Goal: Task Accomplishment & Management: Complete application form

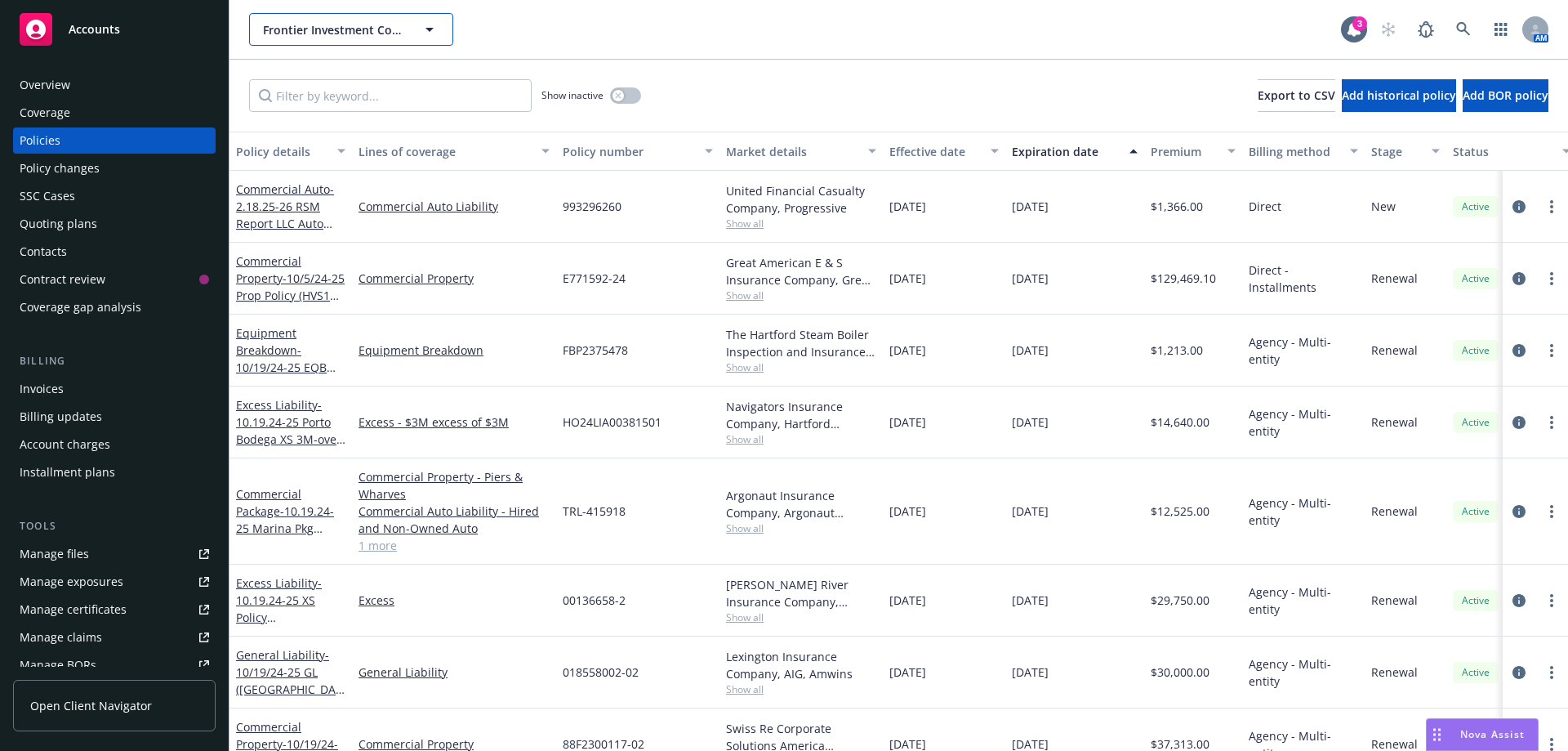
click at [303, 34] on span "Frontier Investment Corporation" at bounding box center [334, 29] width 141 height 17
type input "brokers"
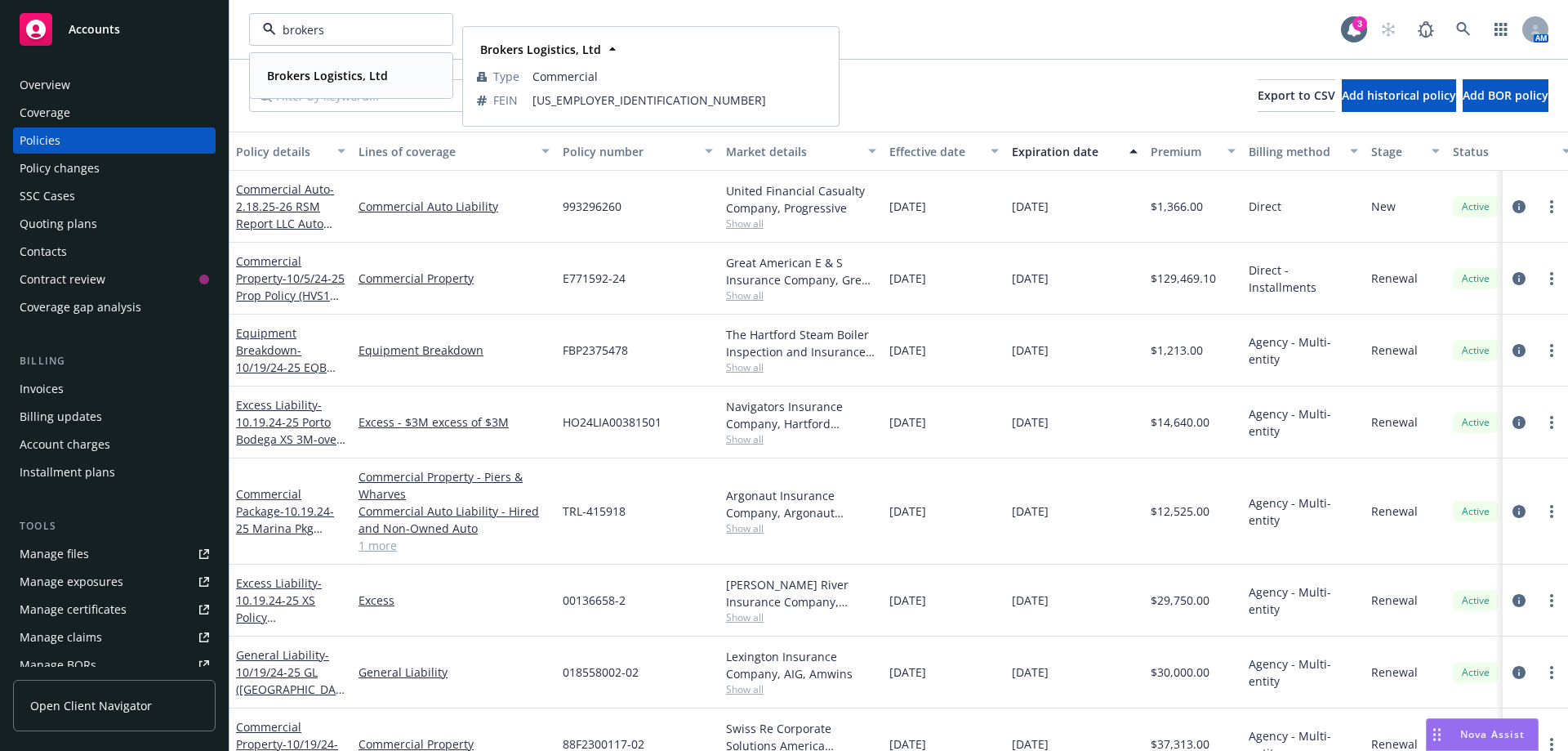
click at [283, 81] on strong "Brokers Logistics, Ltd" at bounding box center [327, 75] width 120 height 15
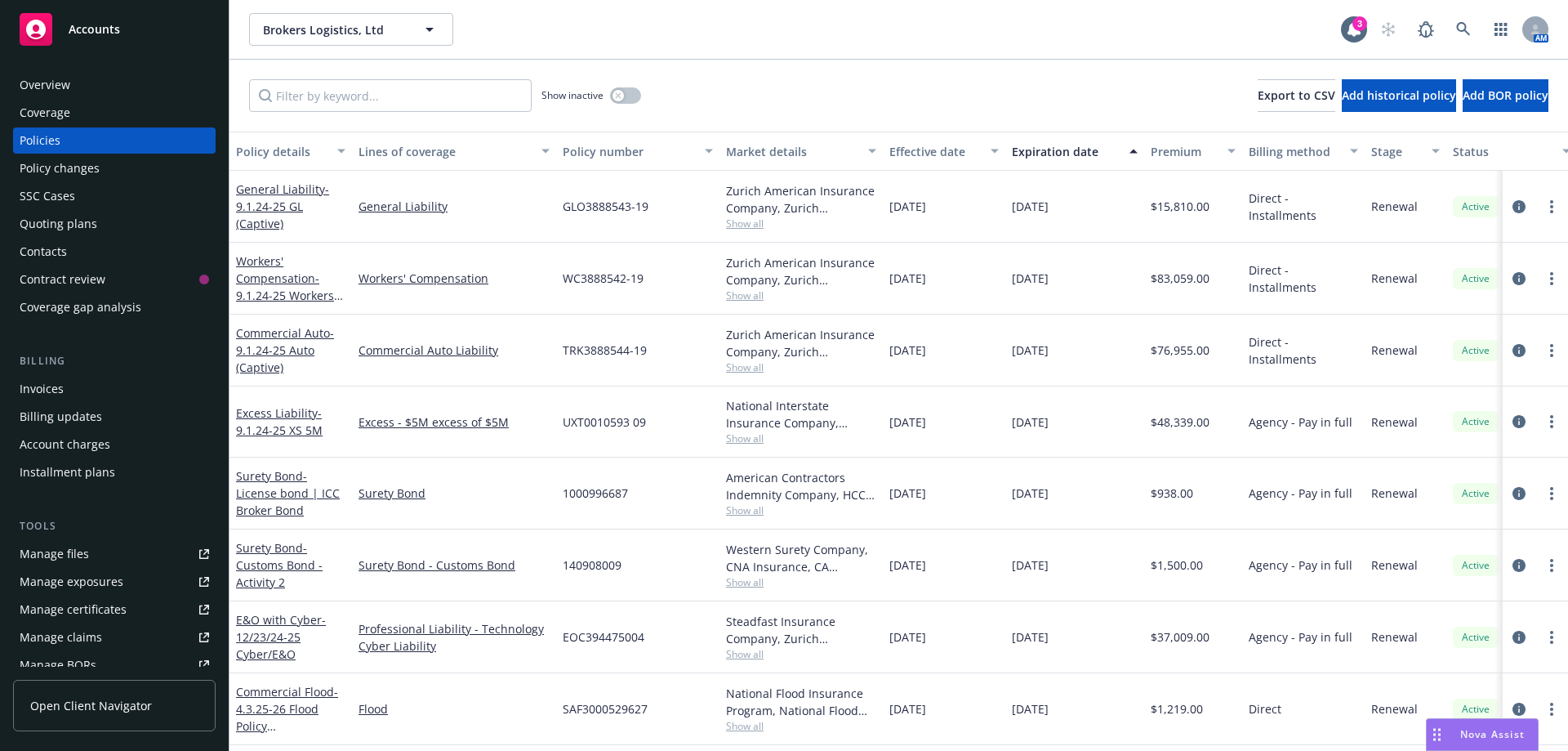
click at [96, 220] on div "Quoting plans" at bounding box center [114, 223] width 189 height 26
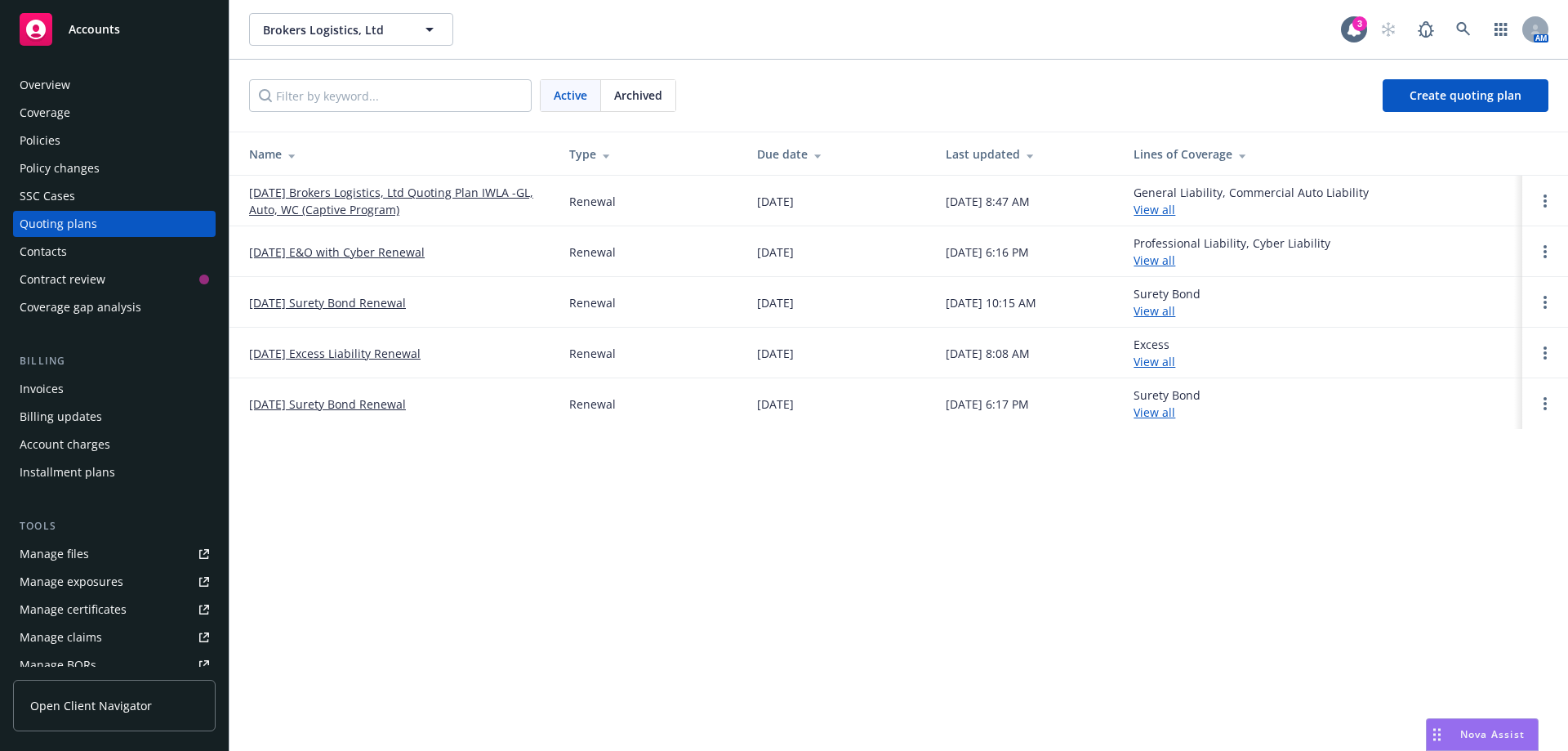
click at [360, 355] on link "[DATE] Excess Liability Renewal" at bounding box center [335, 353] width 171 height 17
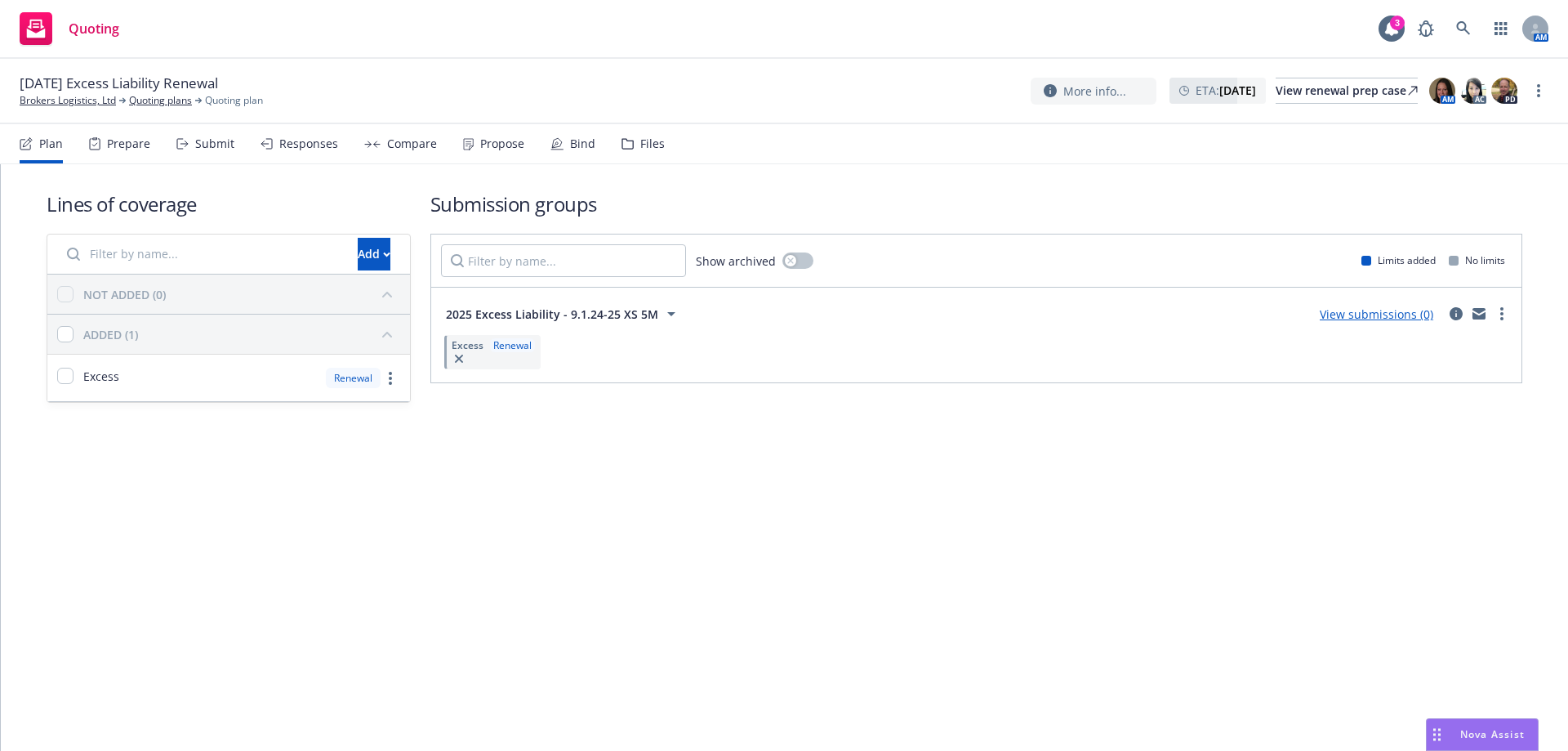
click at [647, 146] on div "Files" at bounding box center [651, 144] width 24 height 13
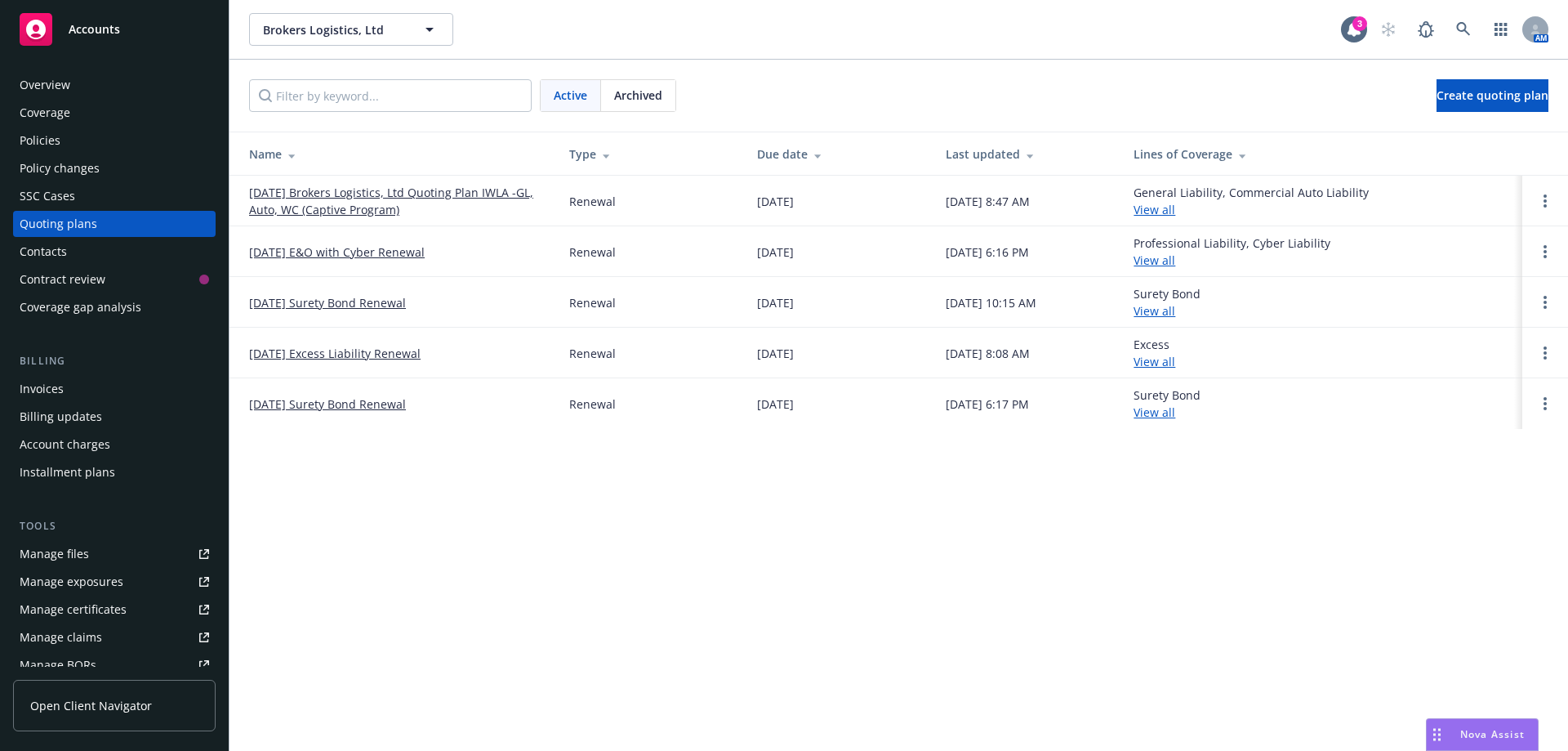
click at [362, 349] on link "[DATE] Excess Liability Renewal" at bounding box center [335, 353] width 171 height 17
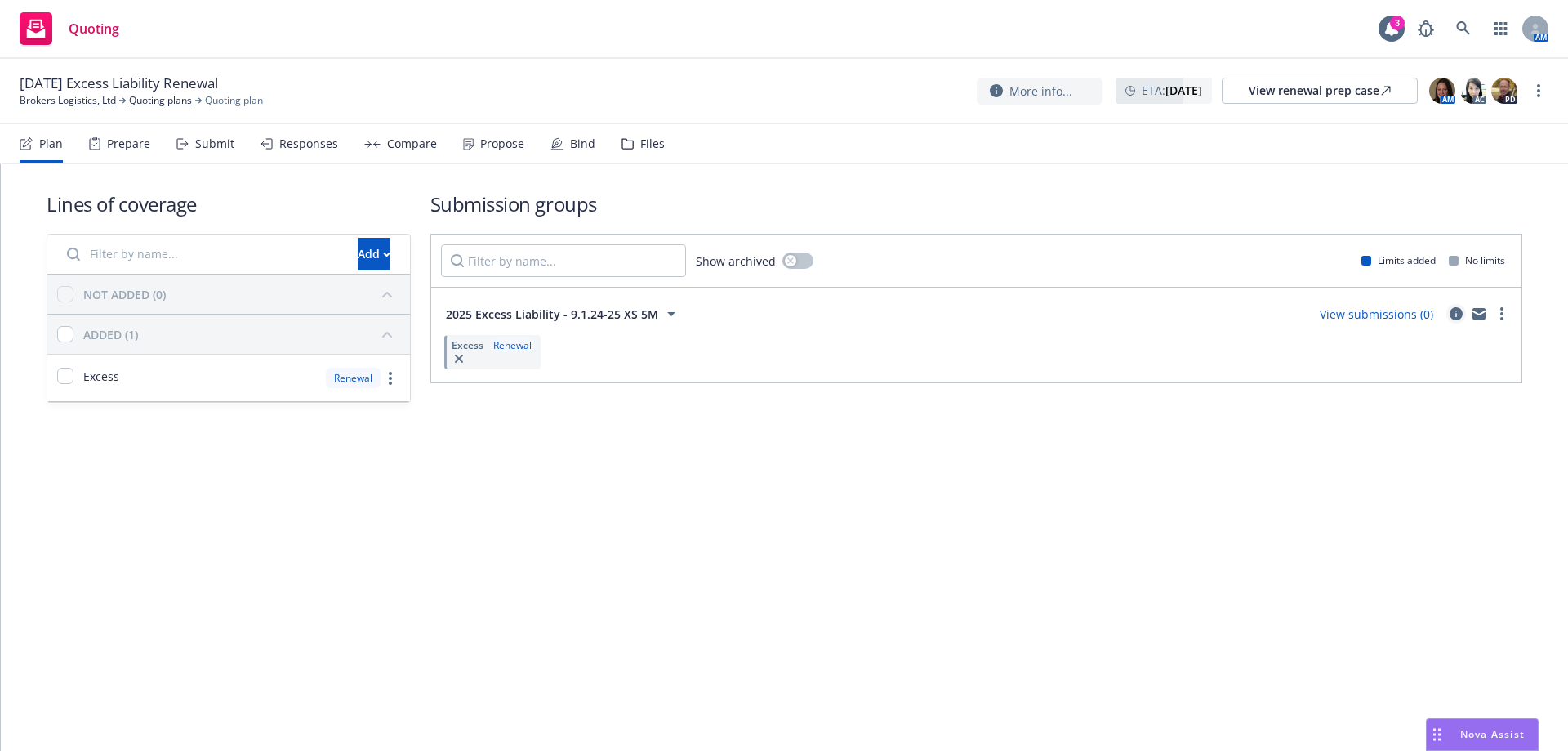
click at [1456, 316] on icon "circleInformation" at bounding box center [1456, 313] width 13 height 13
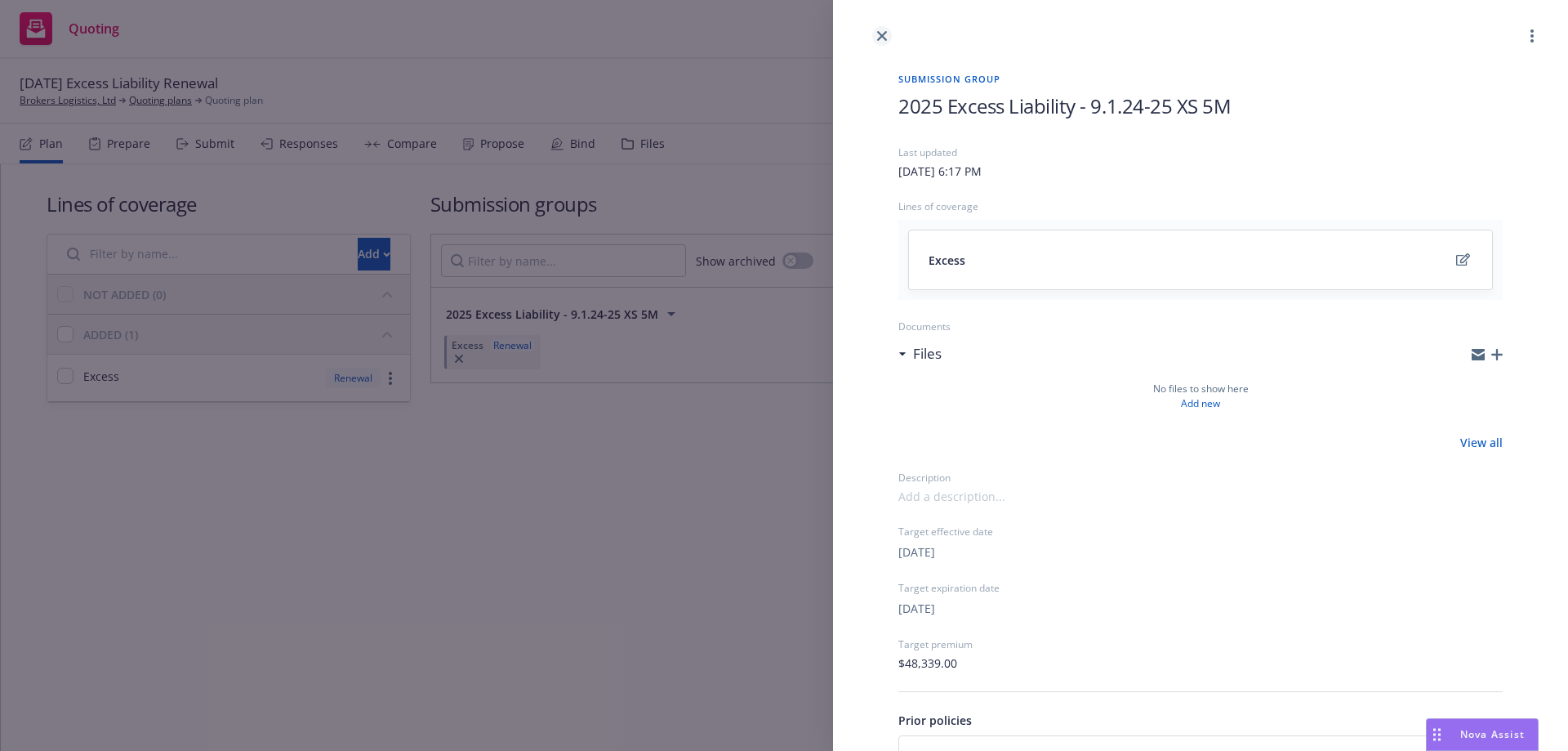
click at [889, 36] on link "close" at bounding box center [882, 36] width 20 height 20
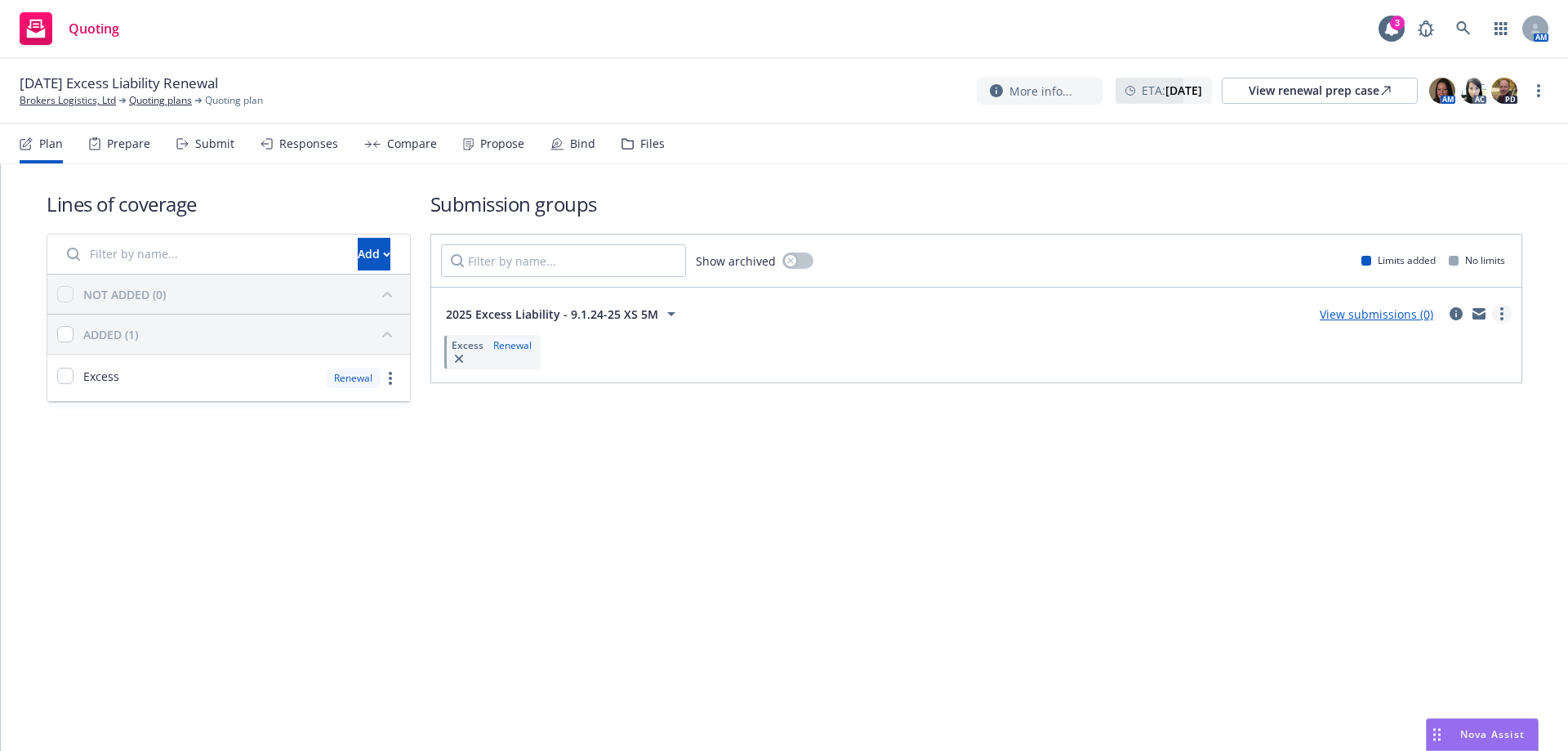
click at [1495, 316] on link "more" at bounding box center [1502, 313] width 20 height 20
click at [1395, 455] on span "Add market to approach" at bounding box center [1424, 451] width 172 height 15
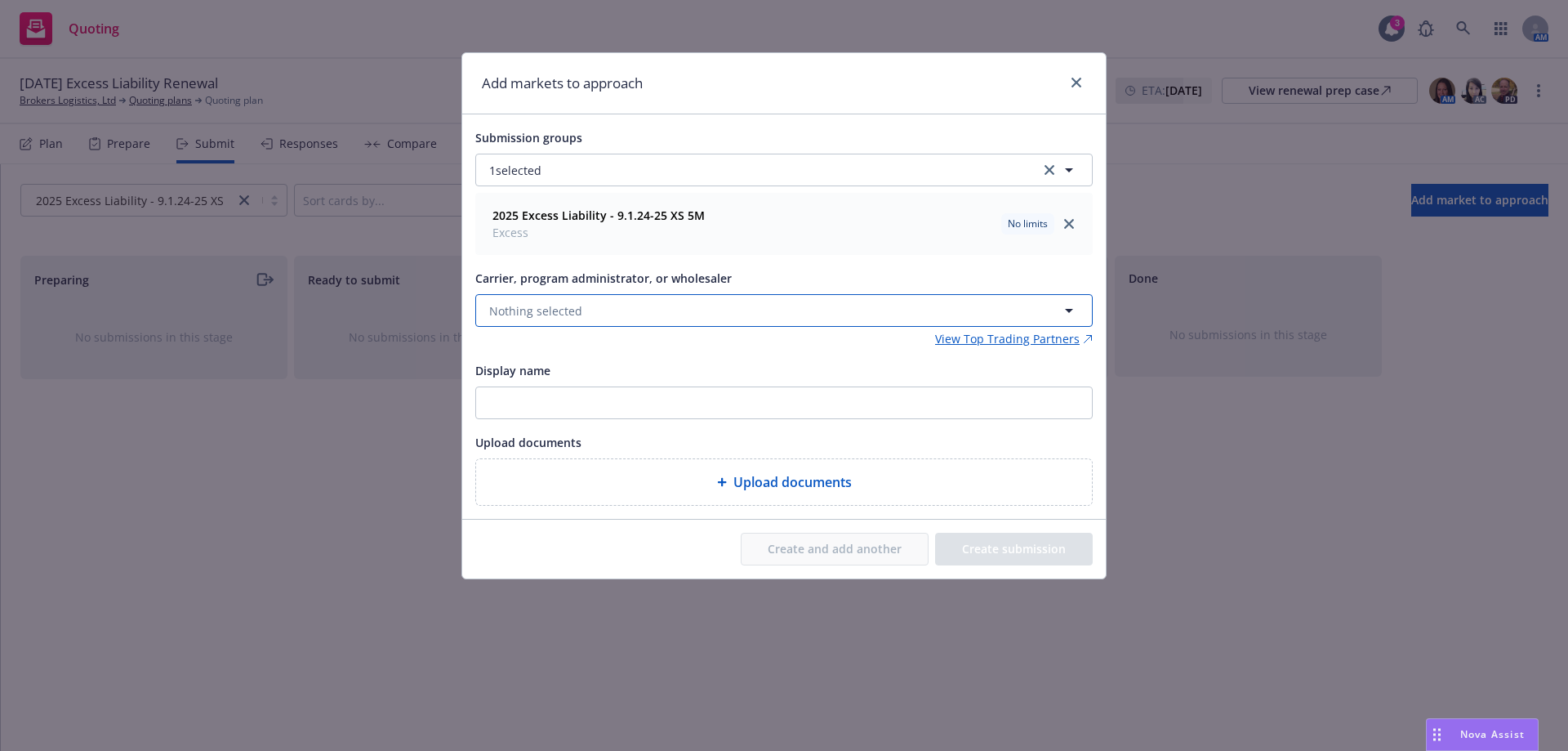
click at [525, 313] on span "Nothing selected" at bounding box center [535, 311] width 93 height 17
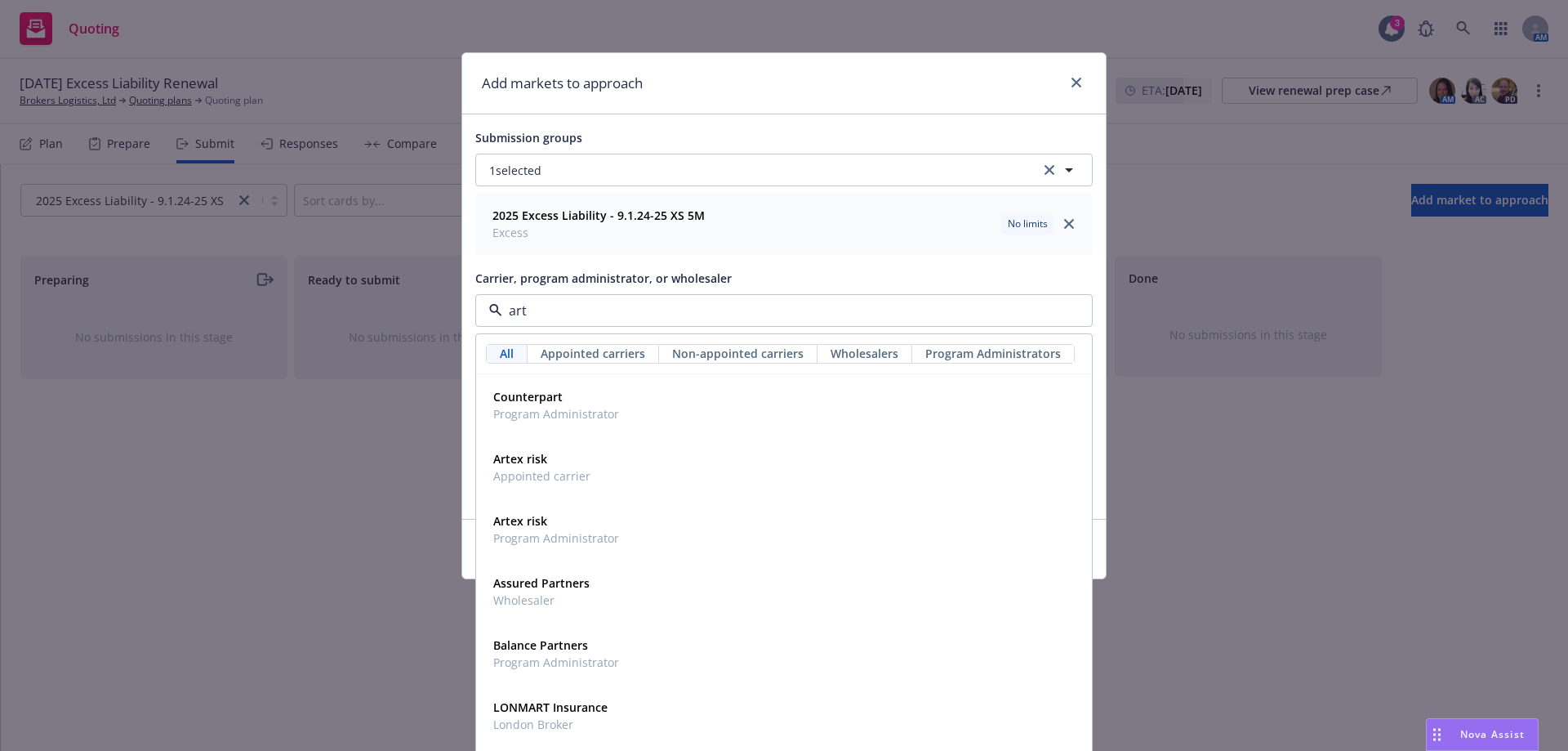
type input "arte"
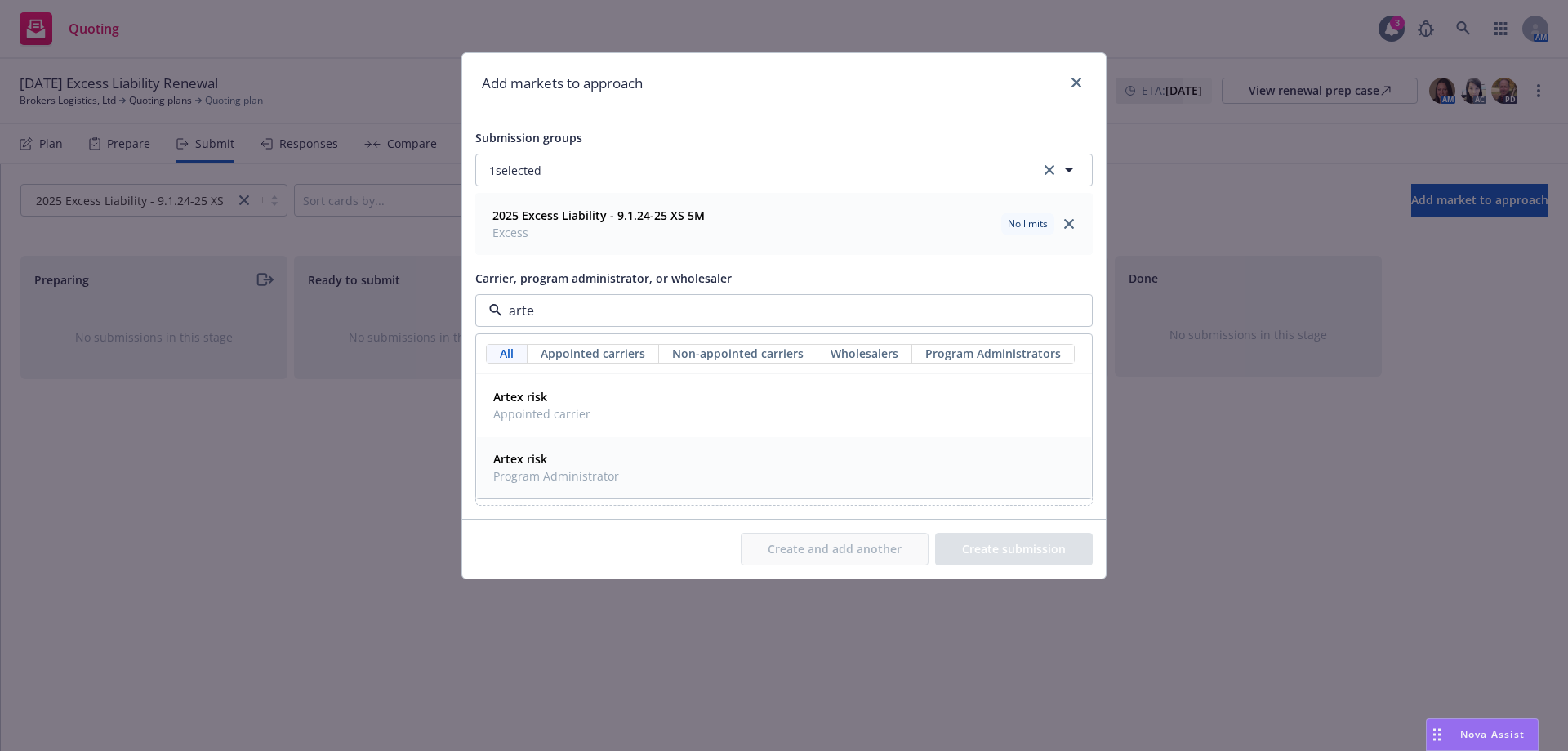
click at [535, 461] on strong "Artex risk" at bounding box center [520, 458] width 54 height 15
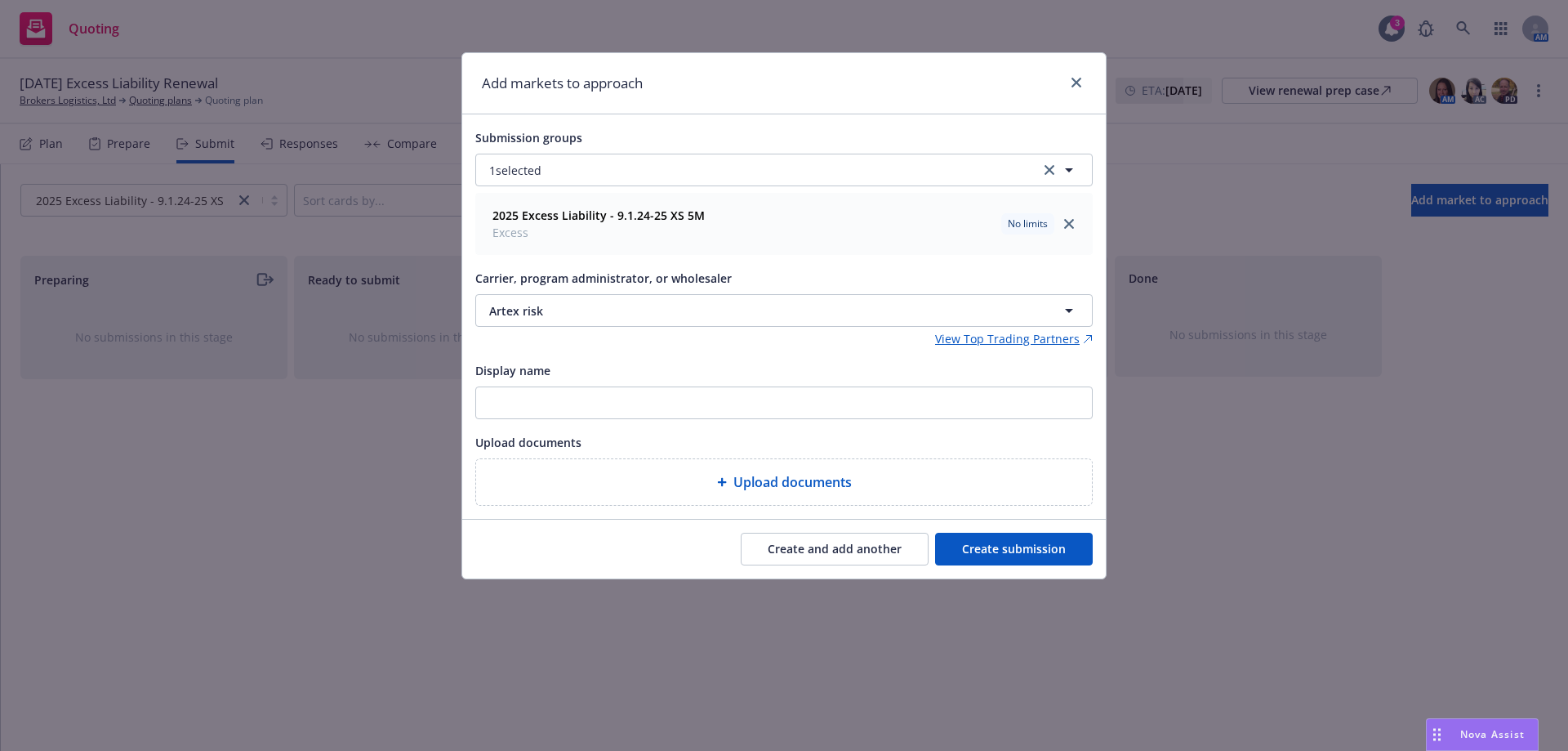
click at [975, 553] on button "Create submission" at bounding box center [1014, 549] width 158 height 33
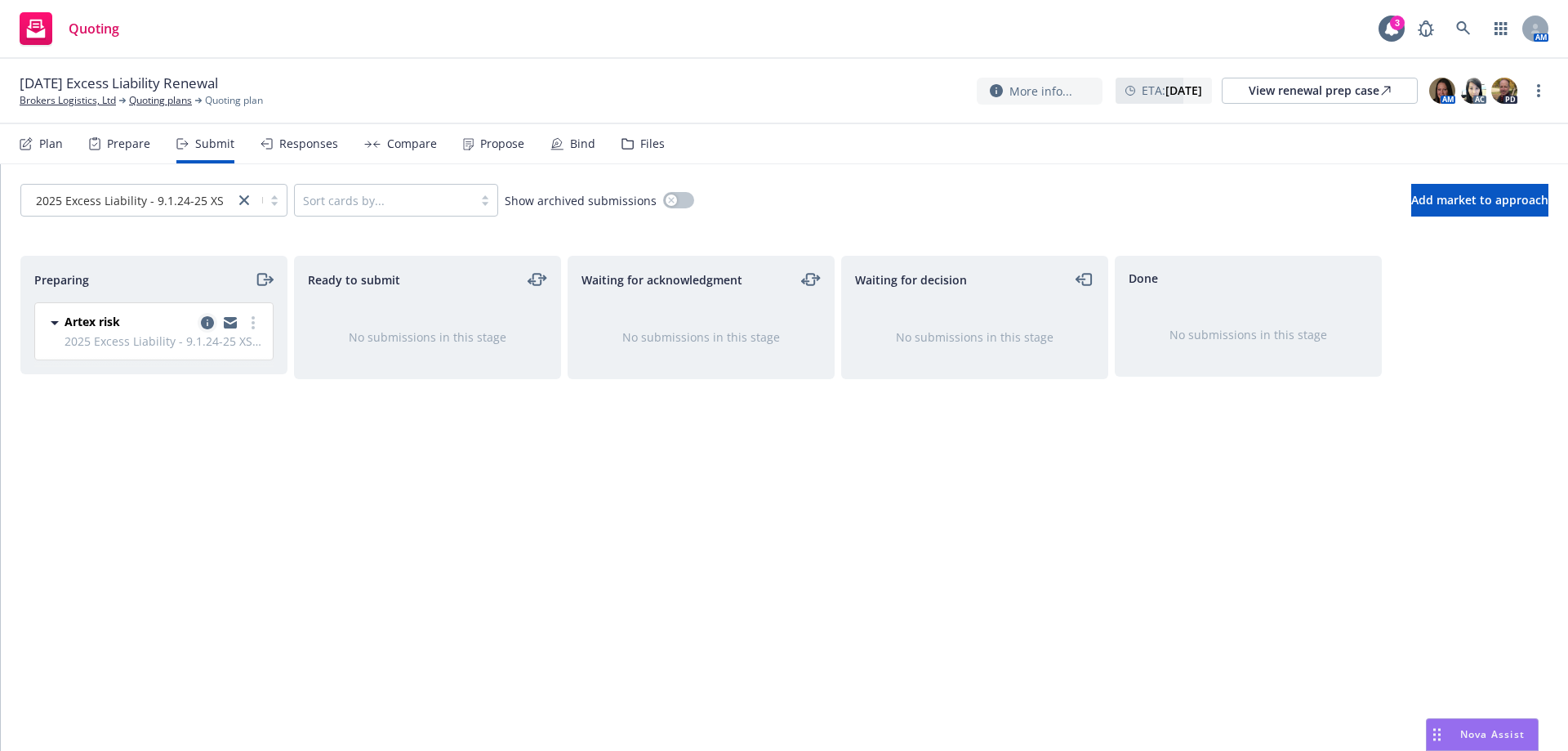
click at [207, 326] on icon "copy logging email" at bounding box center [207, 322] width 13 height 13
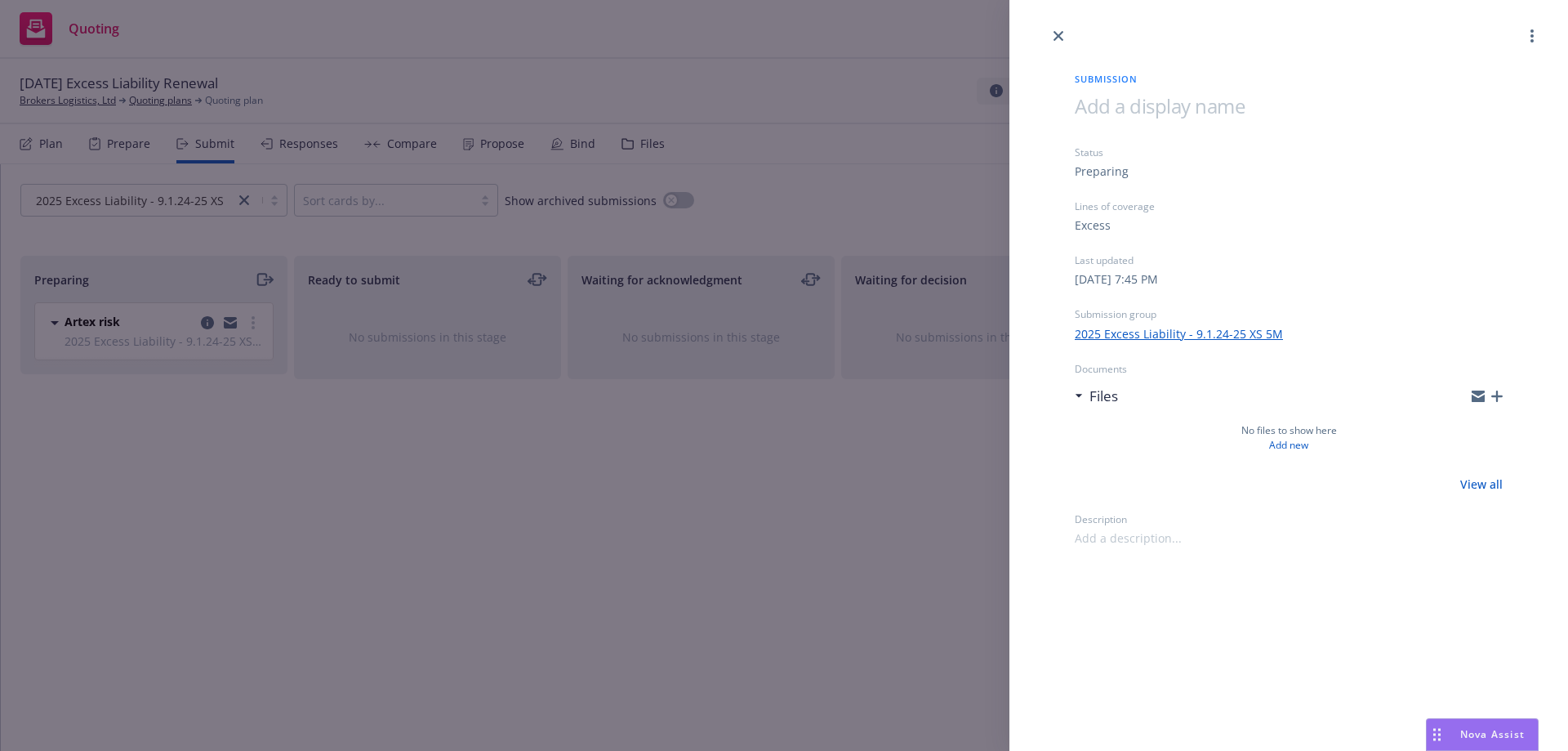
click at [1498, 399] on icon "button" at bounding box center [1497, 396] width 12 height 12
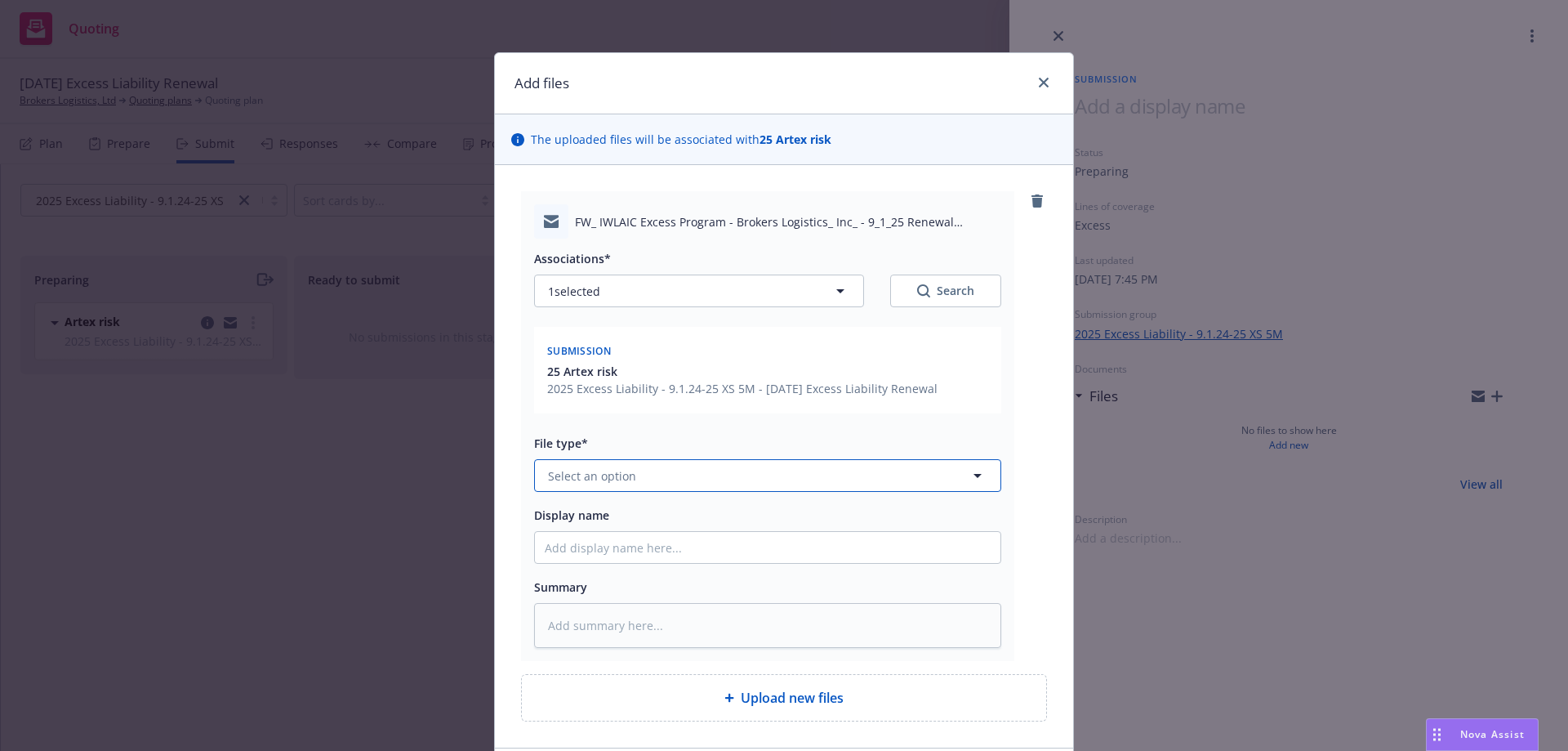
click at [594, 481] on span "Select an option" at bounding box center [592, 475] width 88 height 17
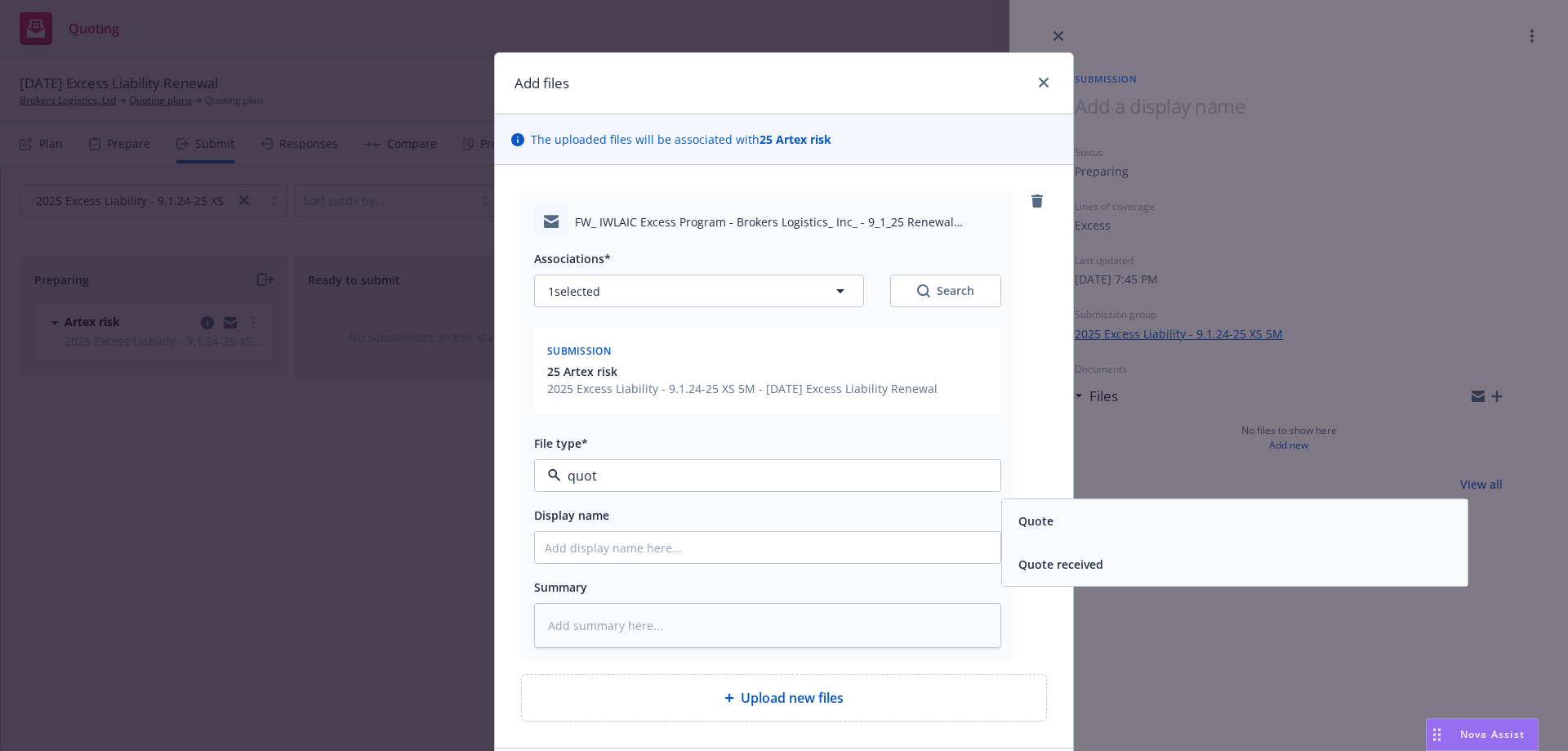
type input "quote"
drag, startPoint x: 1047, startPoint y: 563, endPoint x: 924, endPoint y: 559, distance: 123.1
click at [1041, 563] on span "Quote received" at bounding box center [1060, 563] width 85 height 17
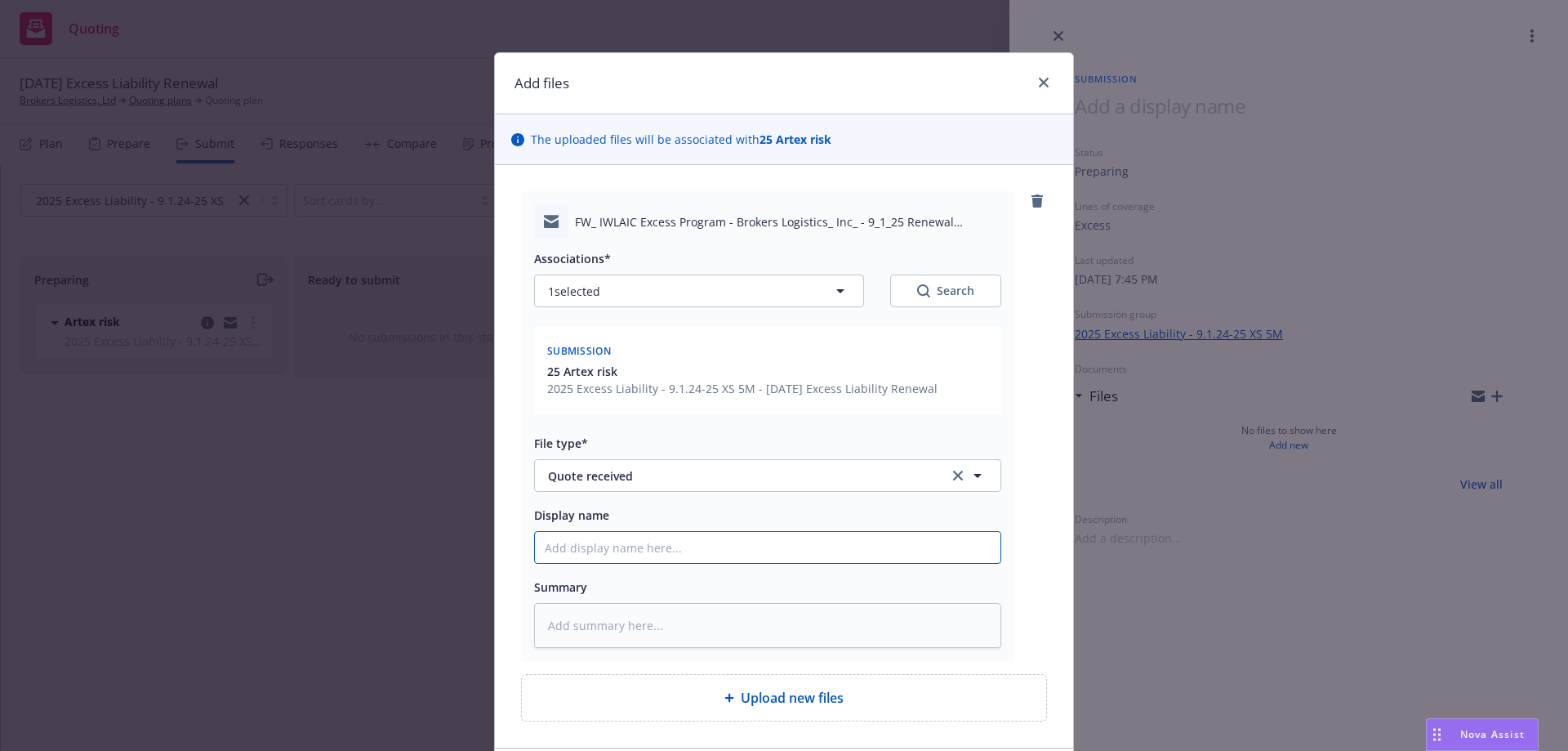
click at [585, 544] on input "Display name" at bounding box center [767, 547] width 466 height 31
type textarea "x"
type input "E"
type textarea "x"
type input "EM"
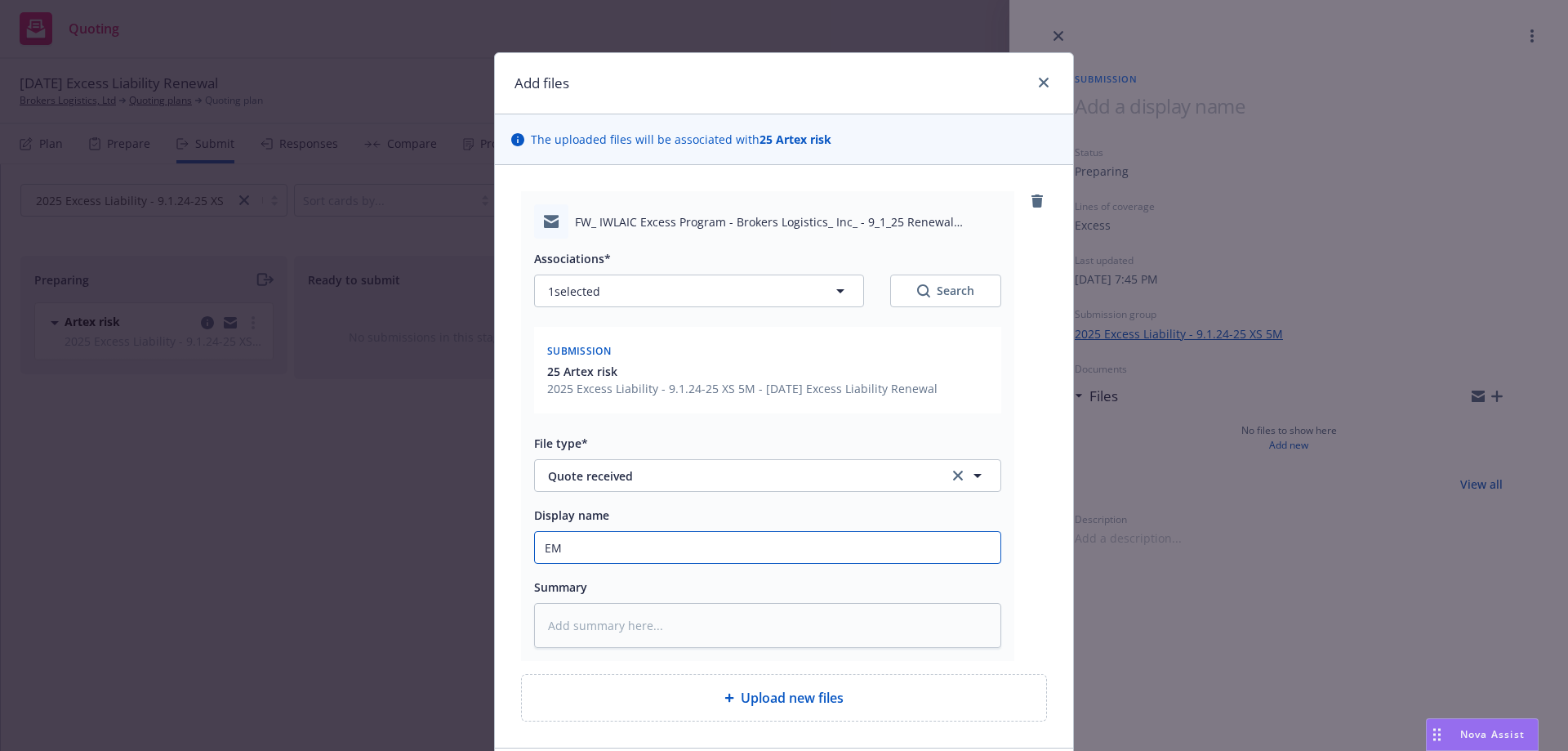
type textarea "x"
type input "EMF"
type textarea "x"
type input "EMFC"
type textarea "x"
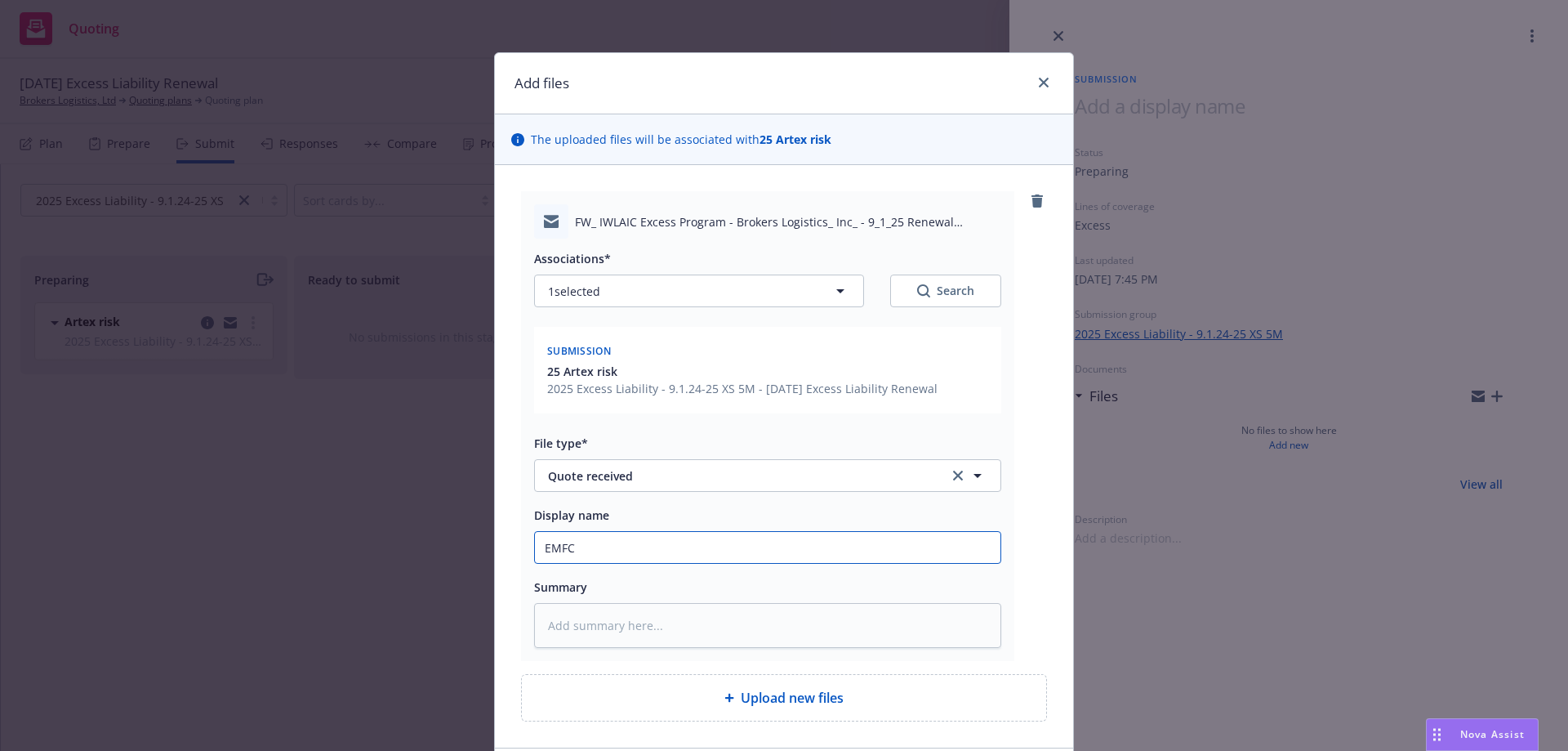
type input "EMFC/"
type textarea "x"
type input "EMFC/A"
type textarea "x"
type input "EMFC/Ar"
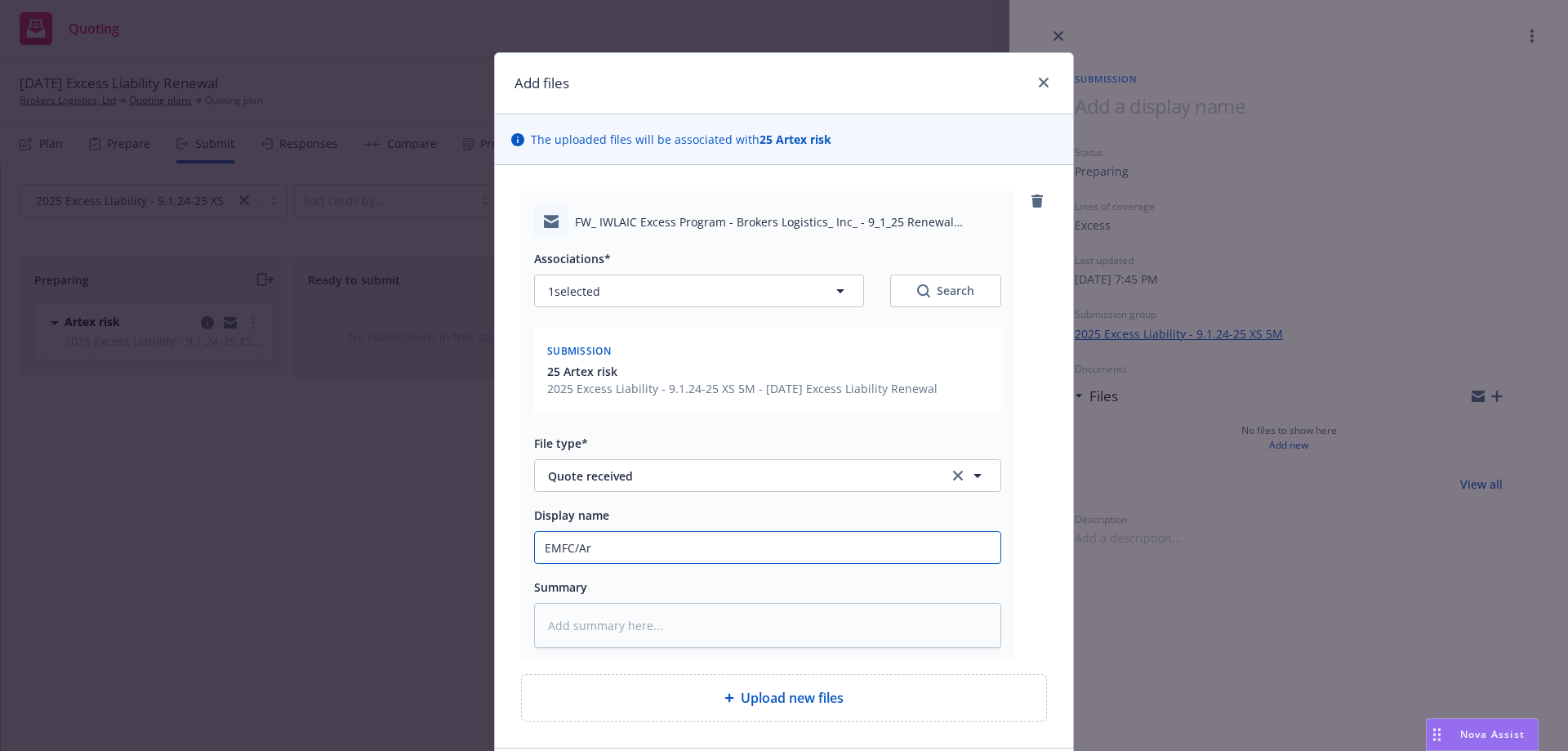
type textarea "x"
type input "EMFC/Art"
type textarea "x"
type input "EMFC/Arte"
type textarea "x"
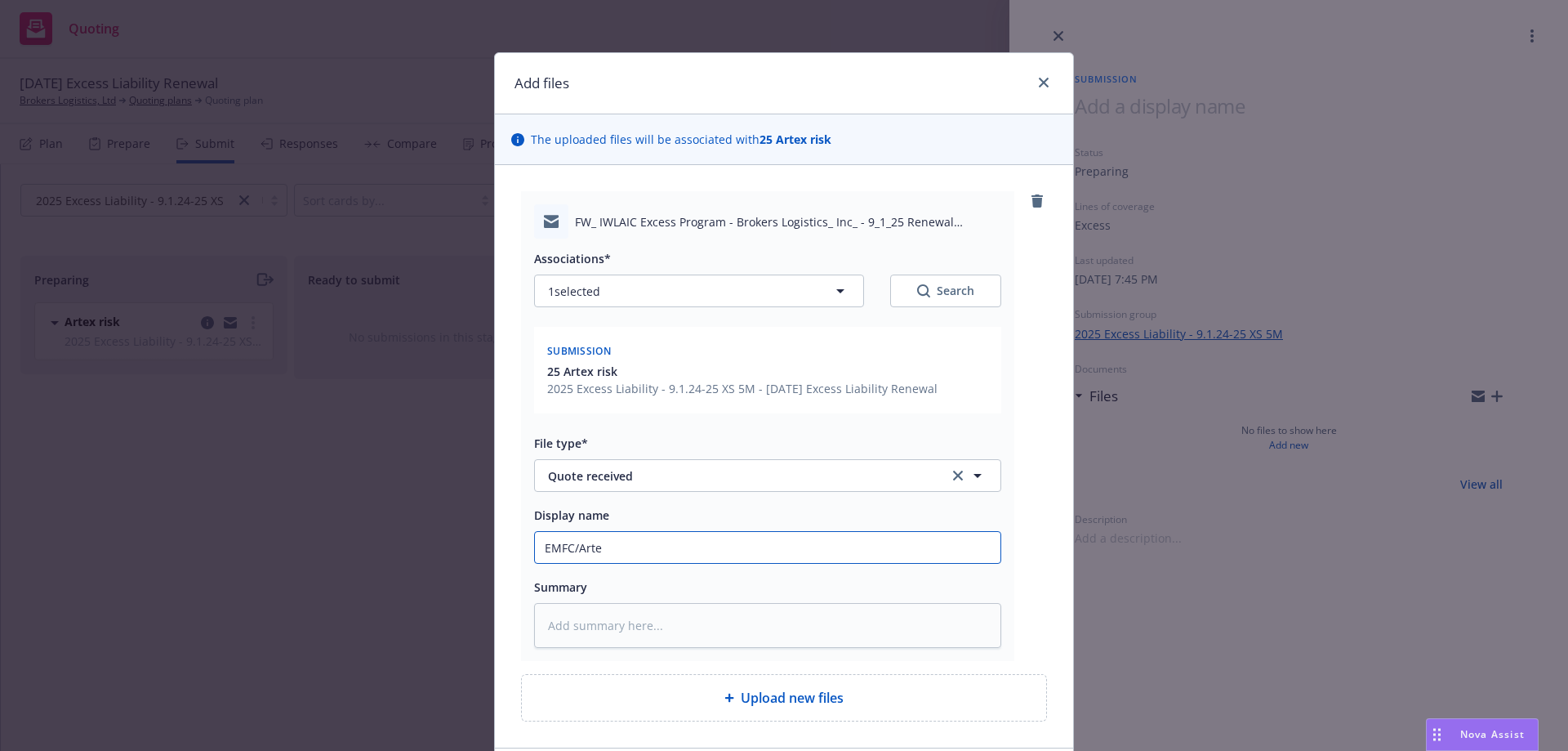
type input "EMFC/Artex"
type textarea "x"
type input "EMFC/Artex"
type textarea "x"
type input "EMFC/Artex -"
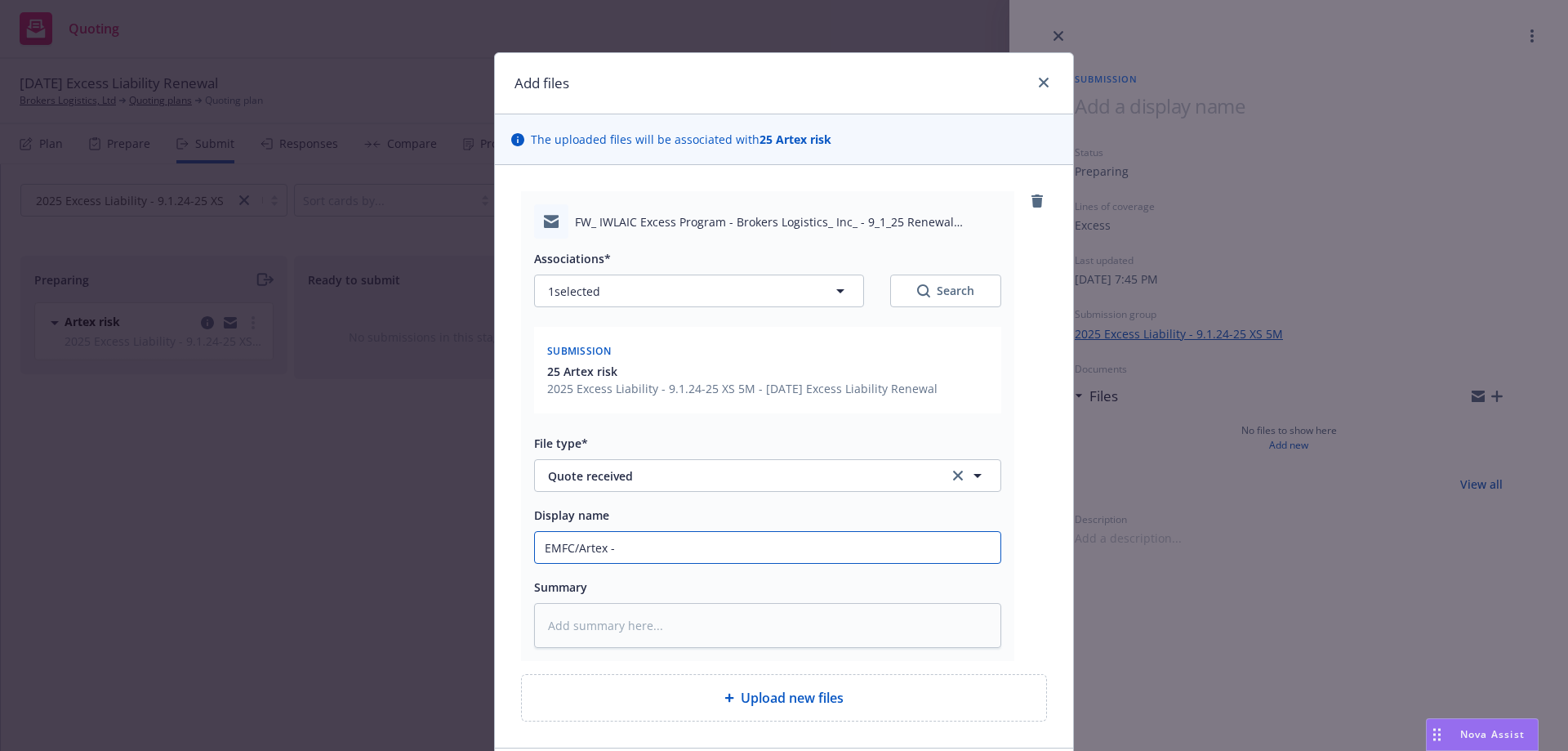
type textarea "x"
type input "EMFC/Artex -r"
type textarea "x"
type input "EMFC/Artex -re"
type textarea "x"
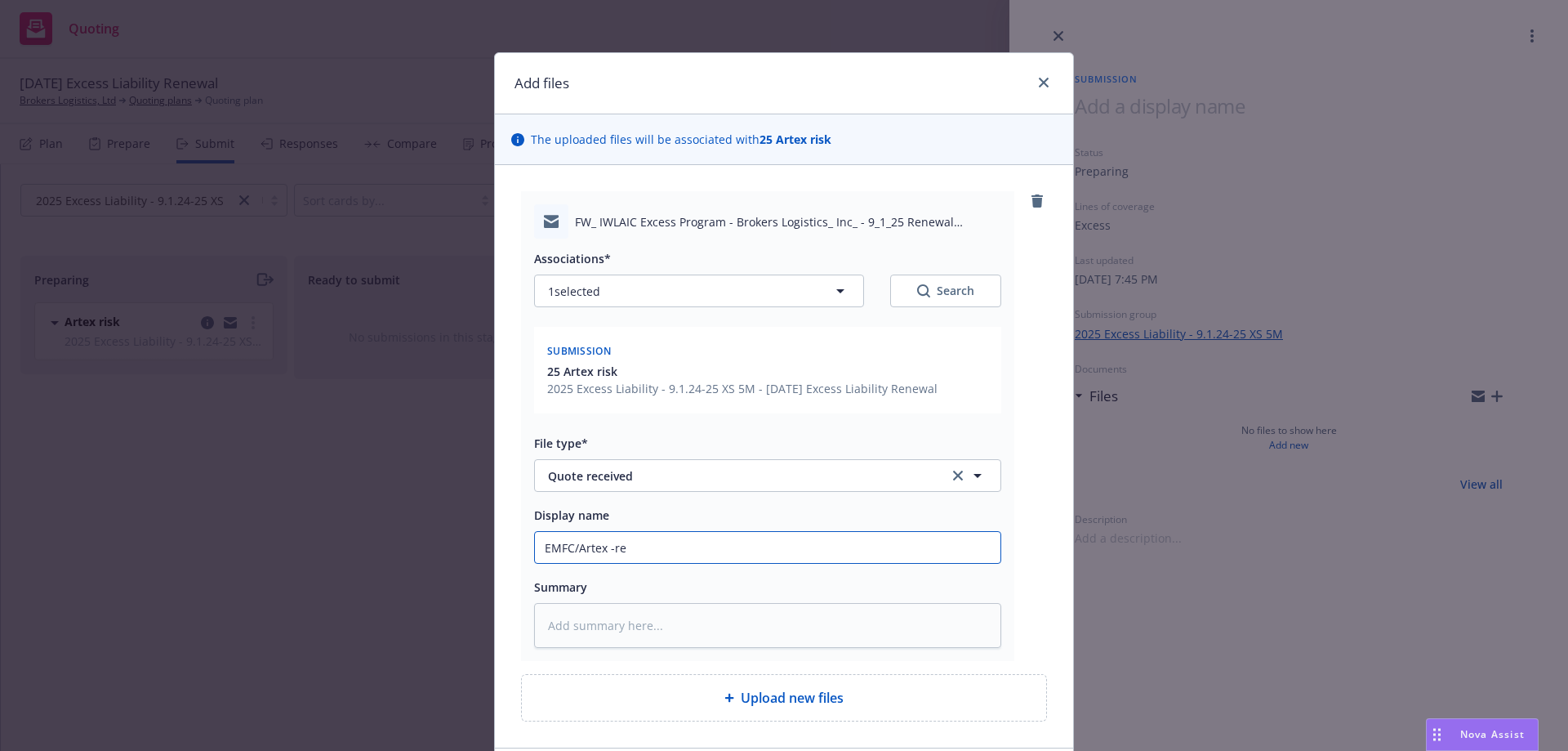
type input "EMFC/Artex -rec"
type textarea "x"
type input "EMFC/Artex -rece"
type textarea "x"
type input "EMFC/Artex -receiv"
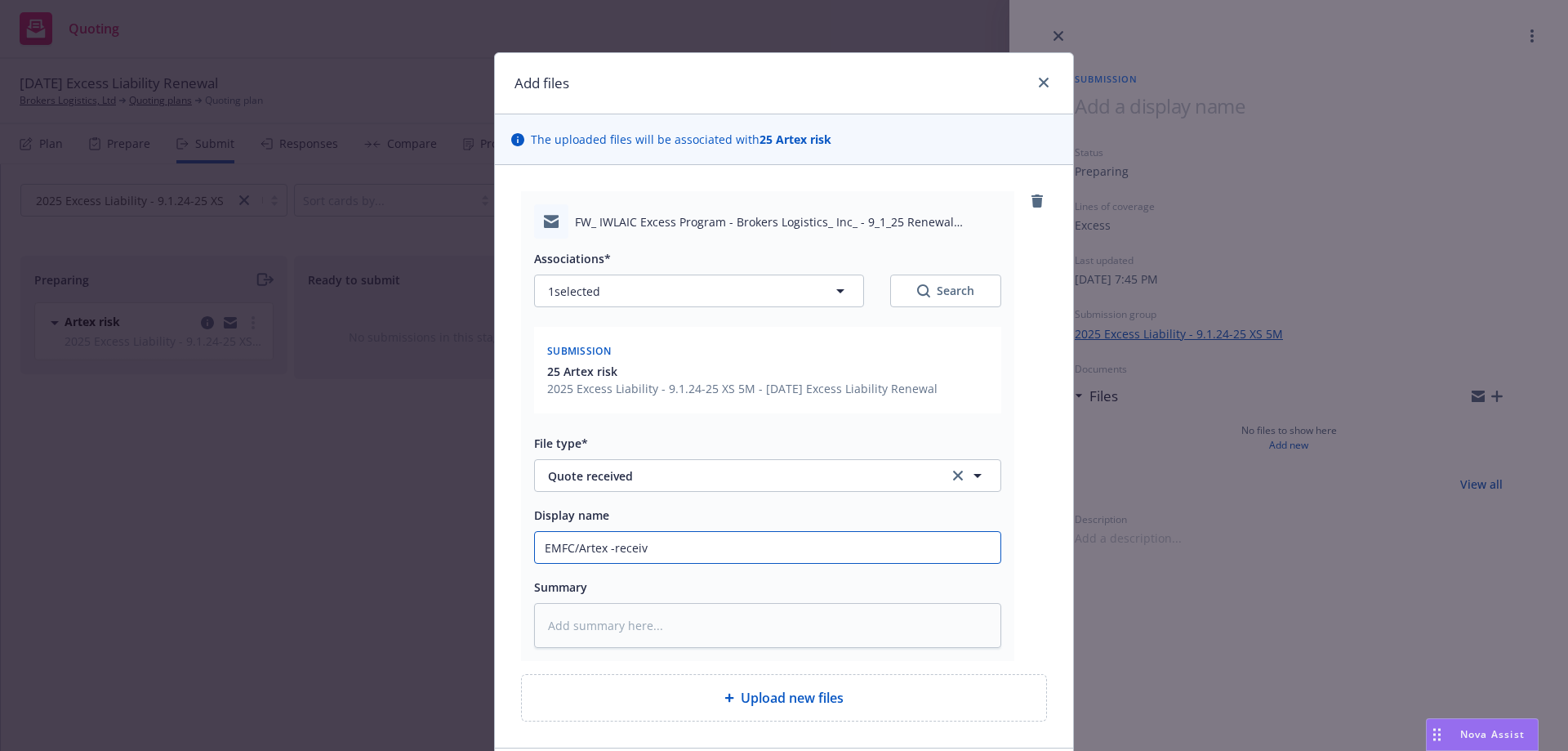
type textarea "x"
type input "EMFC/Artex -receive"
type textarea "x"
type input "EMFC/Artex -received"
type textarea "x"
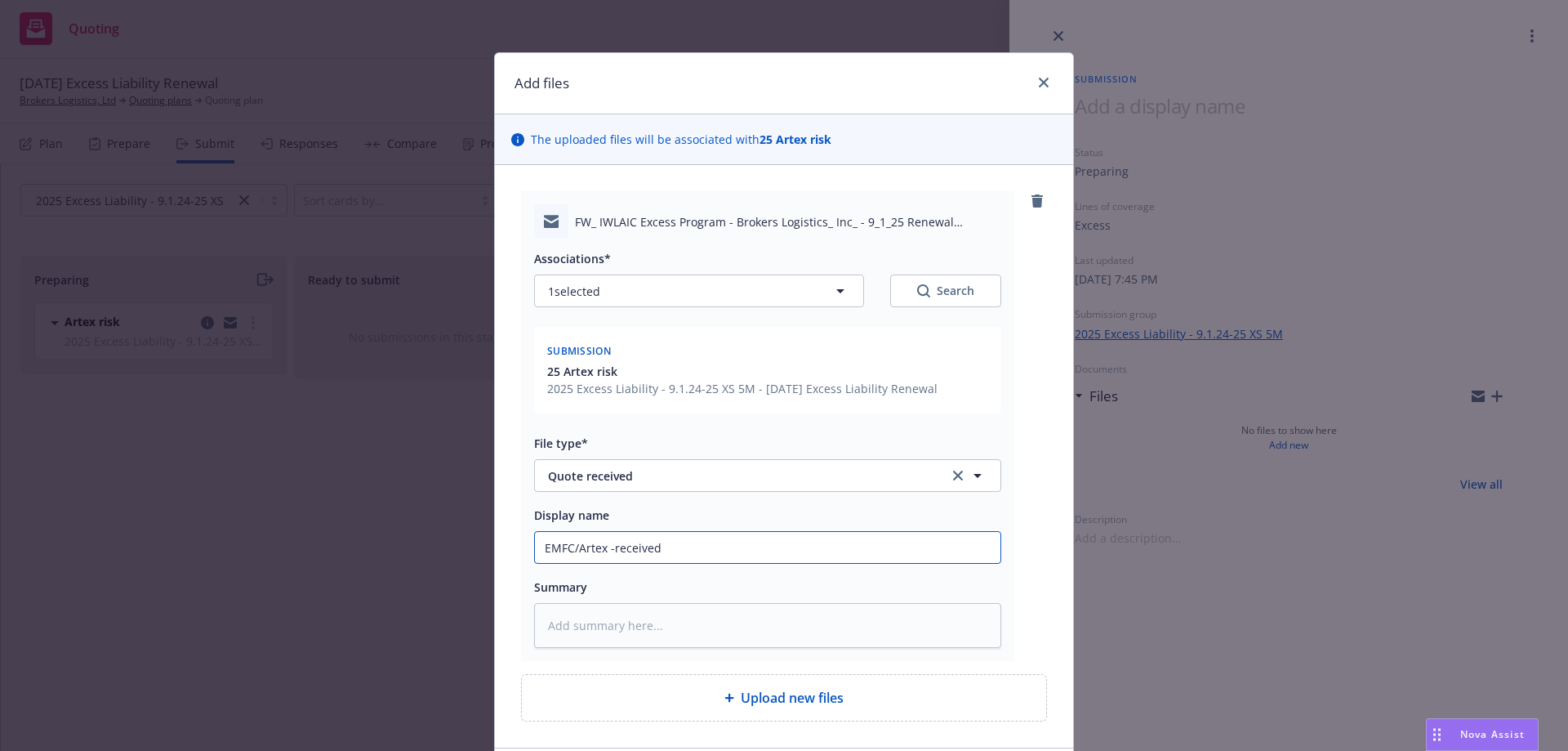
type input "EMFC/Artex -received"
type textarea "x"
type input "EMFC/Artex -received 9"
type textarea "x"
type input "EMFC/Artex -received 9/"
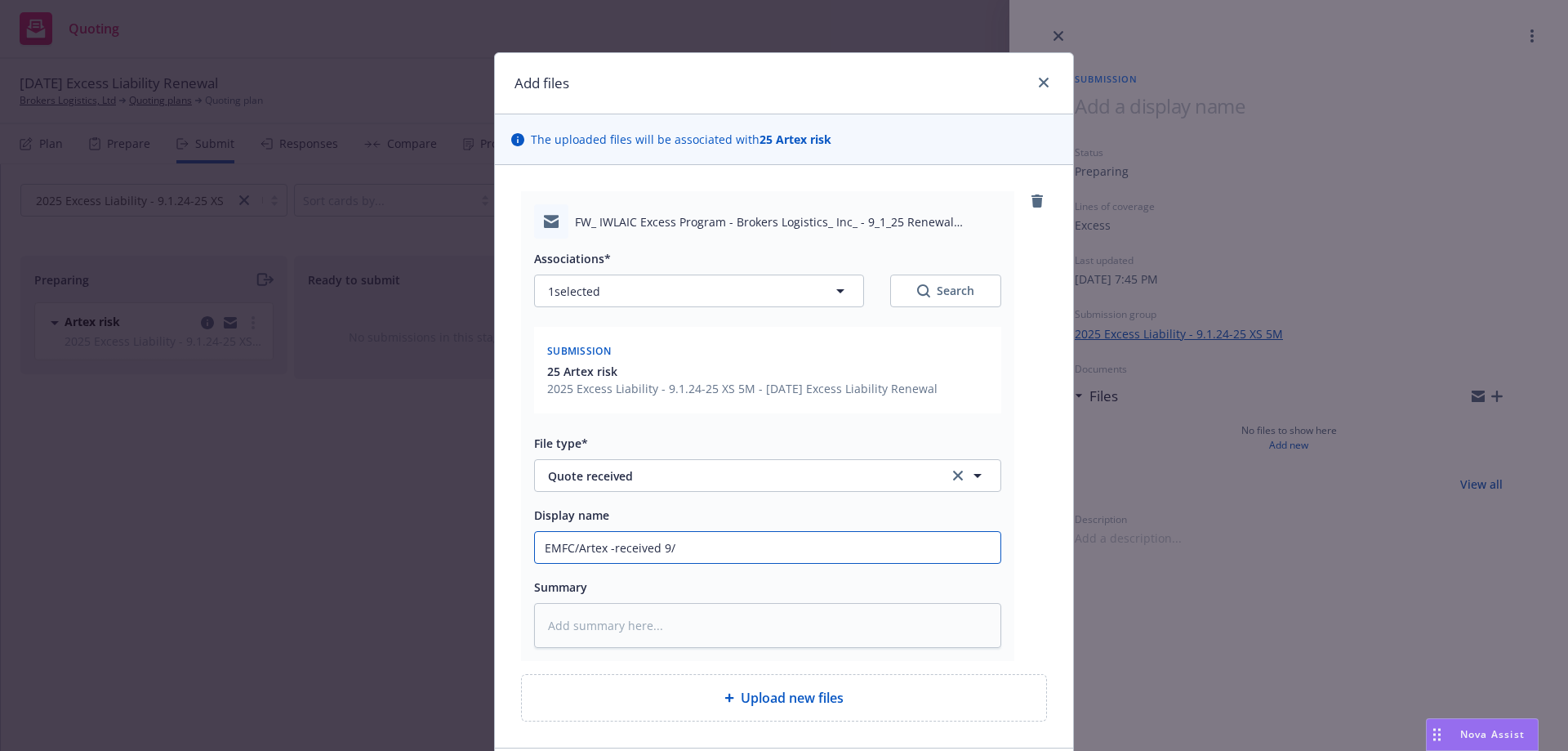
type textarea "x"
type input "EMFC/Artex -received 9/1"
type textarea "x"
type input "EMFC/Artex -received 9/1/"
type textarea "x"
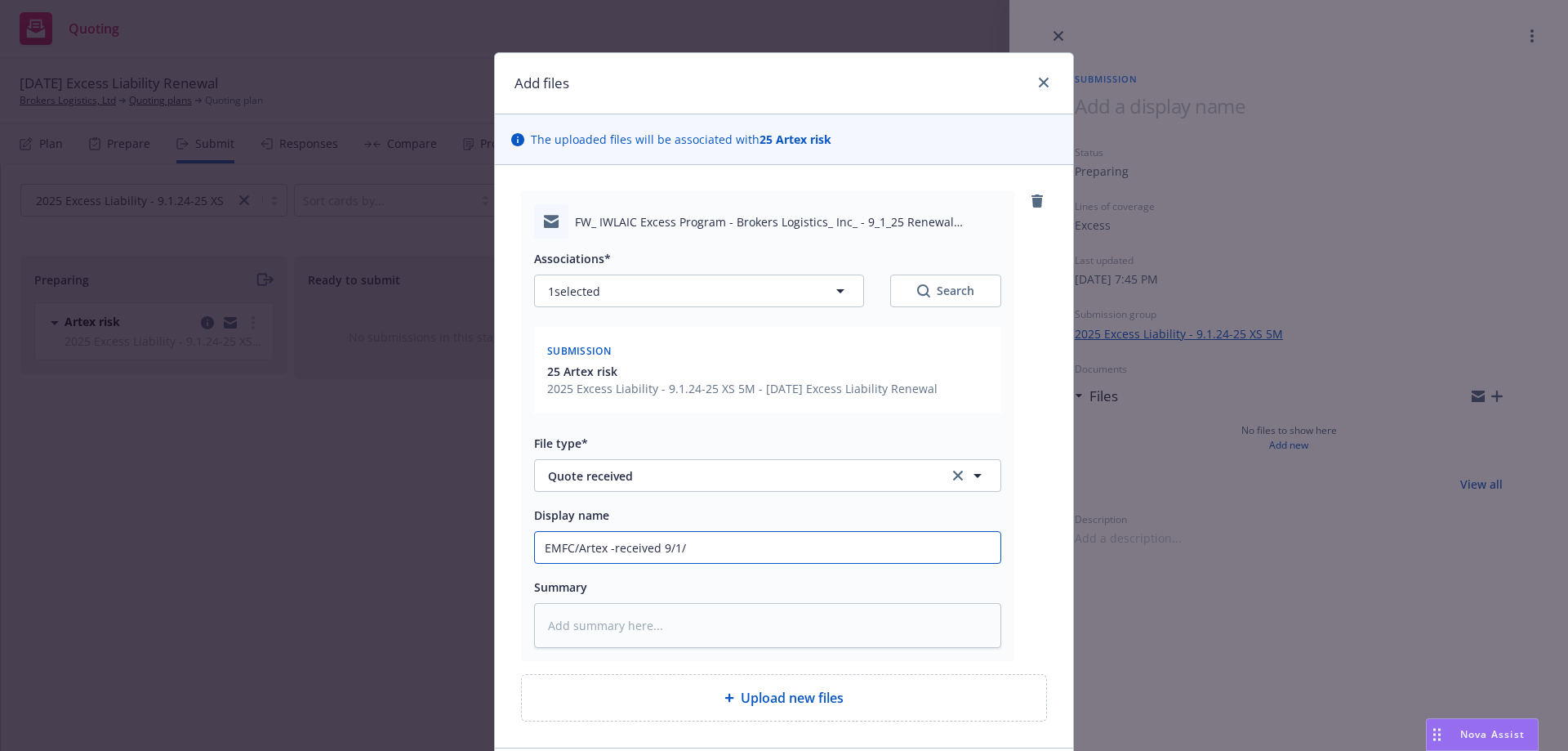
type input "EMFC/Artex -received 9/1/2"
type textarea "x"
type input "EMFC/Artex -received 9/1/25"
type textarea "x"
type input "EMFC/Artex -received 9/1/25"
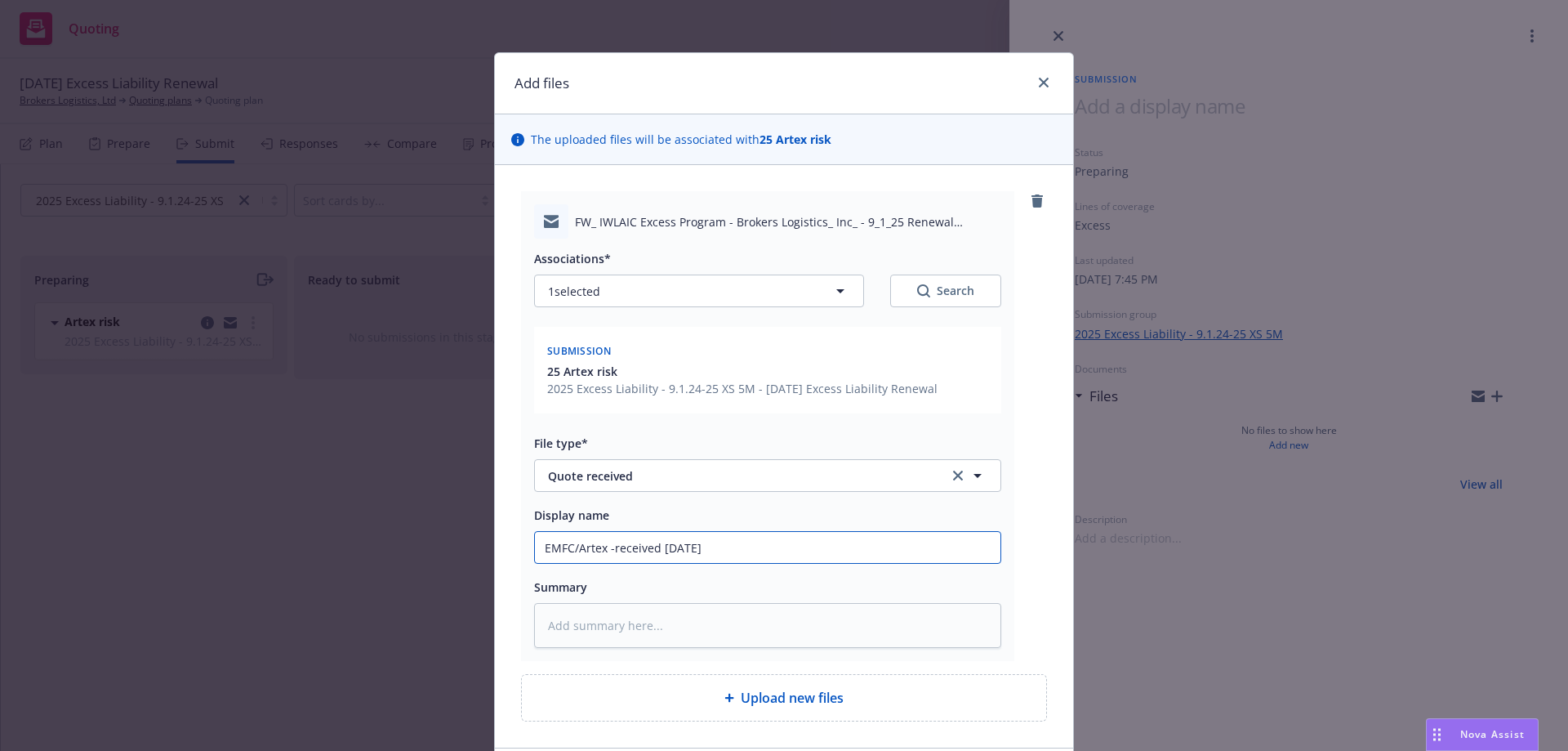
type textarea "x"
type input "EMFC/Artex -received 9/1/25 E"
type textarea "x"
type input "EMFC/Artex -received 9/1/25 EX"
type textarea "x"
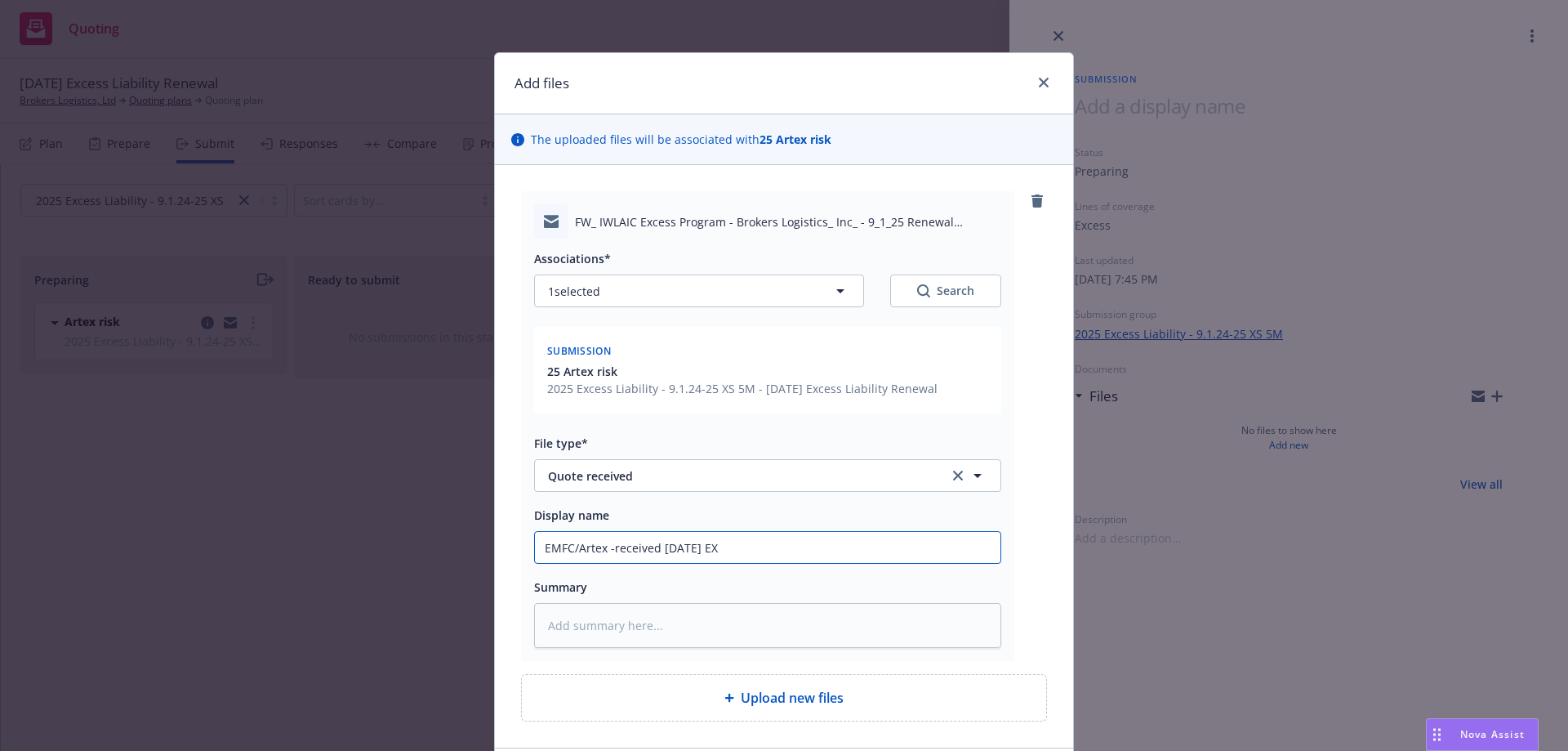
type input "EMFC/Artex -received 9/1/25 E"
type textarea "x"
type input "EMFC/Artex -received 9/1/25"
type textarea "x"
type input "EMFC/Artex -received 9/1/25 X"
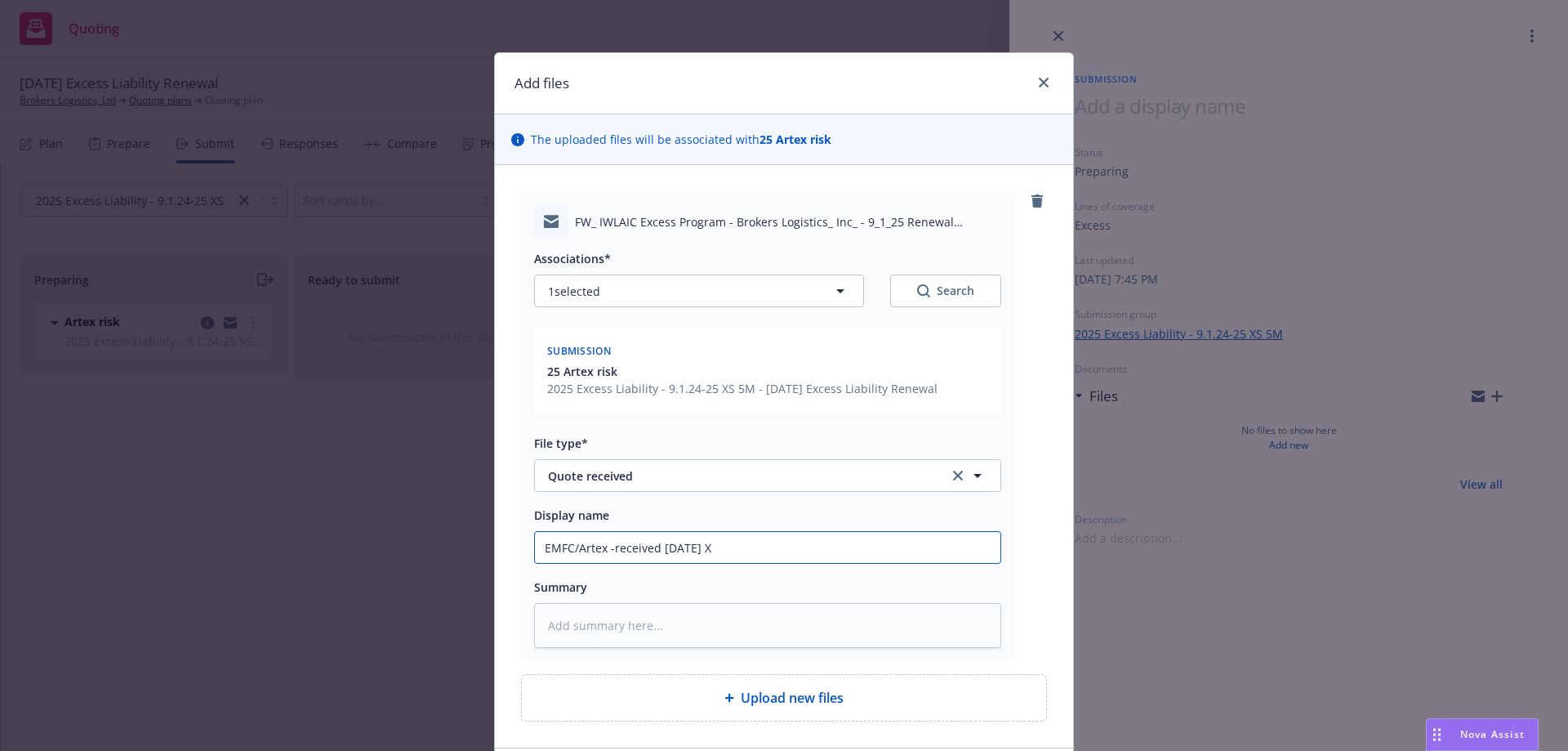
type textarea "x"
type input "EMFC/Artex -received 9/1/25 XS"
type textarea "x"
type input "EMFC/Artex -received 9/1/25 XS"
type textarea "x"
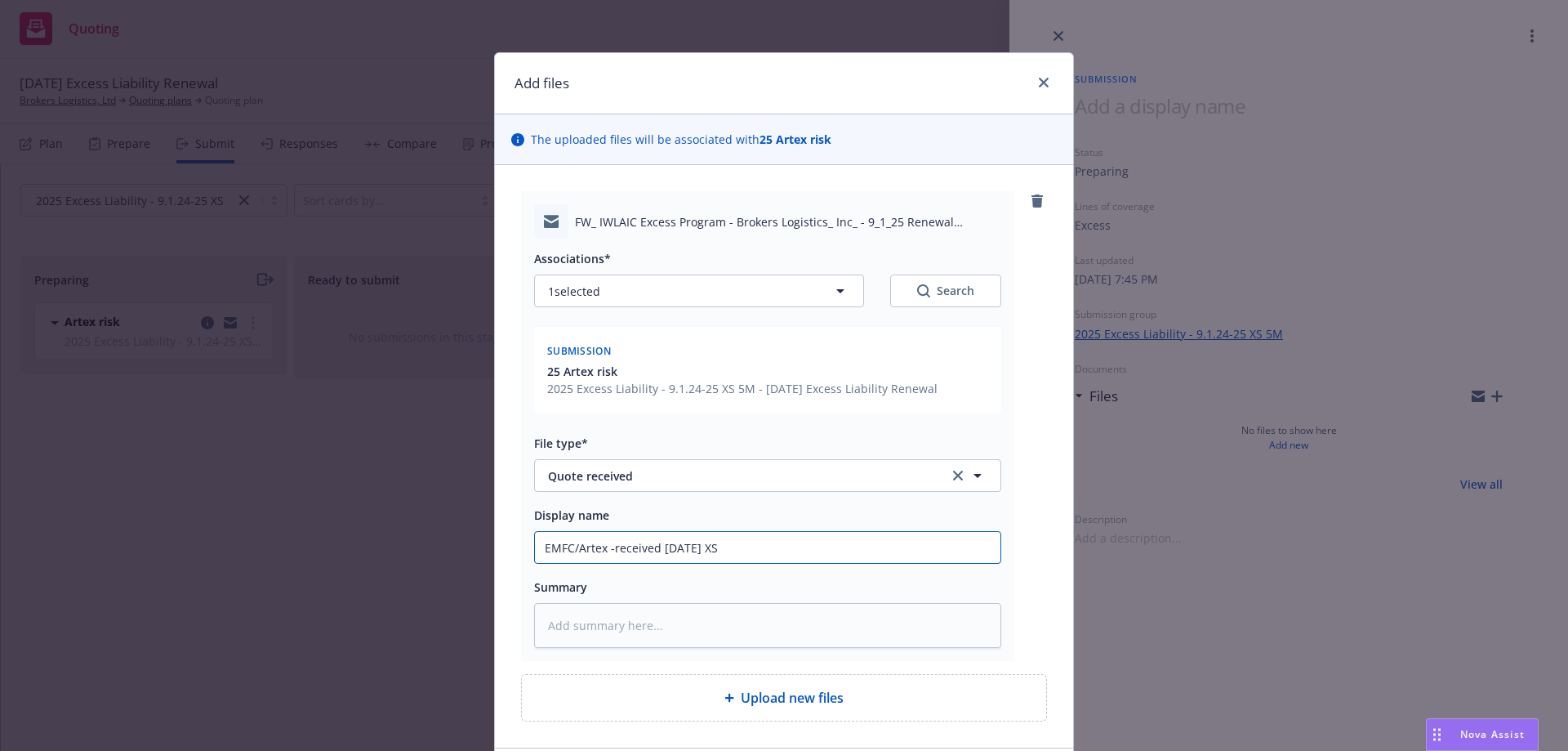
type input "EMFC/Artex -received 9/1/25 XS L"
type textarea "x"
type input "EMFC/Artex -received 9/1/25 XS Li"
type textarea "x"
type input "EMFC/Artex -received 9/1/25 XS Liab"
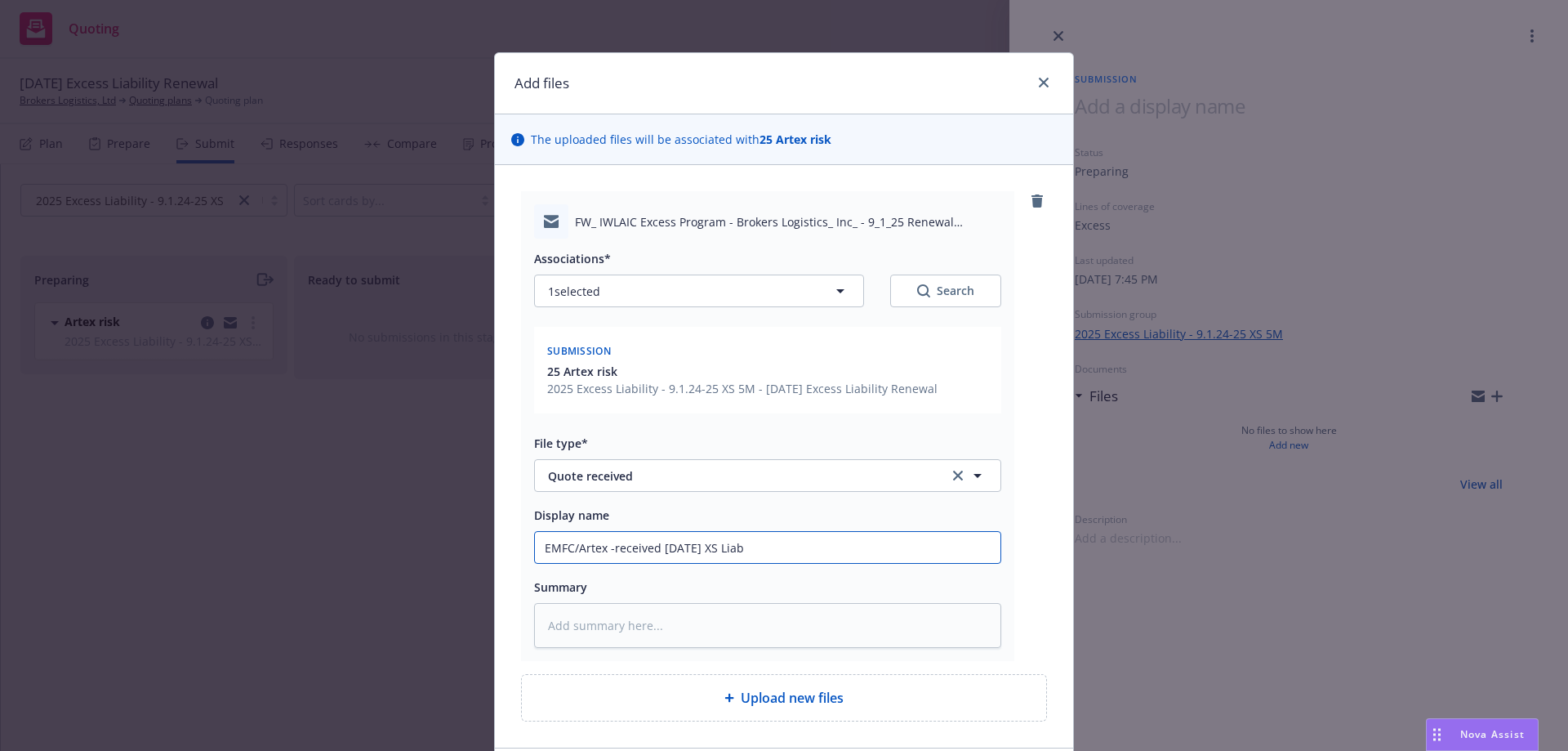
type textarea "x"
type input "EMFC/Artex -received 9/1/25 XS Liabi"
type textarea "x"
type input "EMFC/Artex -received 9/1/25 XS Liabil"
type textarea "x"
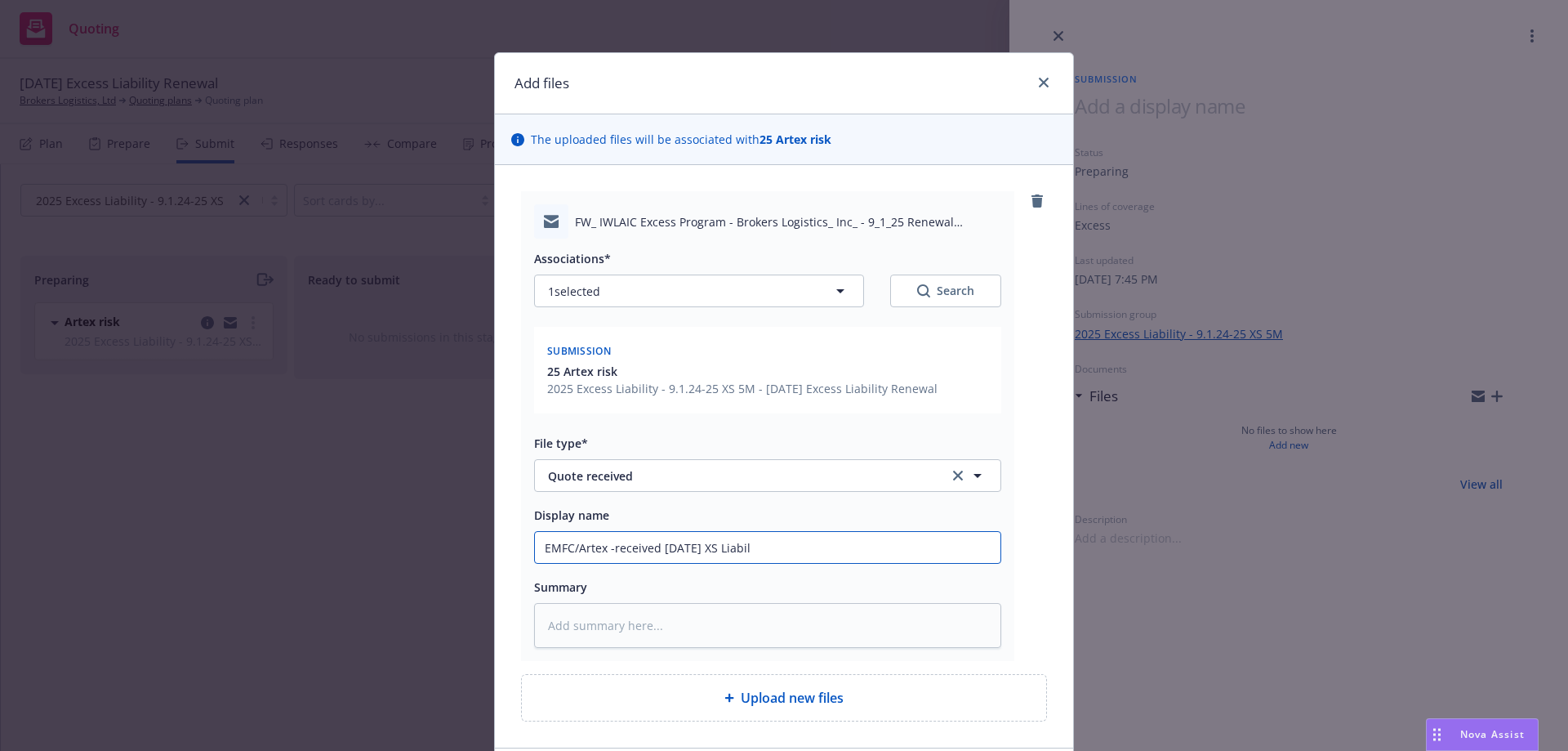
type input "EMFC/Artex -received 9/1/25 XS Liabili"
type textarea "x"
type input "EMFC/Artex -received 9/1/25 XS Liabilit"
type textarea "x"
type input "EMFC/Artex -received 9/1/25 XS Liability"
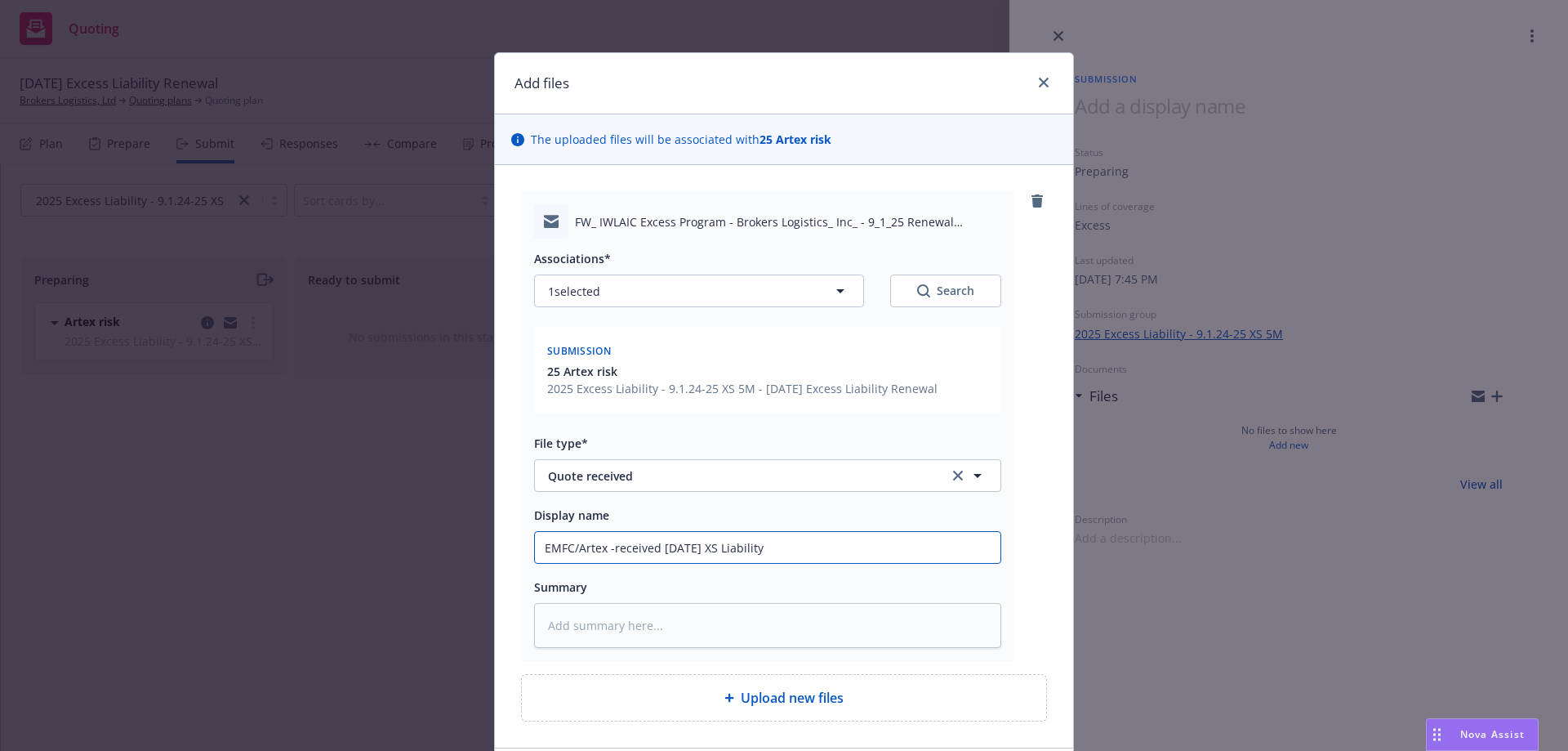
type textarea "x"
type input "EMFC/Artex -received 9/1/25 XS Liability"
type textarea "x"
type input "EMFC/Artex -received 9/1/25 XS Liability r"
type textarea "x"
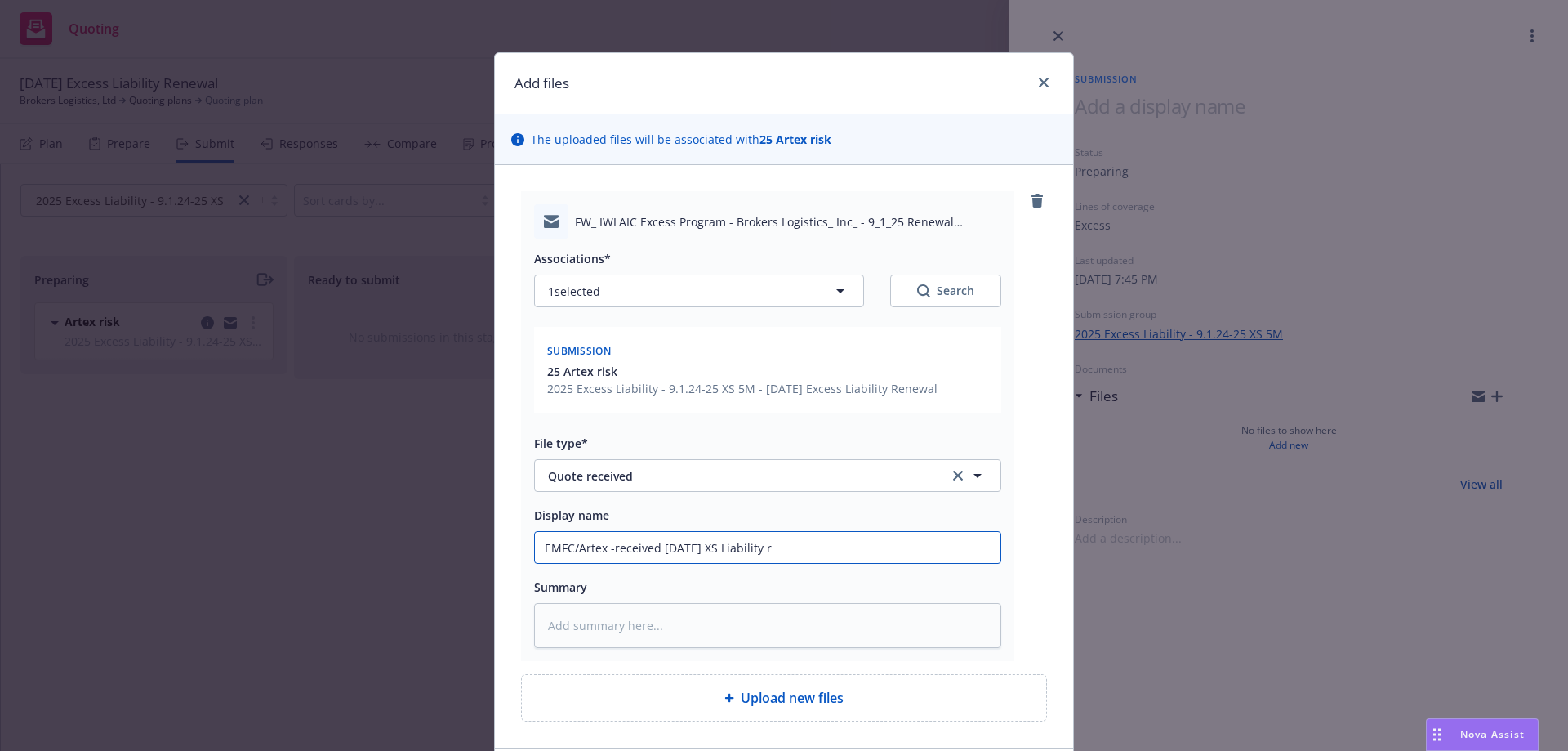
type input "EMFC/Artex -received 9/1/25 XS Liability re"
type textarea "x"
type input "EMFC/Artex -received 9/1/25 XS Liability ren"
type textarea "x"
type input "EMFC/Artex -received 9/1/25 XS Liability renew"
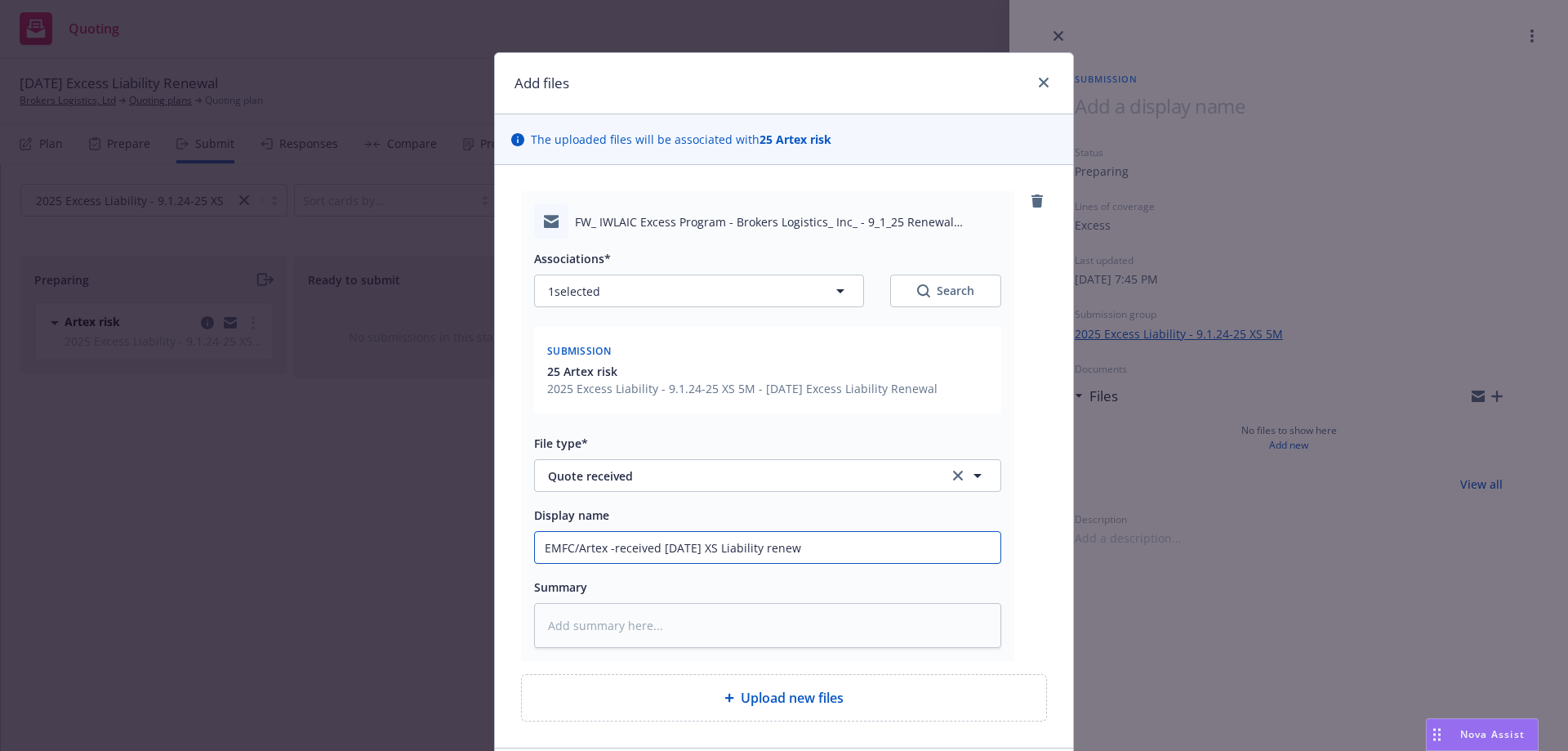
type textarea "x"
type input "EMFC/Artex -received 9/1/25 XS Liability renewa"
type textarea "x"
type input "EMFC/Artex -received 9/1/25 XS Liability renewal"
type textarea "x"
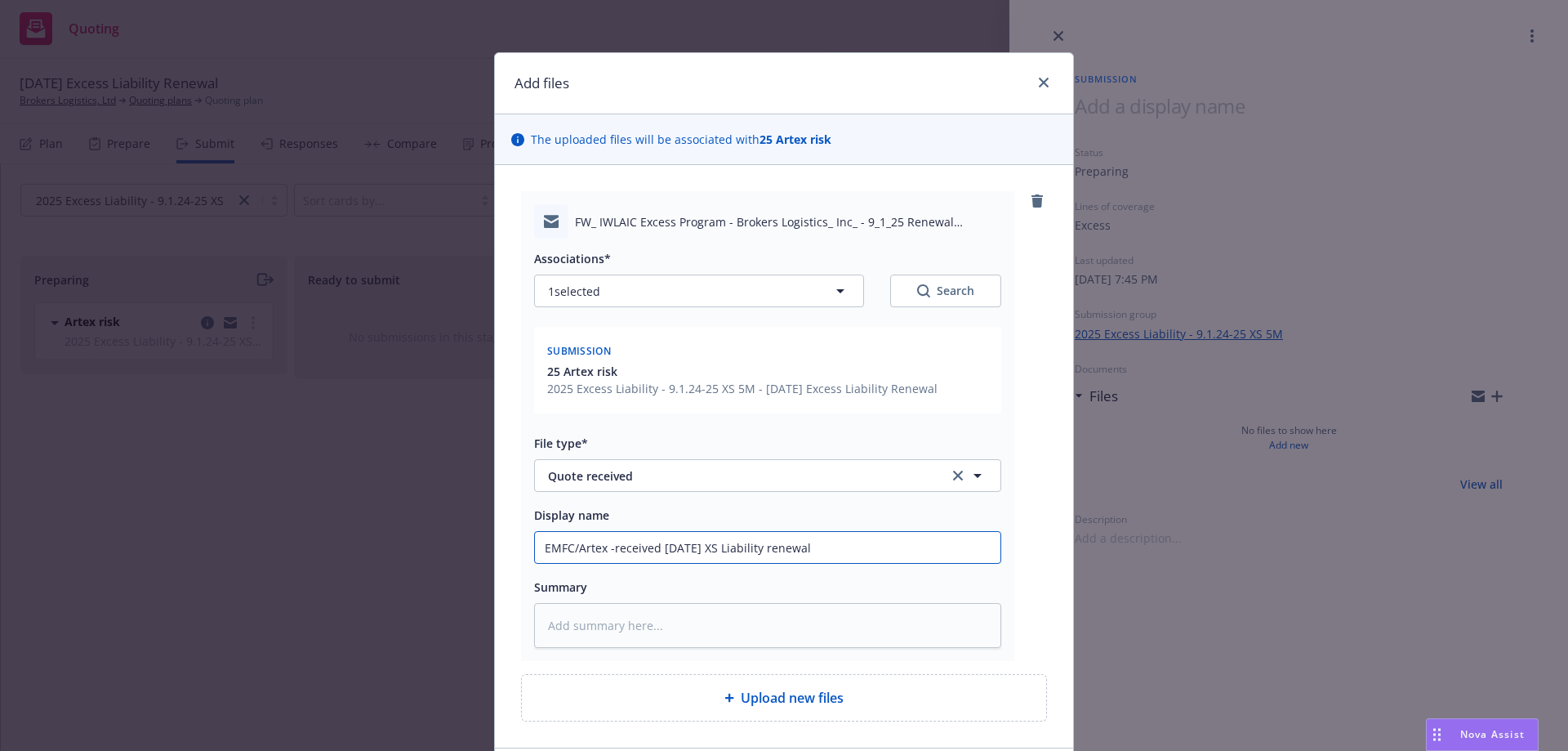
type input "EMFC/Artex -received 9/1/25 XS Liability renewal"
type textarea "x"
type input "EMFC/Artex -received 9/1/25 XS Liability renewal q"
type textarea "x"
type input "EMFC/Artex -received 9/1/25 XS Liability renewal qu"
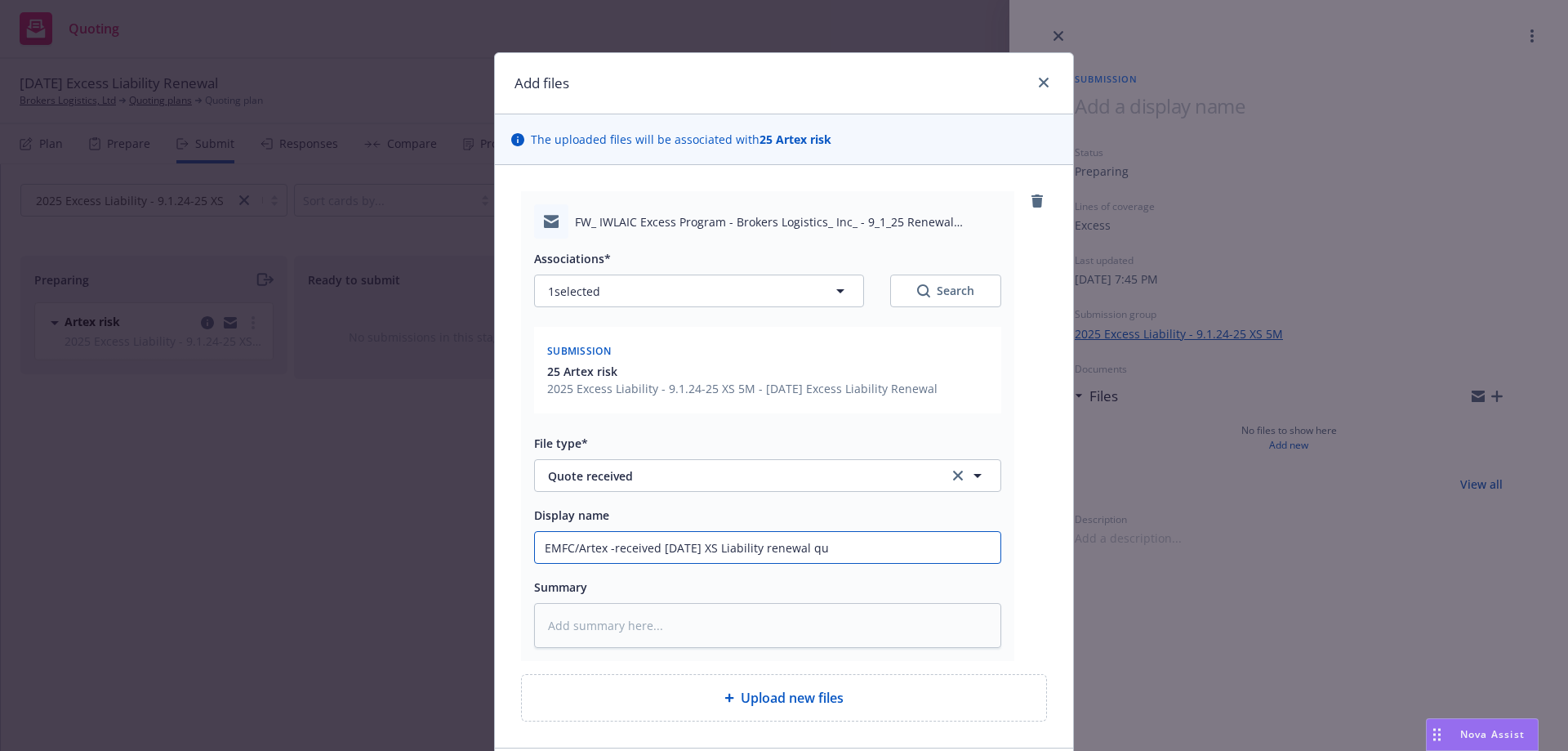
type textarea "x"
type input "EMFC/Artex -received 9/1/25 XS Liability renewal quo"
type textarea "x"
type input "EMFC/Artex -received 9/1/25 XS Liability renewal quot"
type textarea "x"
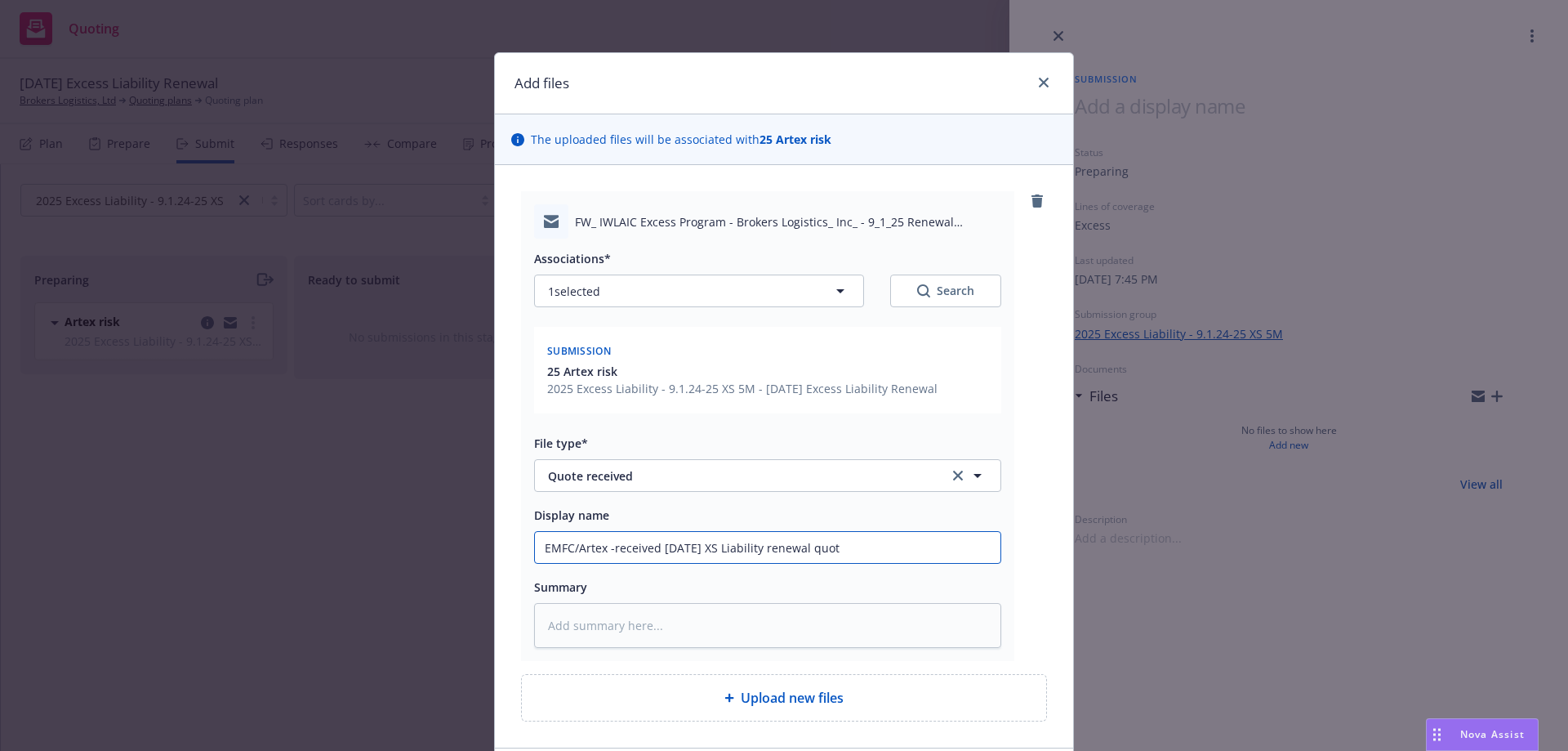
type input "EMFC/Artex -received 9/1/25 XS Liability renewal quote"
type textarea "x"
type input "EMFC/Artex -received 9/1/25 XS Liability renewal quote"
type textarea "x"
type input "EMFC/Artex -received 9/1/25 XS Liability renewal quote a"
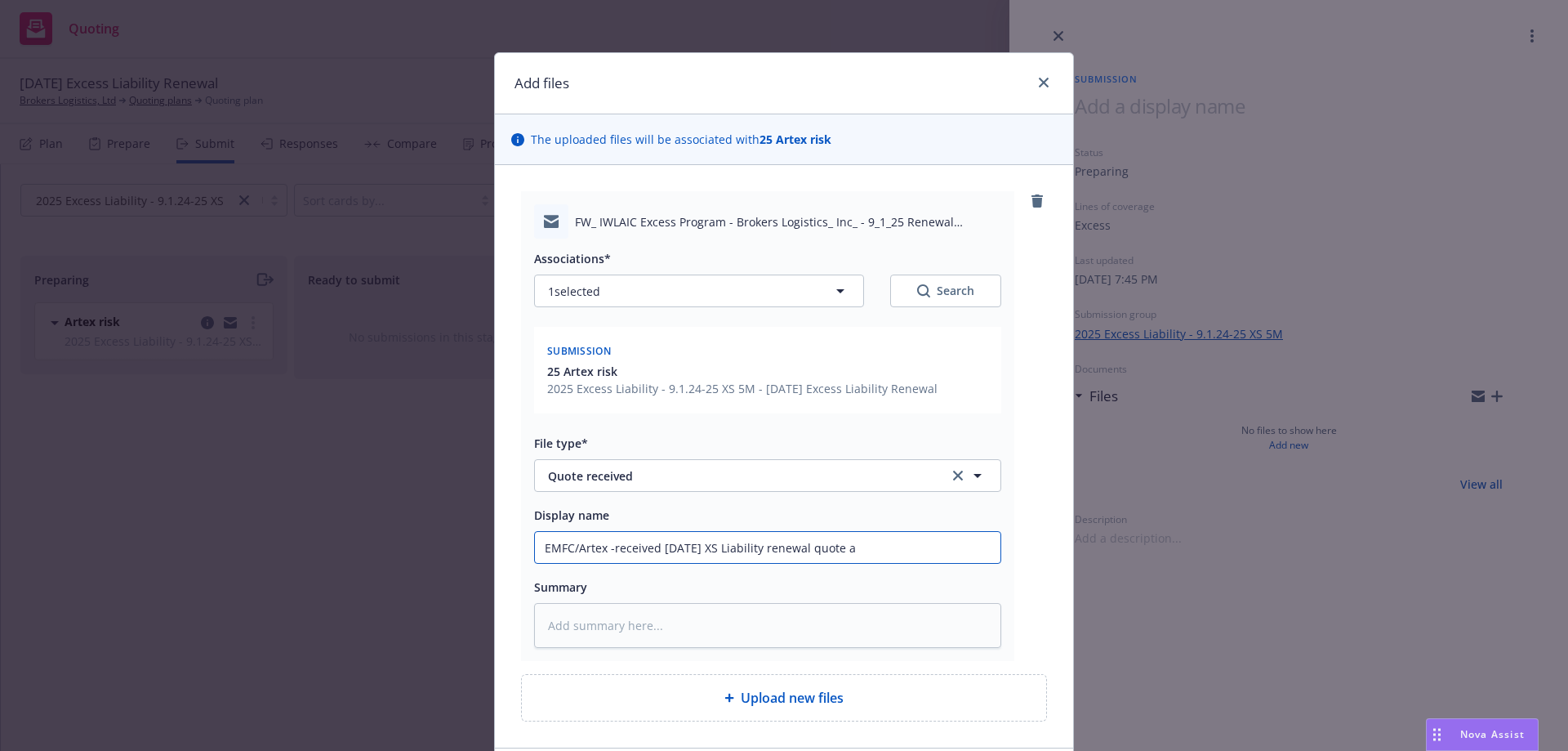
type textarea "x"
type input "EMFC/Artex -received 9/1/25 XS Liability renewal quote at"
type textarea "x"
type input "EMFC/Artex -received 9/1/25 XS Liability renewal quote at"
click at [903, 551] on input "EMFC/Artex -received 9/1/25 XS Liability renewal quote at" at bounding box center [767, 547] width 466 height 31
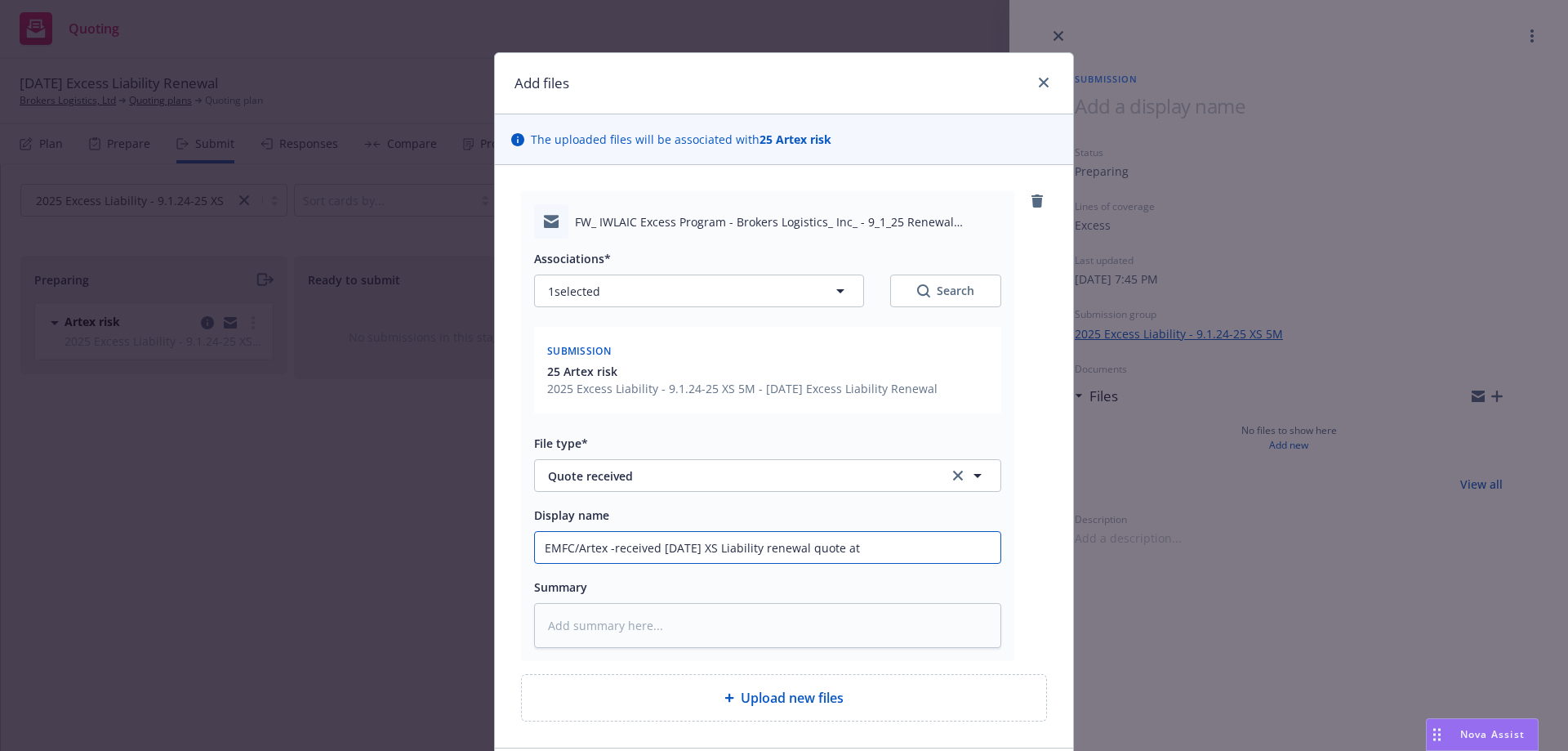
paste input "$53,552"
type textarea "x"
type input "EMFC/Artex -received 9/1/25 XS Liability renewal quote at $53,552"
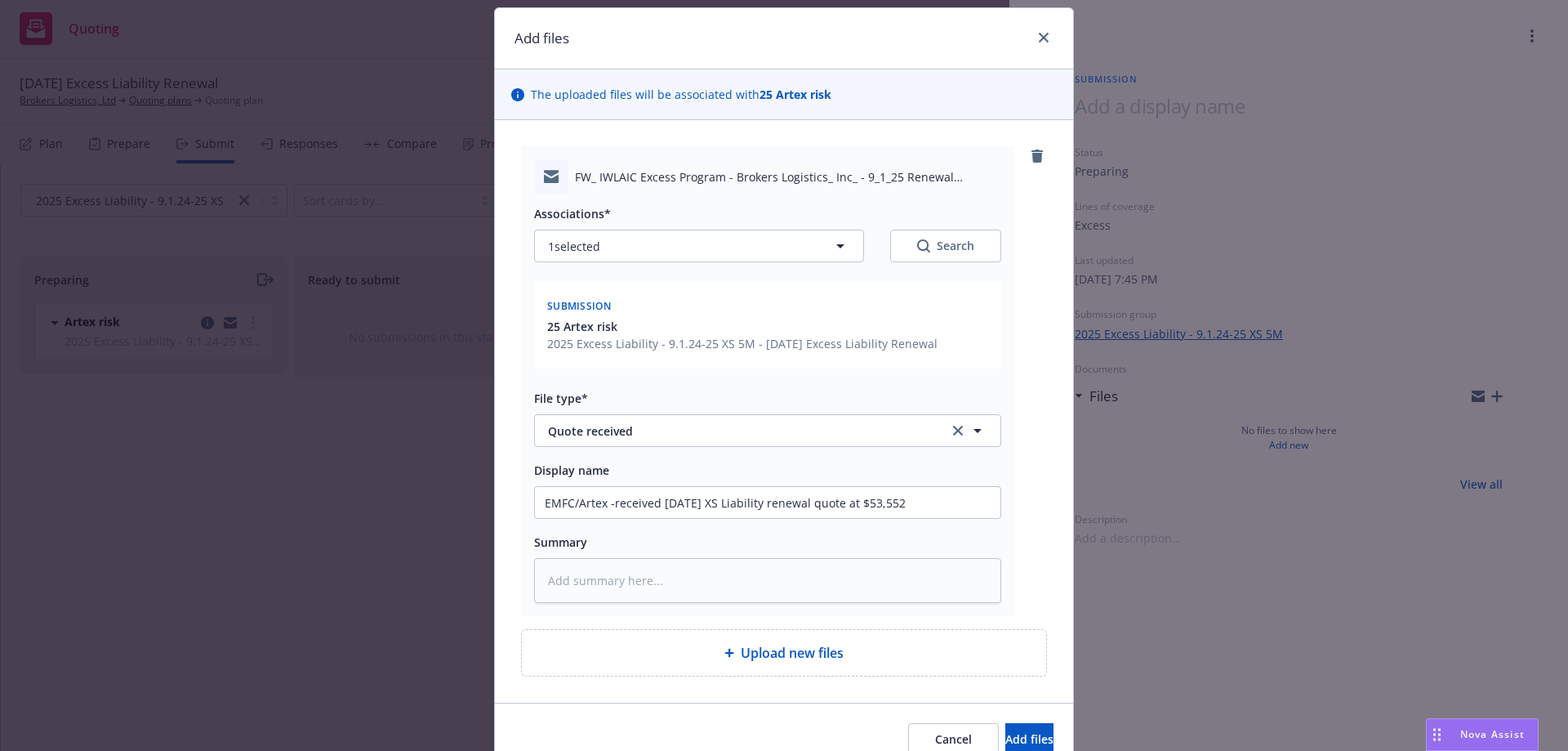
scroll to position [82, 0]
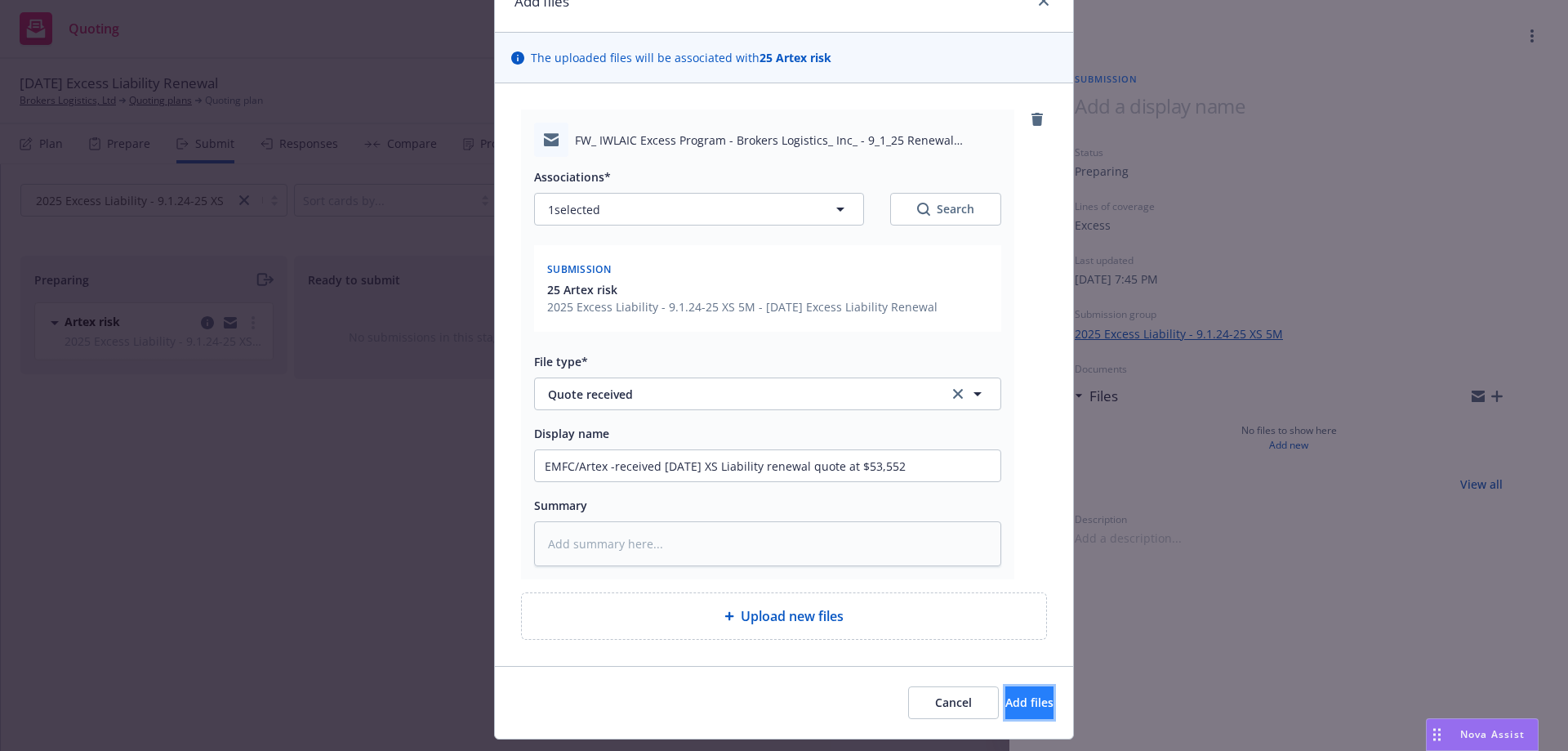
click at [1005, 700] on button "Add files" at bounding box center [1029, 703] width 48 height 33
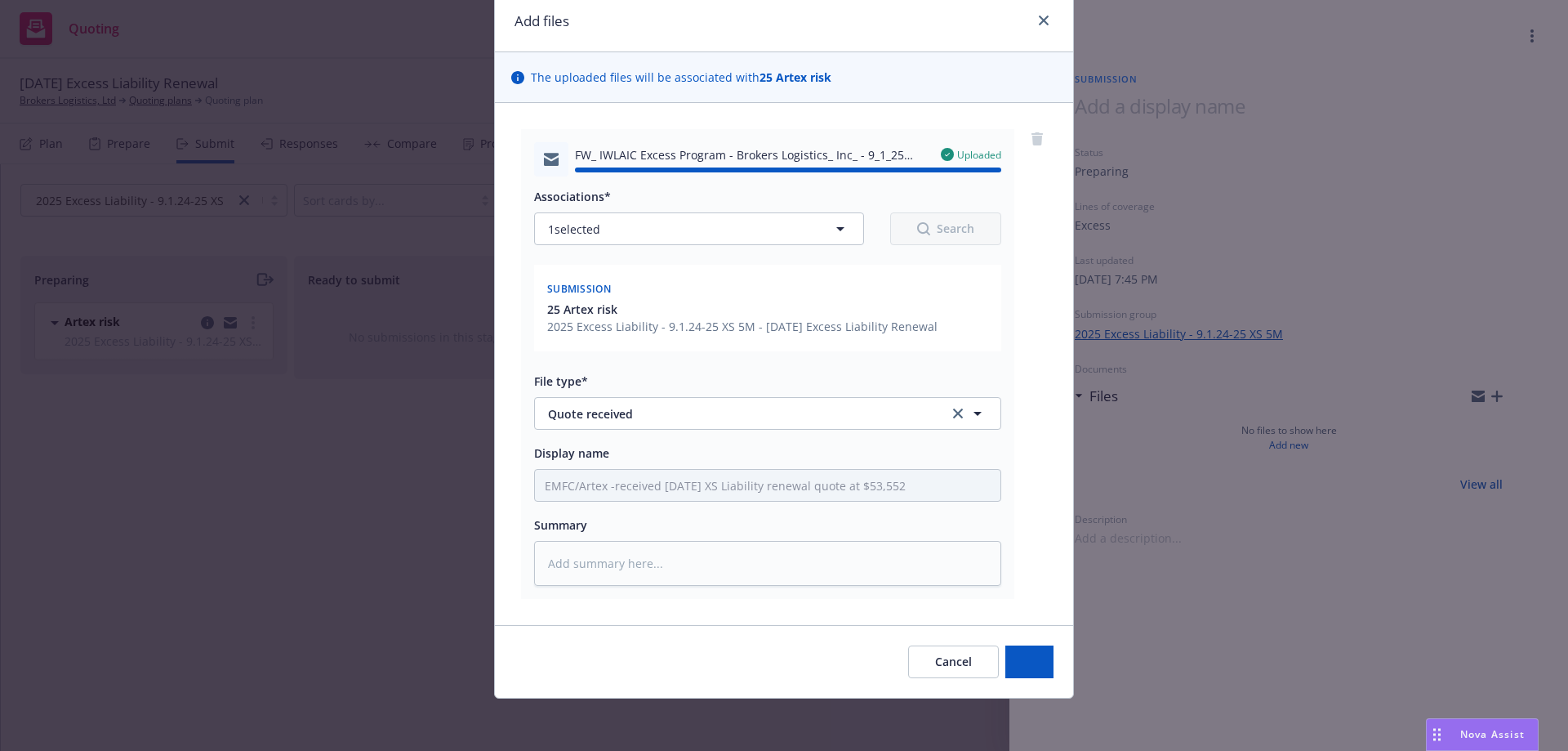
type textarea "x"
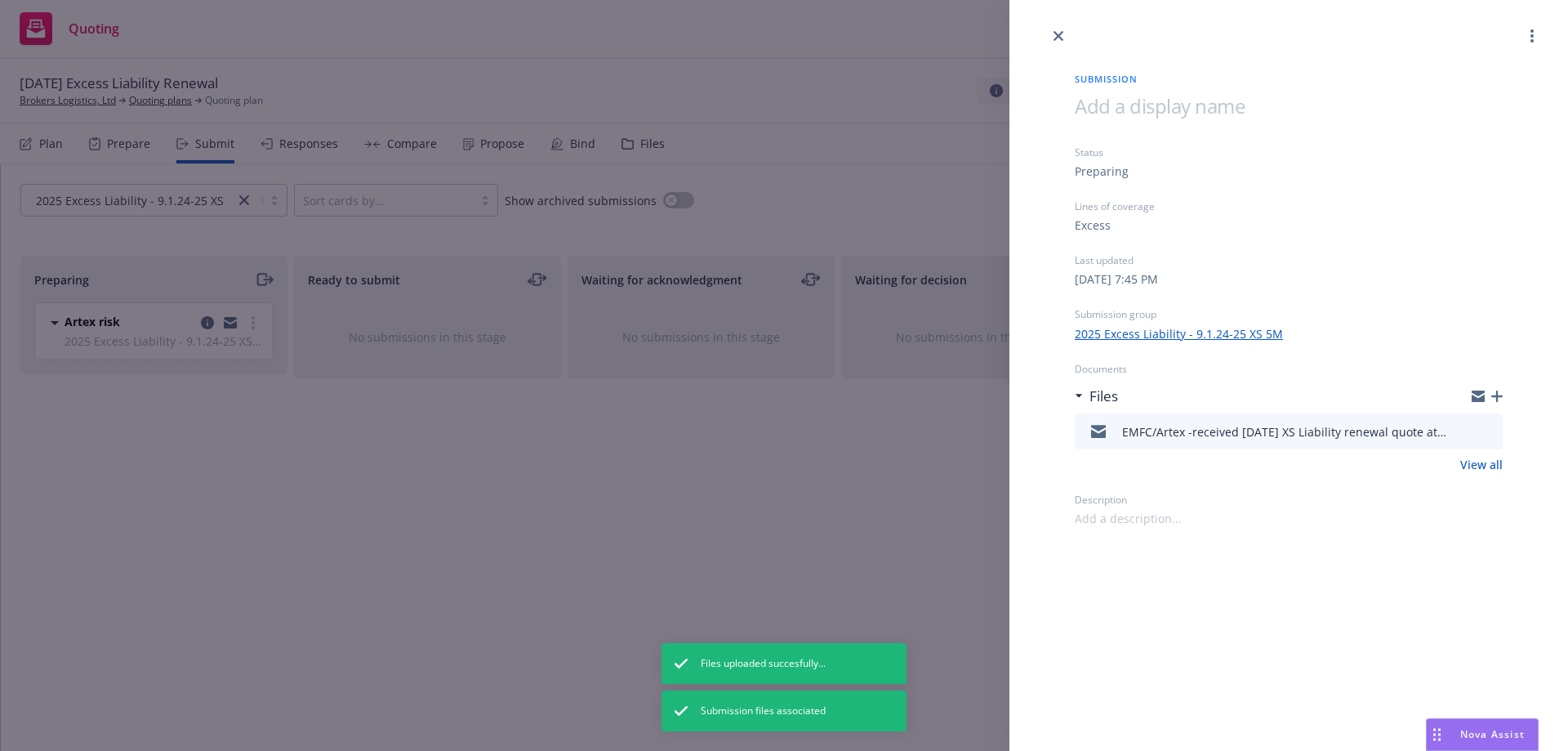
click at [1048, 36] on div at bounding box center [1289, 22] width 559 height 46
click at [1055, 35] on icon "close" at bounding box center [1058, 36] width 10 height 10
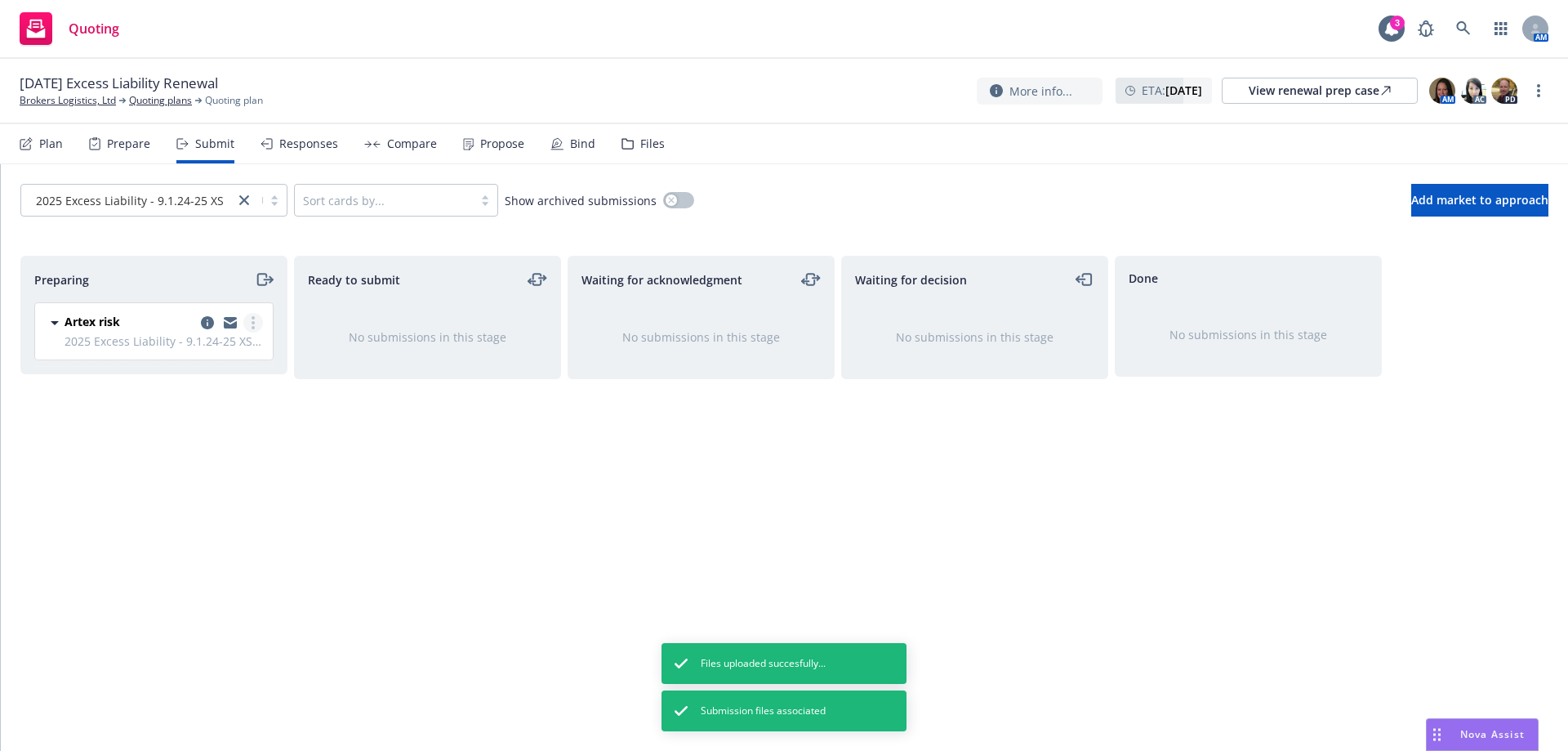
click at [254, 322] on link "more" at bounding box center [253, 322] width 20 height 20
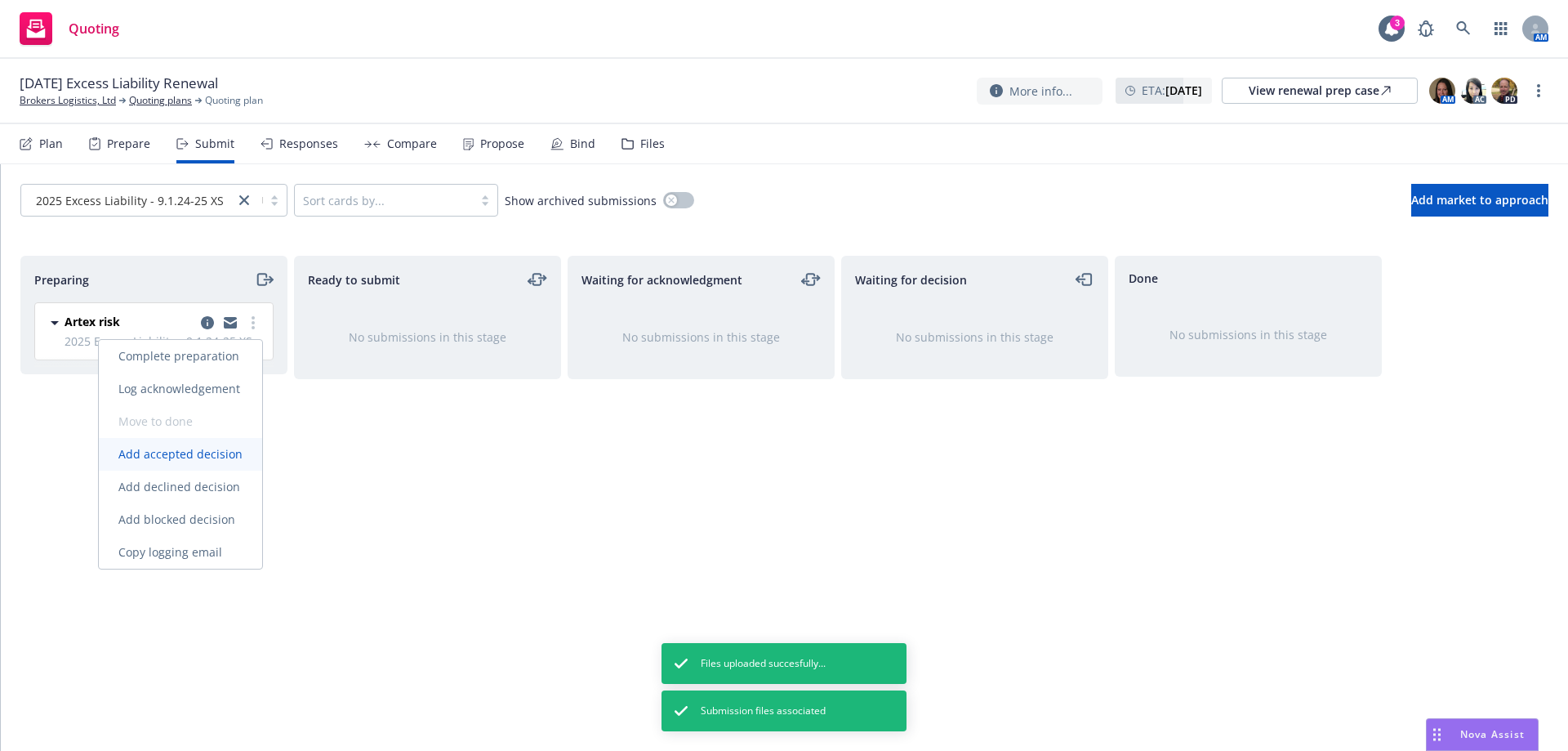
click at [242, 453] on span "Add accepted decision" at bounding box center [180, 454] width 163 height 15
select select "12"
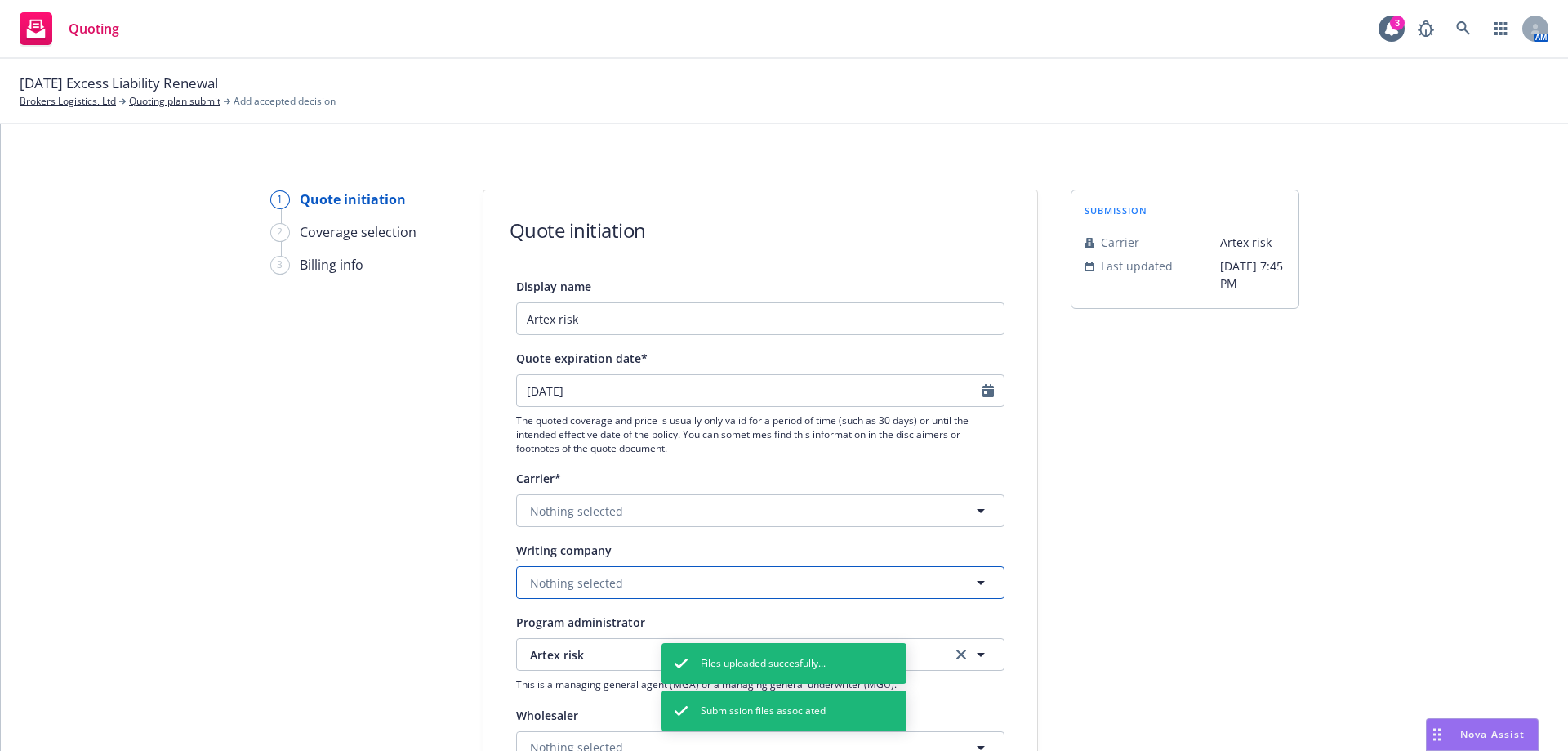
click at [539, 574] on span "Nothing selected" at bounding box center [577, 582] width 93 height 17
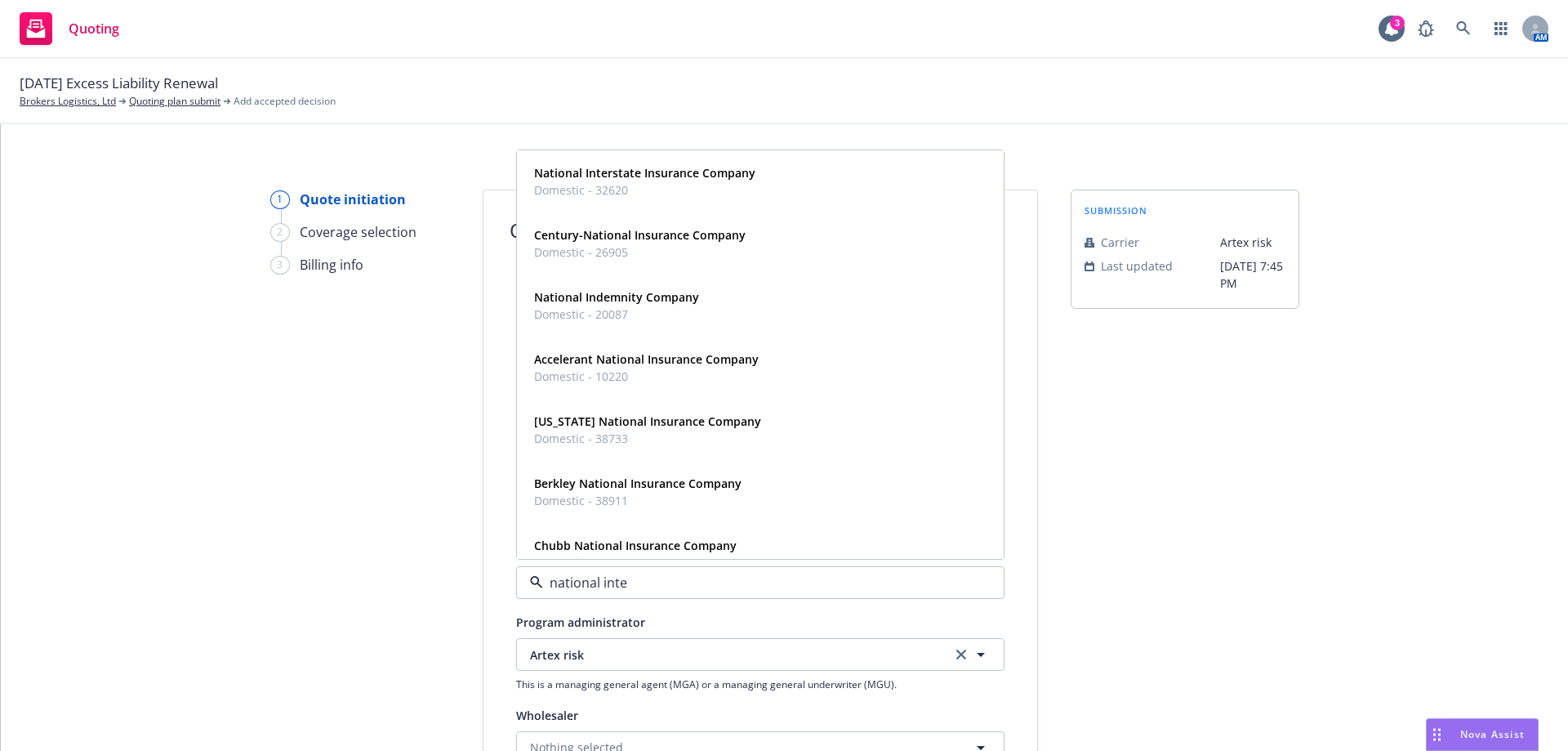
type input "national inter"
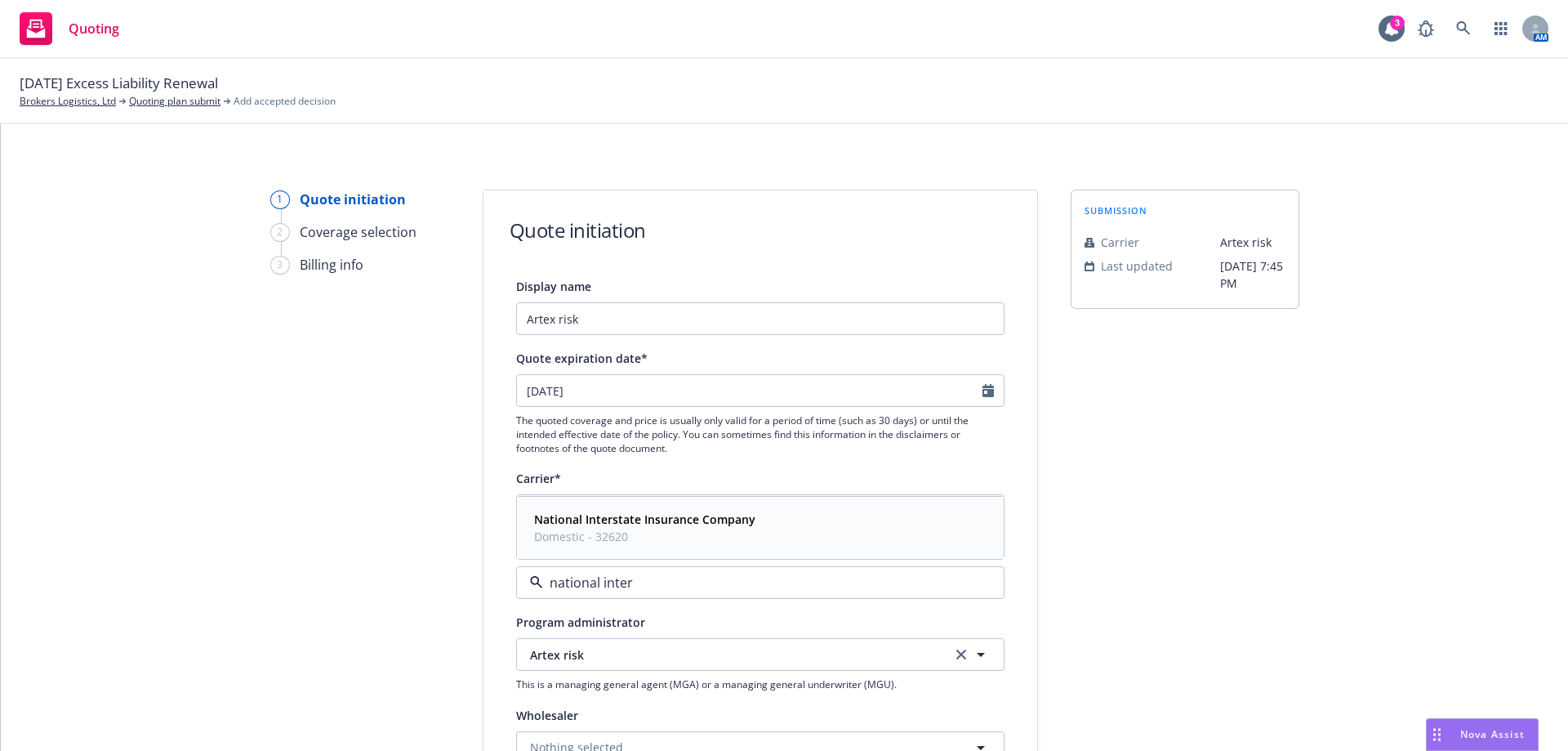
click at [604, 531] on span "Domestic - 32620" at bounding box center [644, 536] width 221 height 17
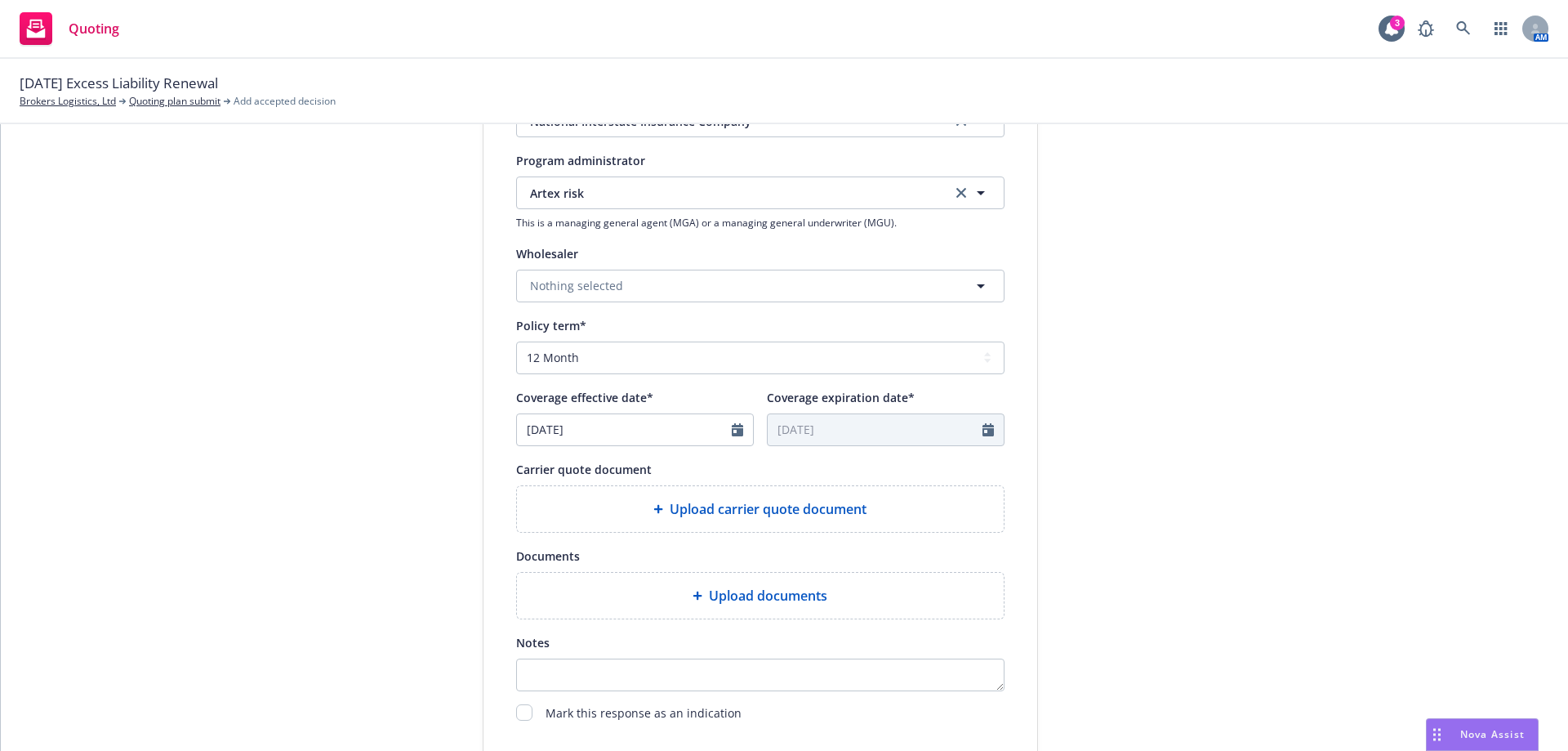
scroll to position [490, 0]
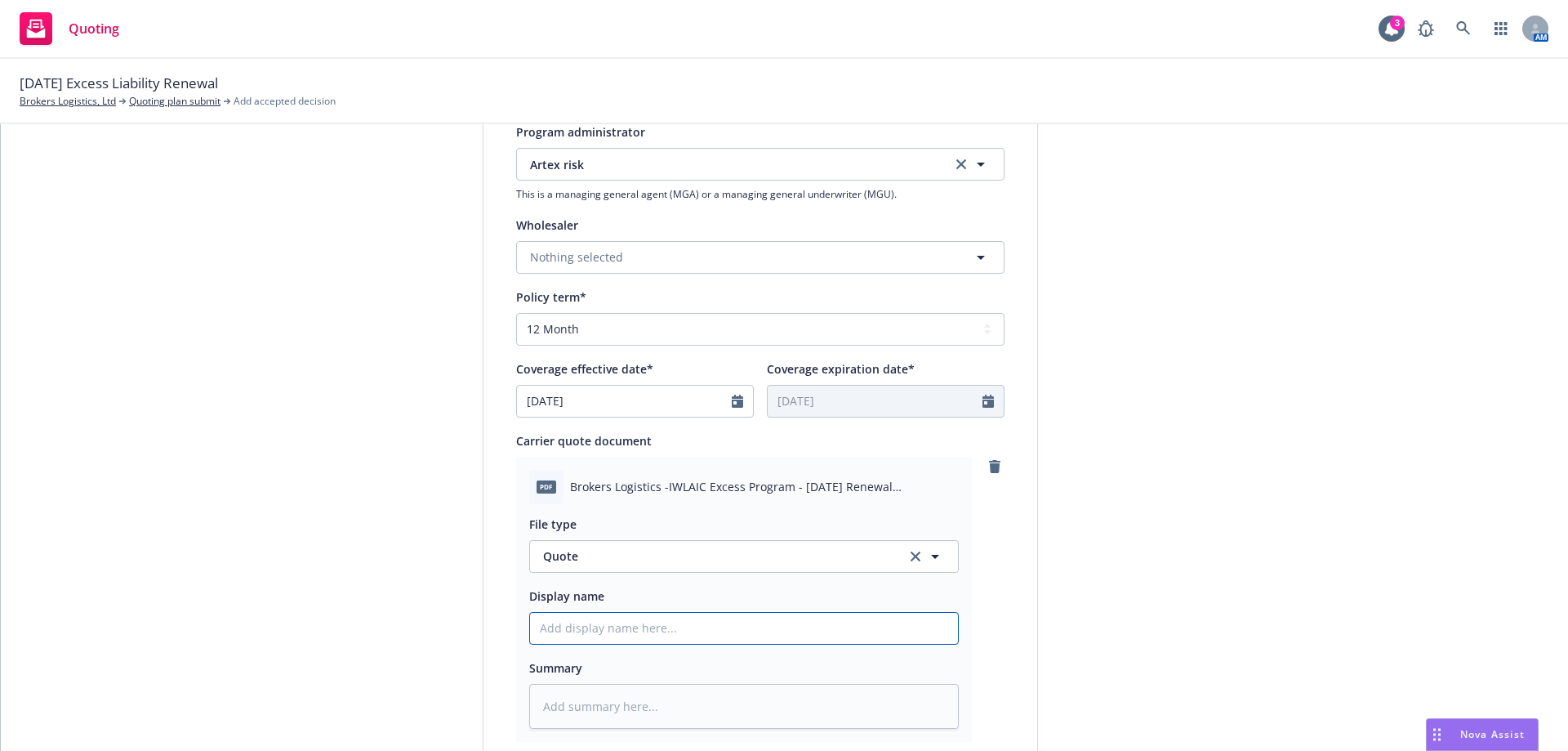
click at [562, 625] on input "Display name" at bounding box center [743, 628] width 427 height 31
paste input "$53,552"
type textarea "x"
type input "$53,552"
click at [530, 630] on input "$53,552" at bounding box center [743, 628] width 427 height 31
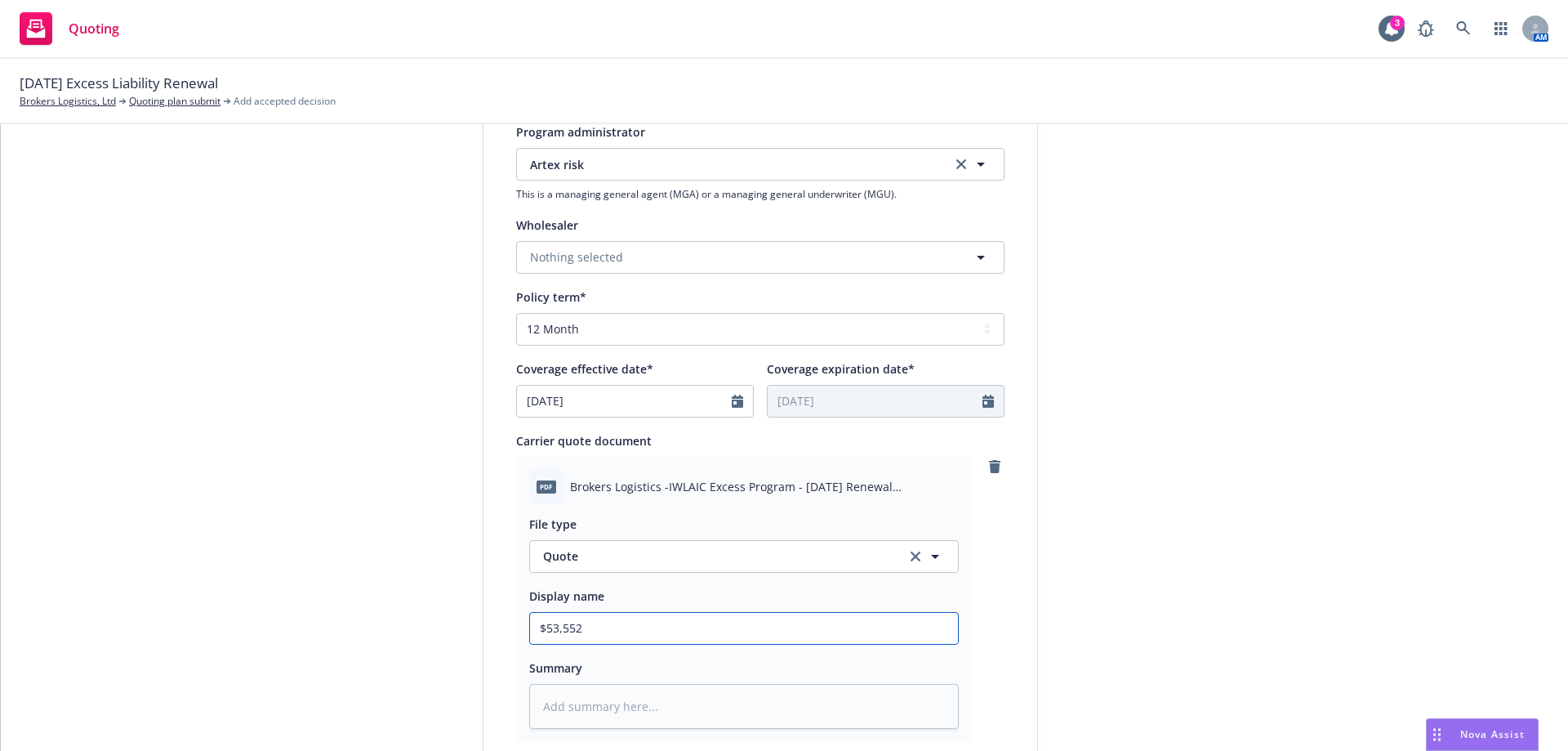
type textarea "x"
type input "9$53,552"
type textarea "x"
type input "$53,552"
type textarea "x"
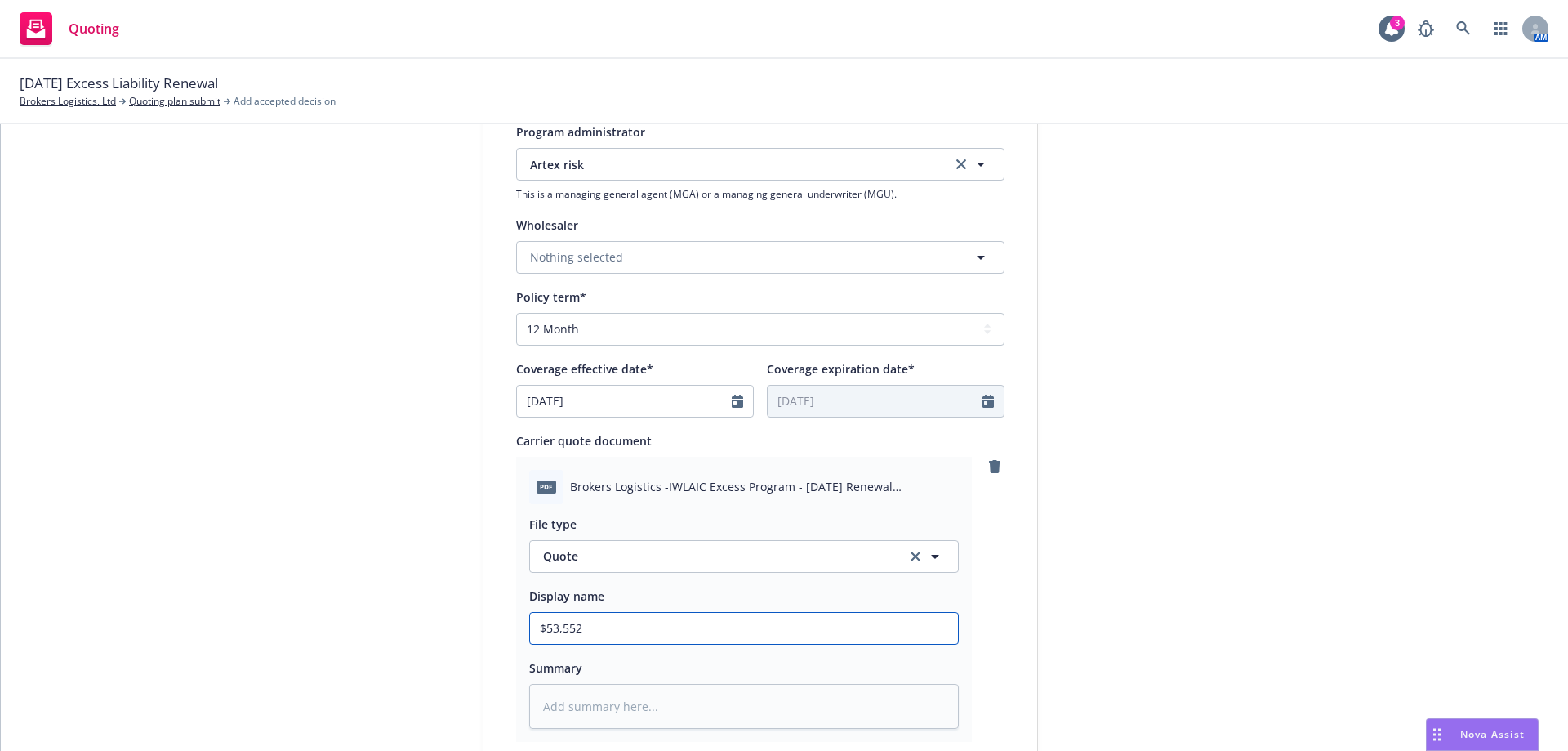
type input "2$53,552"
type textarea "x"
type input "25$53,552"
type textarea "x"
type input "25/$53,552"
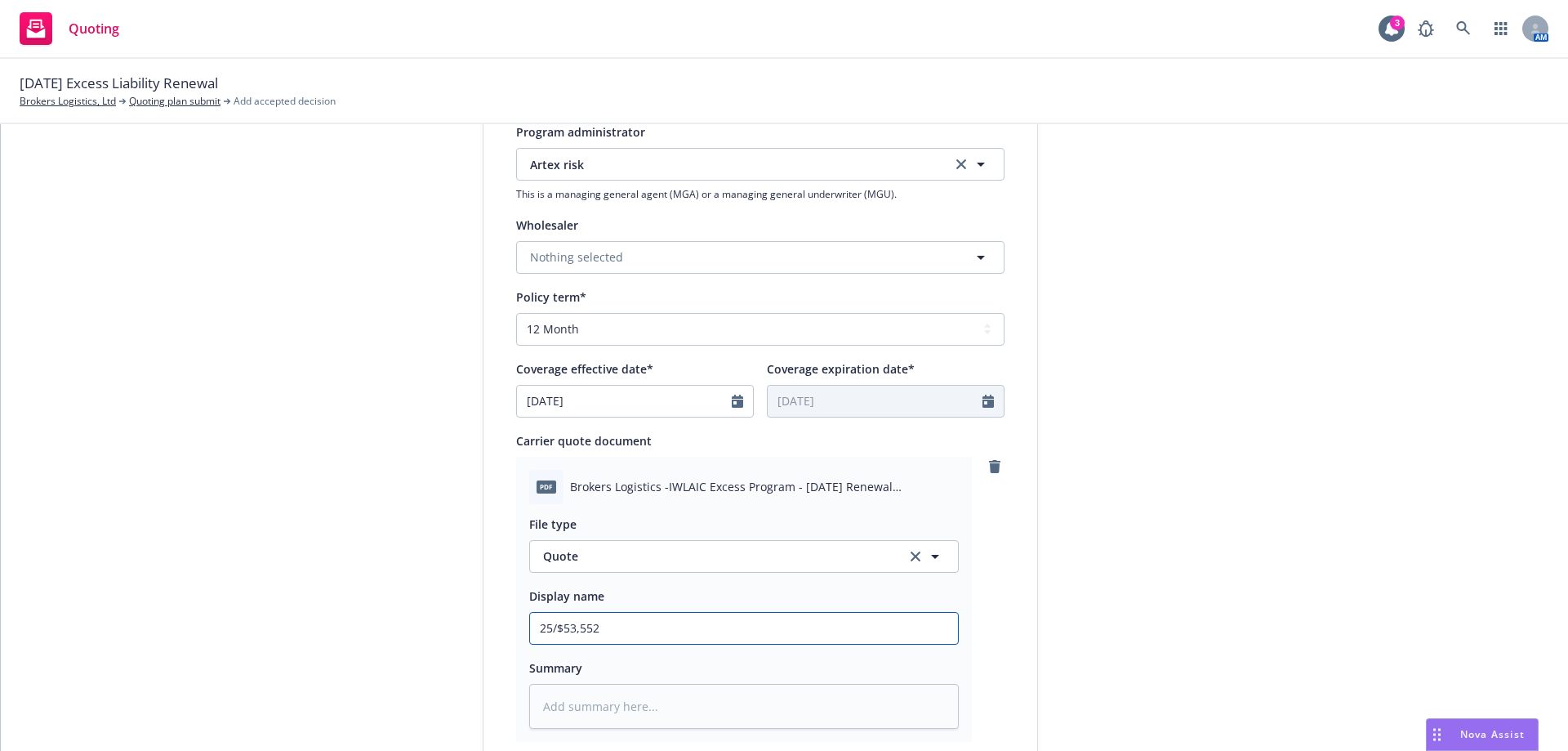
type textarea "x"
type input "25/2$53,552"
type textarea "x"
type input "25/26$53,552"
type textarea "x"
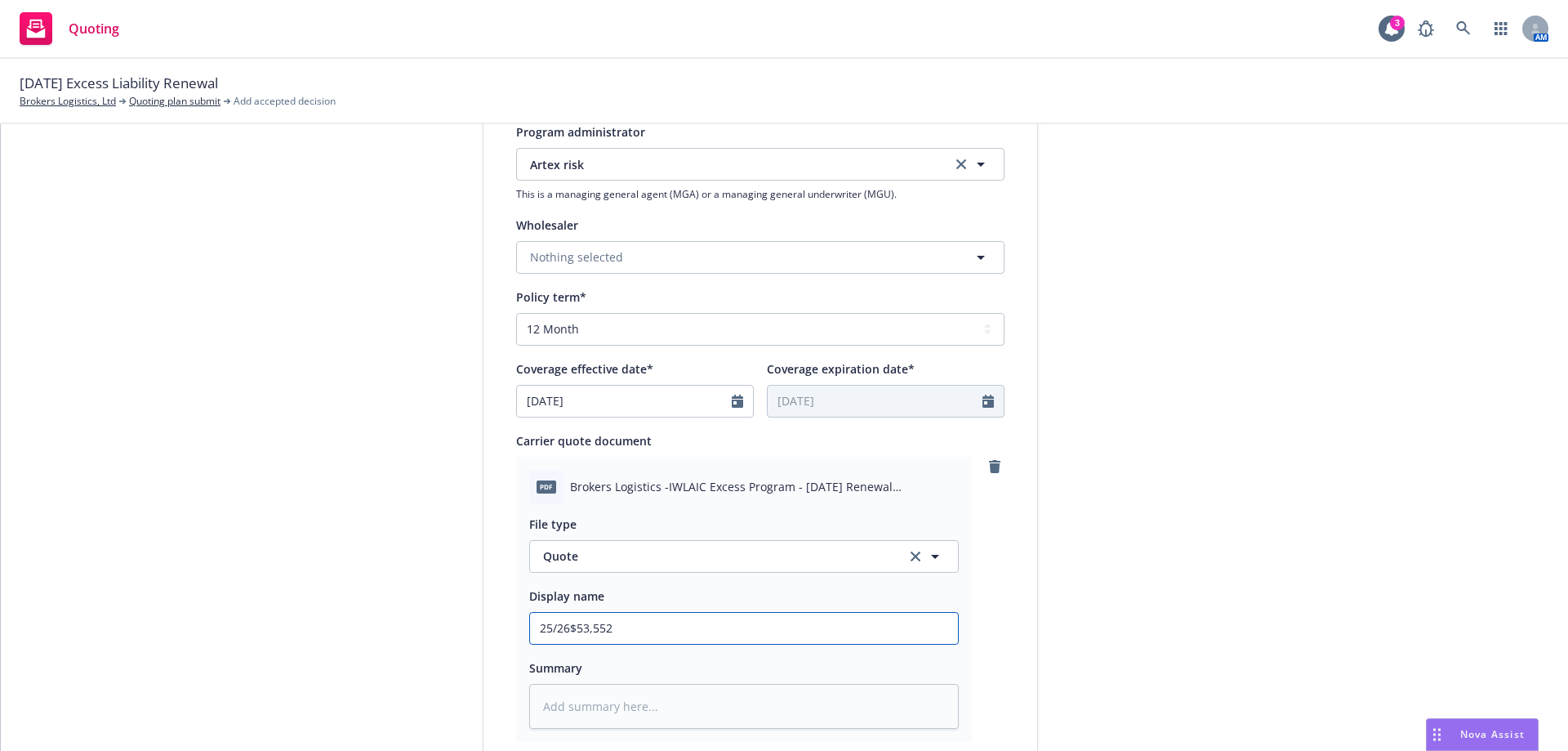
type input "25/26 $53,552"
type textarea "x"
type input "25/26 X$53,552"
type textarea "x"
type input "25/26 XS$53,552"
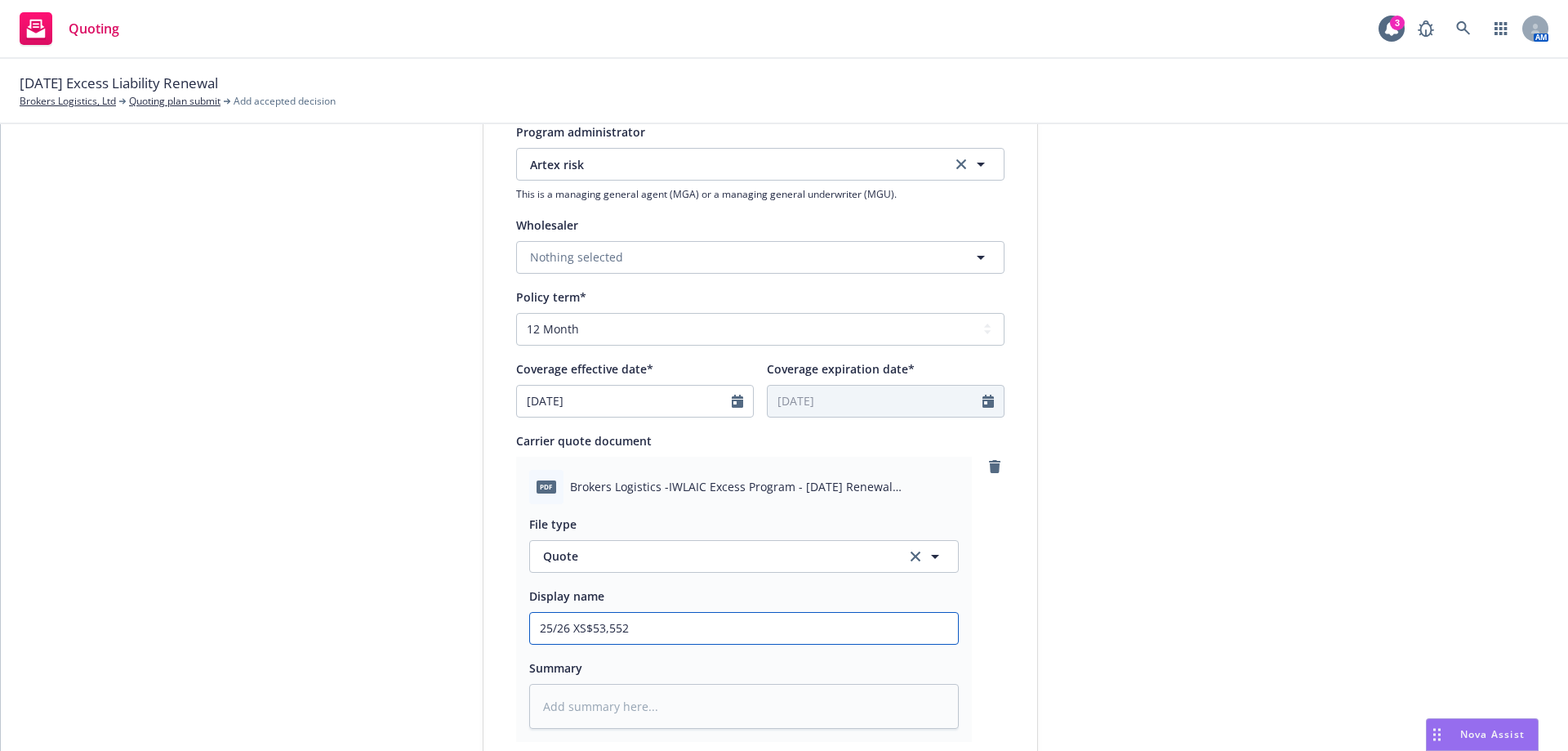
type textarea "x"
type input "25/26 XS $53,552"
type textarea "x"
type input "25/26 XS R$53,552"
type textarea "x"
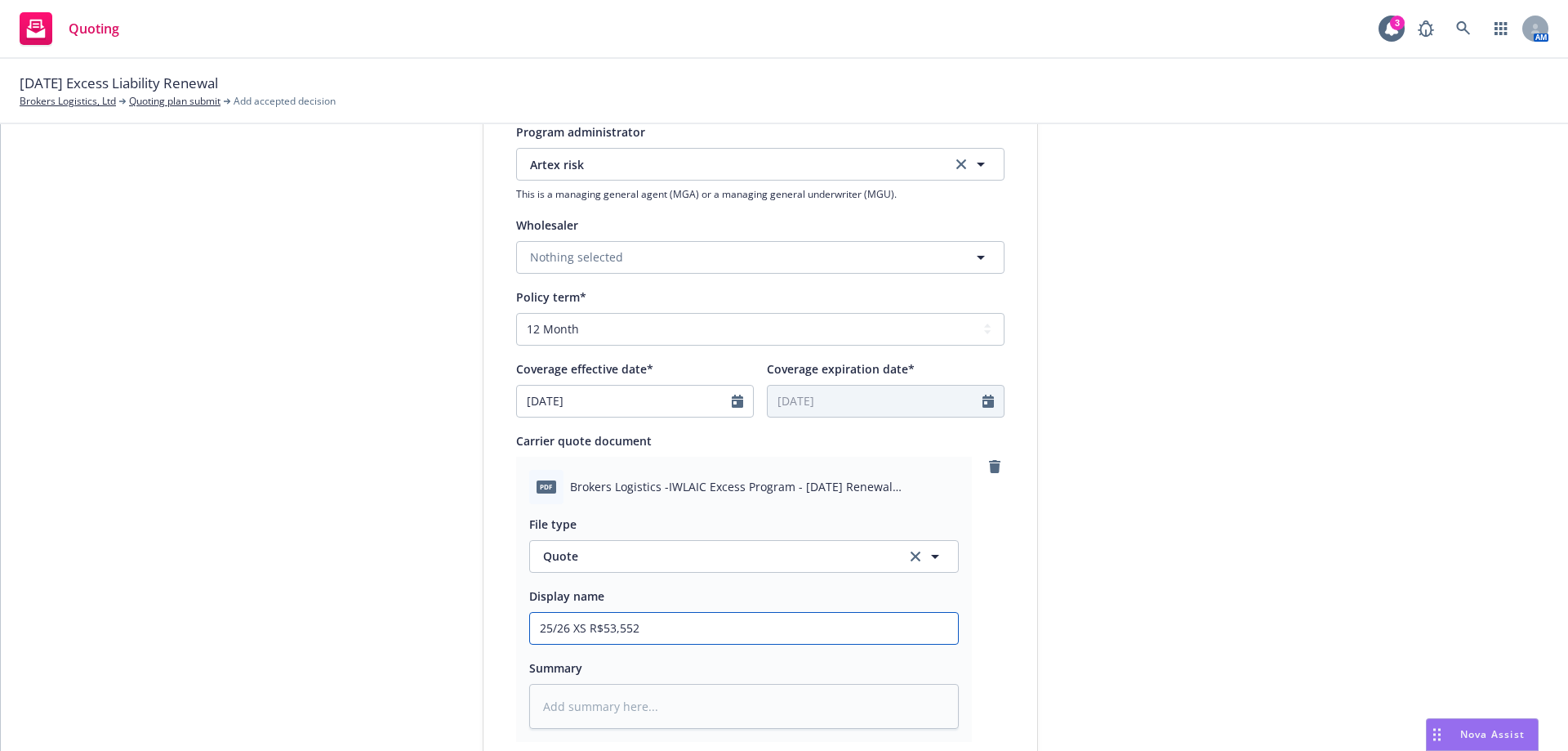
type input "25/26 XS RE$53,552"
type textarea "x"
type input "25/26 XS REn$53,552"
type textarea "x"
type input "25/26 XS REne$53,552"
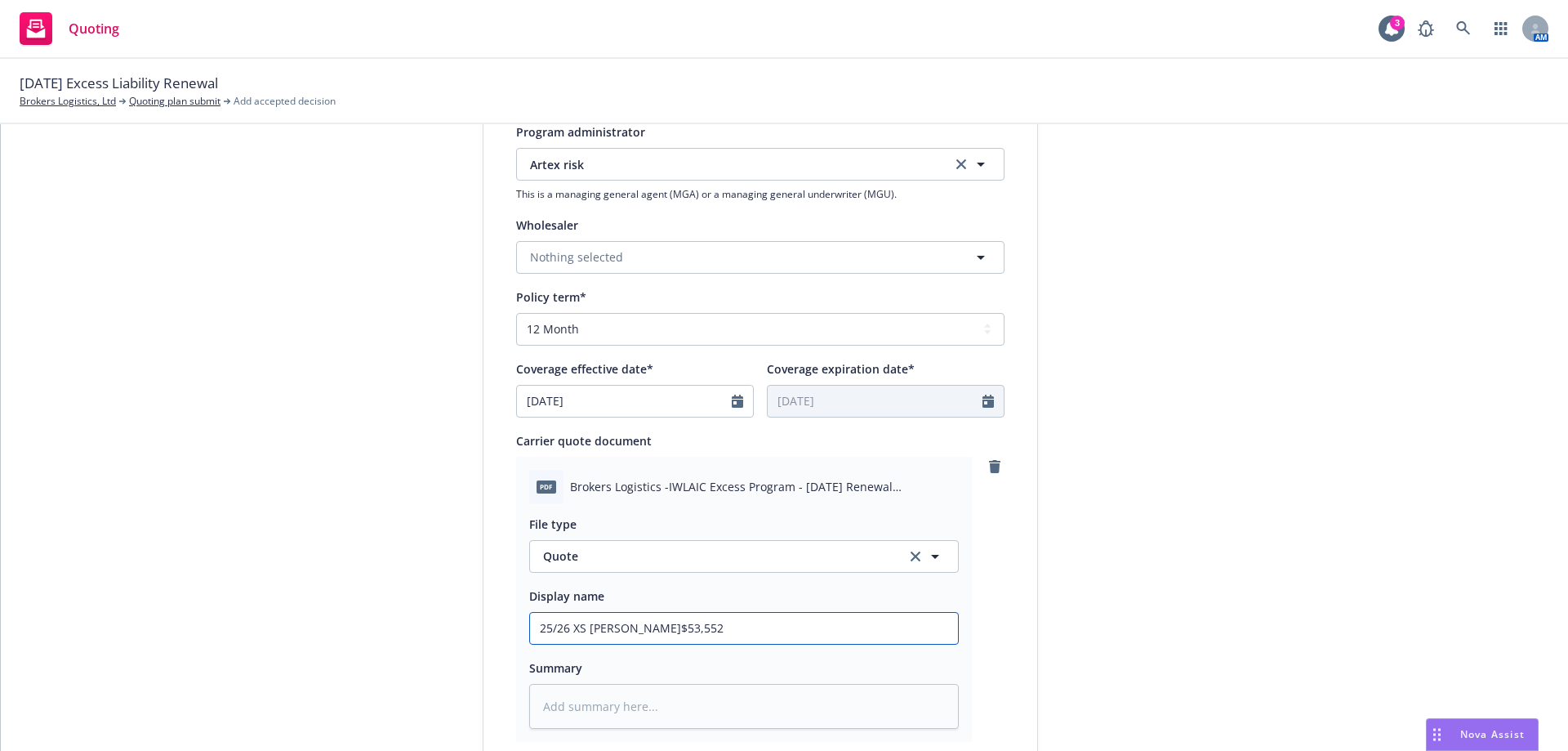
type textarea "x"
type input "25/26 XS REnew$53,552"
type textarea "x"
type input "25/26 XS REnewa$53,552"
type textarea "x"
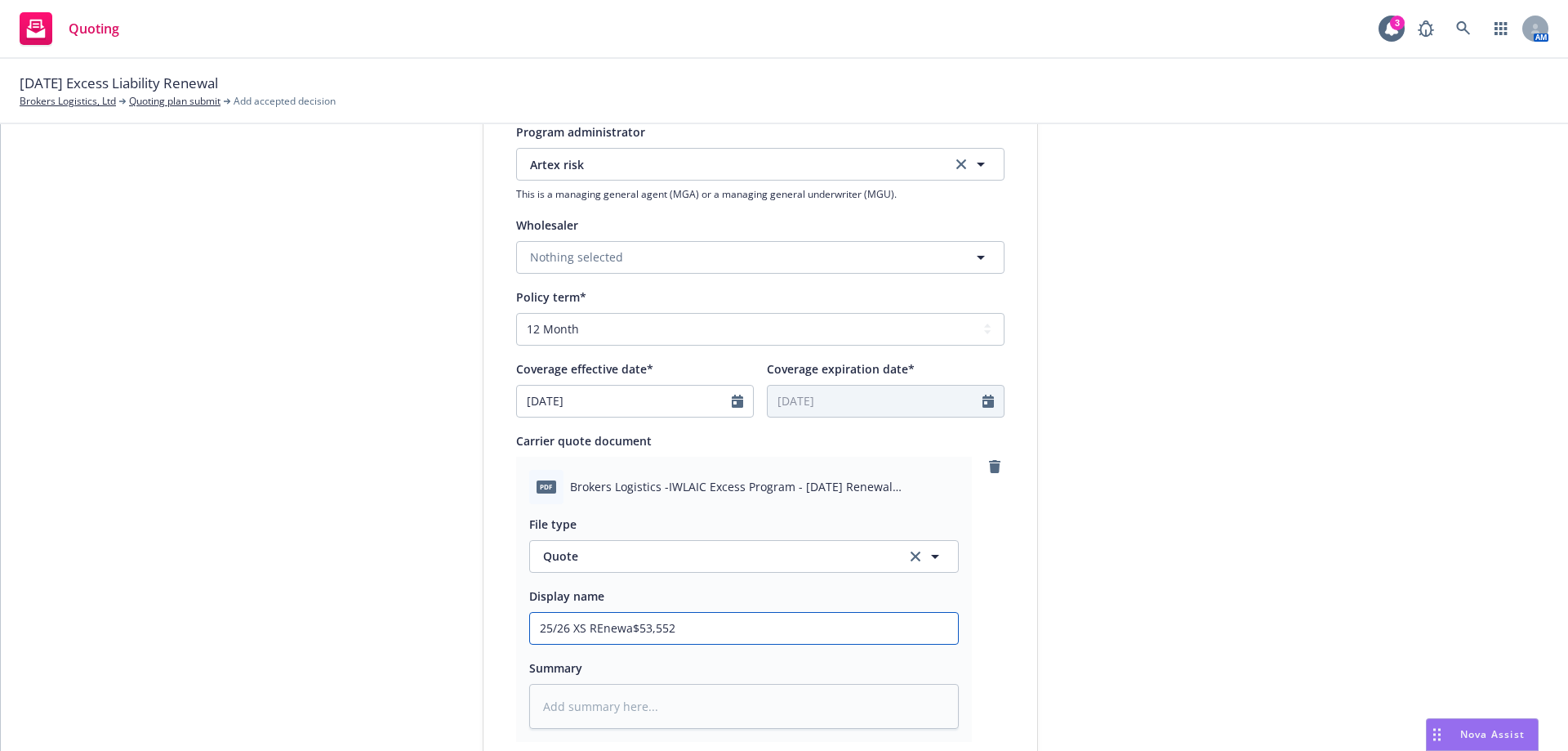
type input "25/26 XS REnewal$53,552"
type textarea "x"
type input "25/26 XS REnewa$53,552"
type textarea "x"
type input "25/26 XS REnew$53,552"
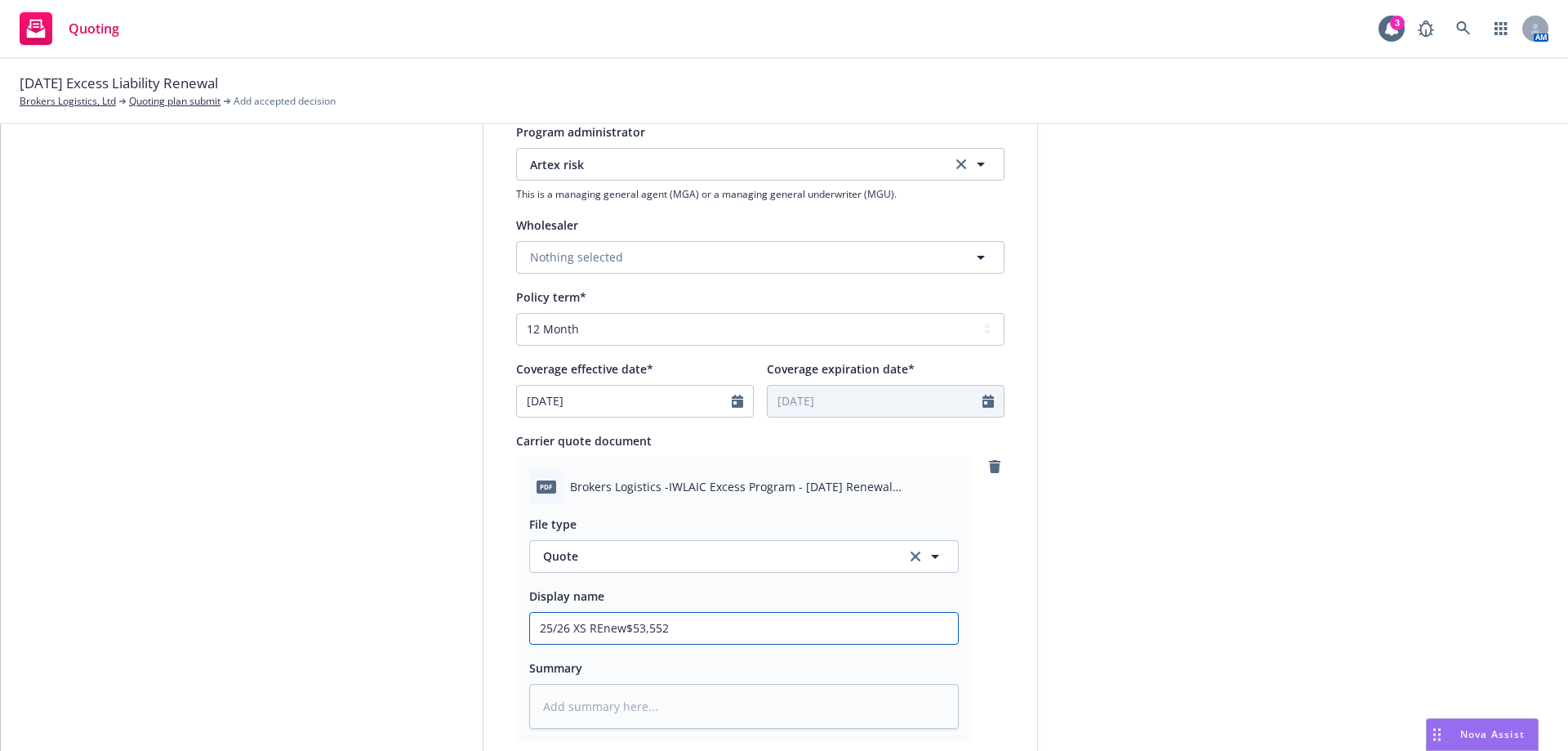
type textarea "x"
type input "25/26 XS REne$53,552"
type textarea "x"
type input "25/26 XS REn$53,552"
type textarea "x"
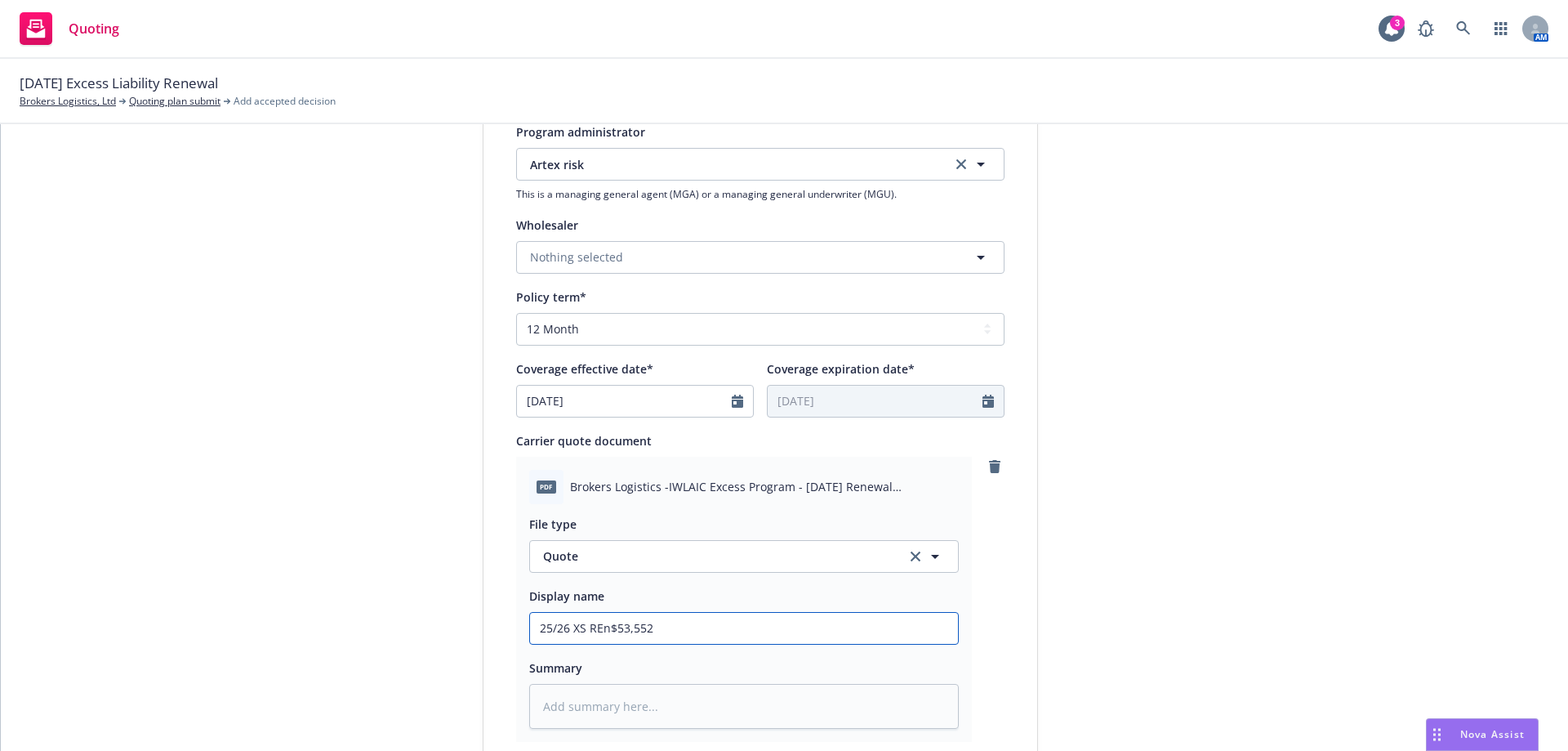
type input "25/26 XS RE$53,552"
type textarea "x"
type input "25/26 XS R$53,552"
type textarea "x"
type input "25/26 XS Re$53,552"
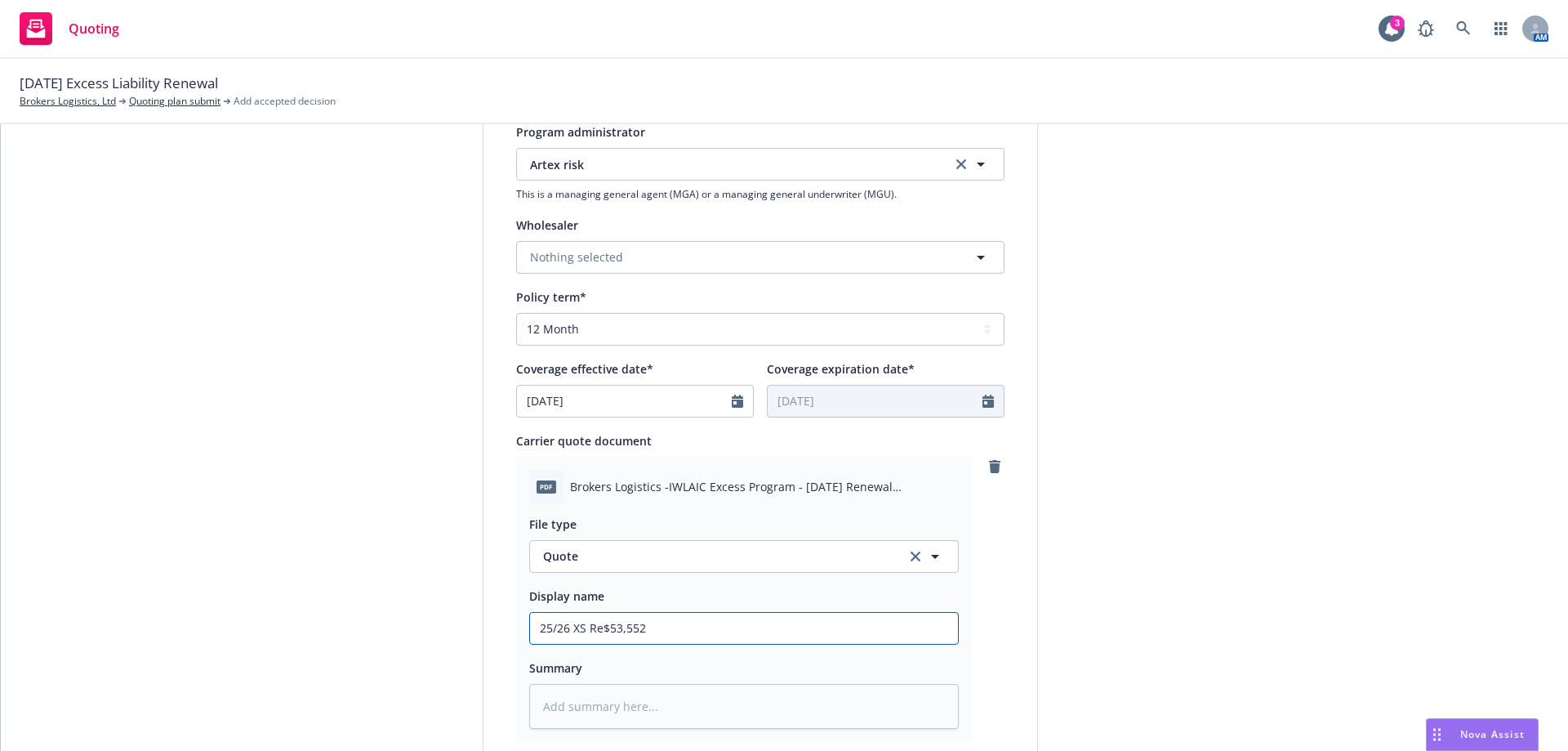
type textarea "x"
type input "25/26 XS Ren$53,552"
type textarea "x"
type input "25/26 XS Renw$53,552"
type textarea "x"
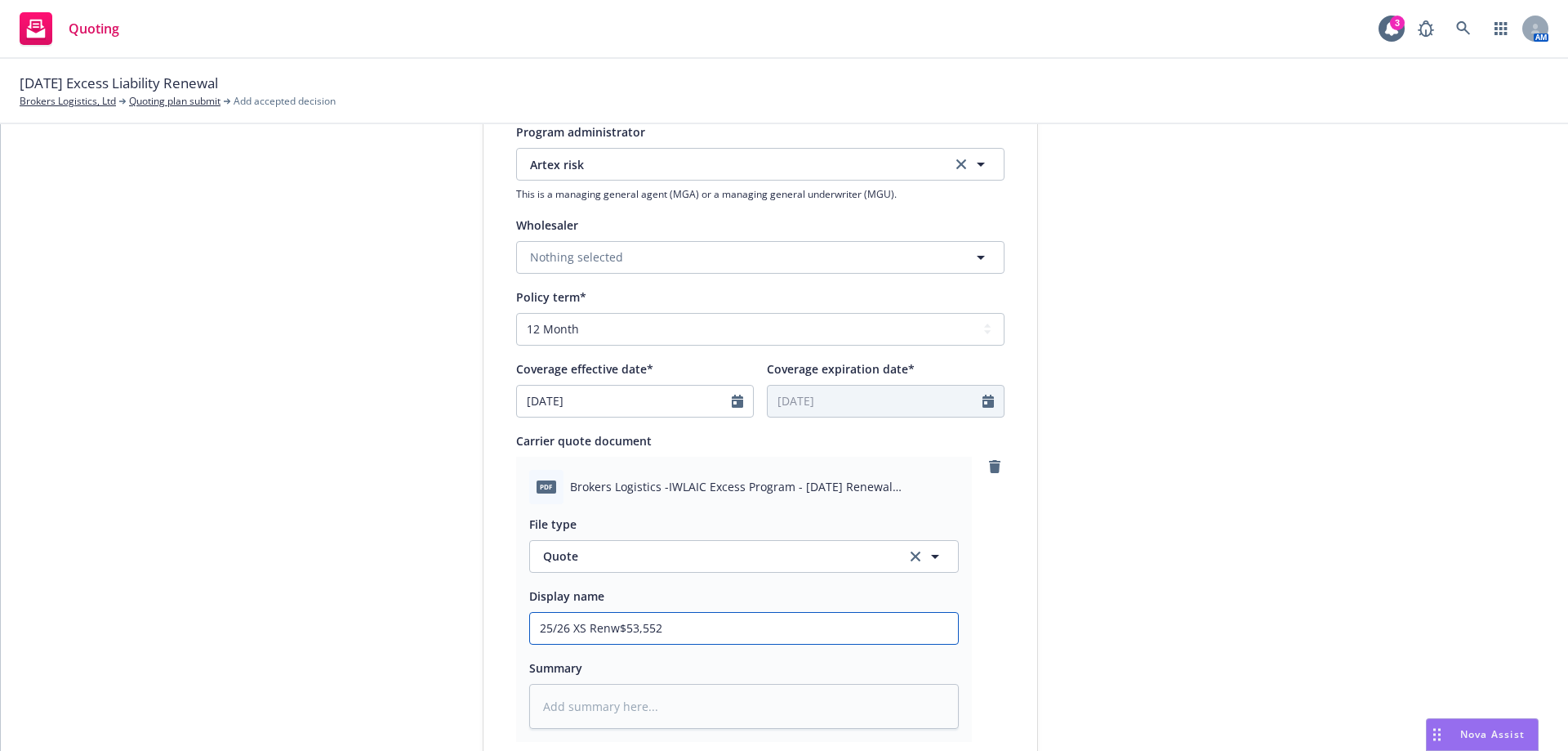
type input "25/26 XS Renwa$53,552"
type textarea "x"
type input "25/26 XS Renwal$53,552"
type textarea "x"
type input "25/26 XS Renwal $53,552"
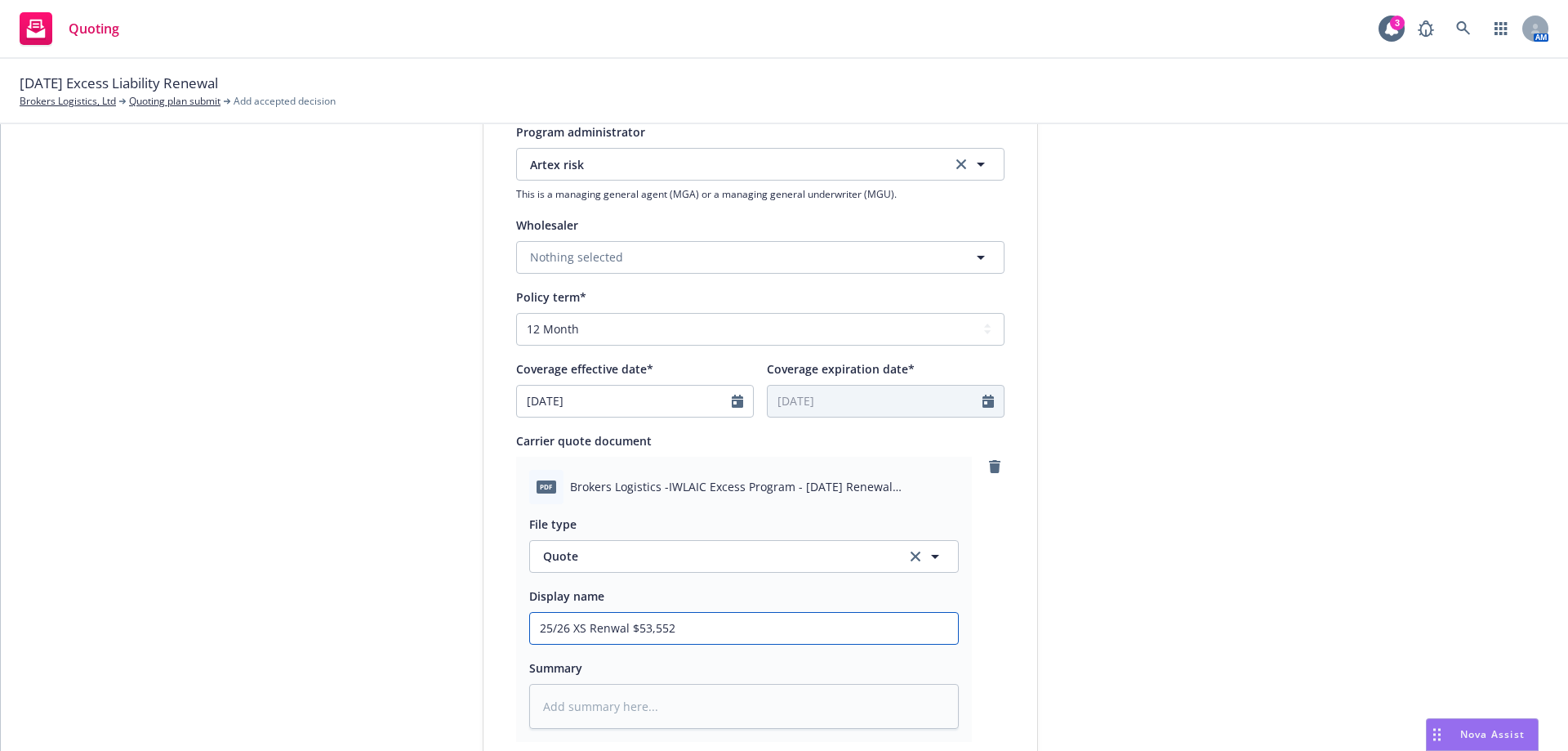
type textarea "x"
type input "25/26 XS Renwal$53,552"
type textarea "x"
type input "25/26 XS Renwa$53,552"
type textarea "x"
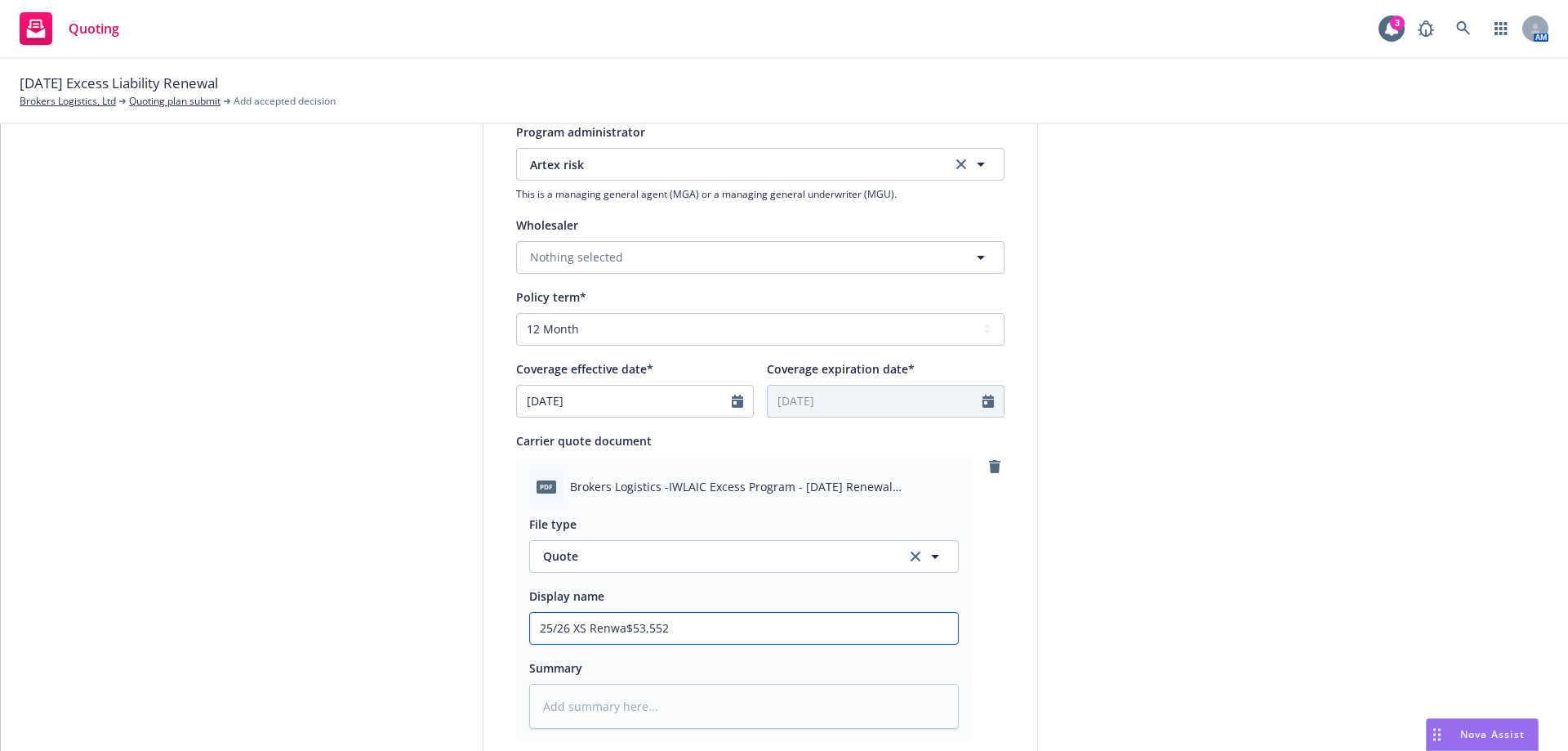
type input "25/26 XS Renw$53,552"
type textarea "x"
type input "25/26 XS Ren$53,552"
type textarea "x"
type input "25/26 XS Rene$53,552"
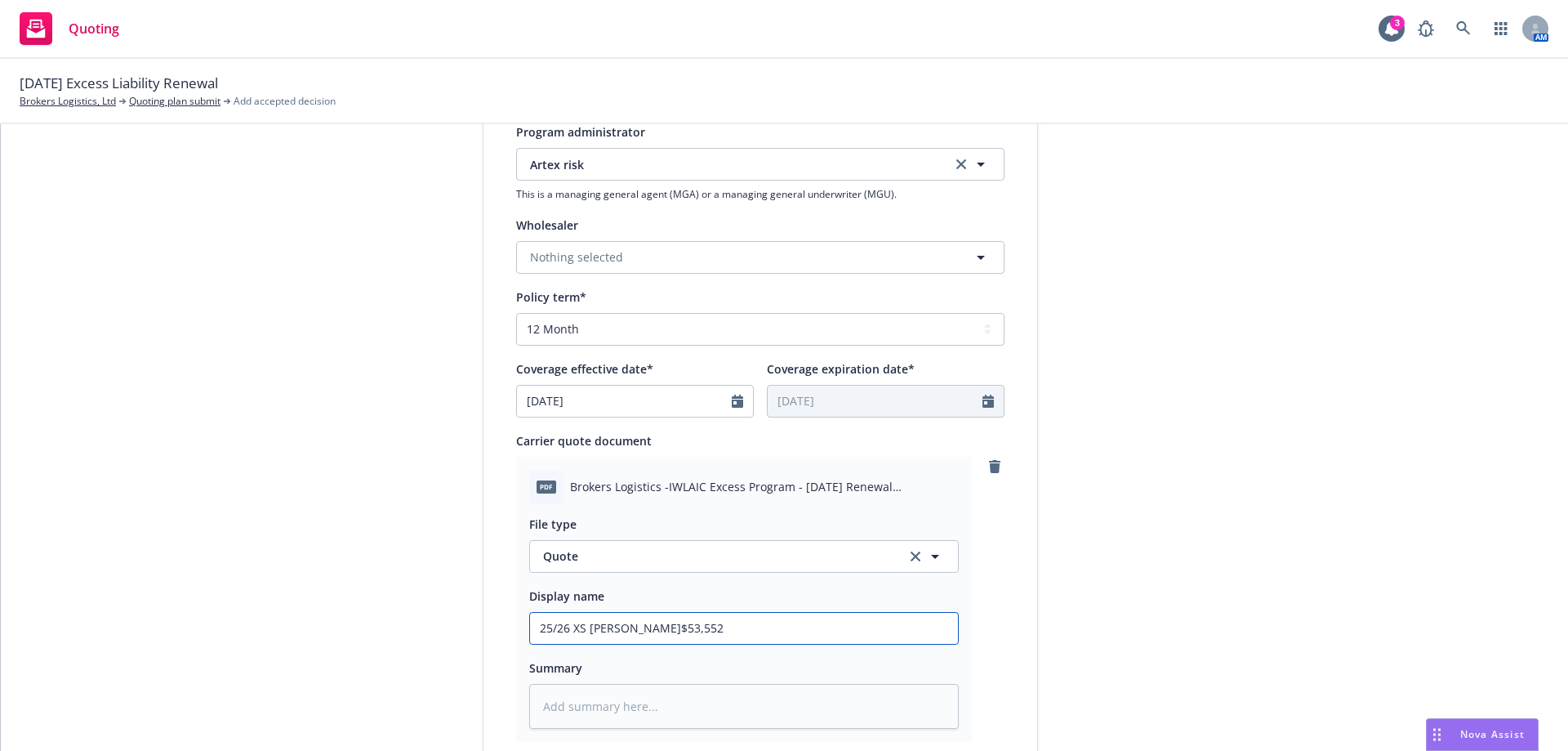
type textarea "x"
type input "25/26 XS Renew$53,552"
type textarea "x"
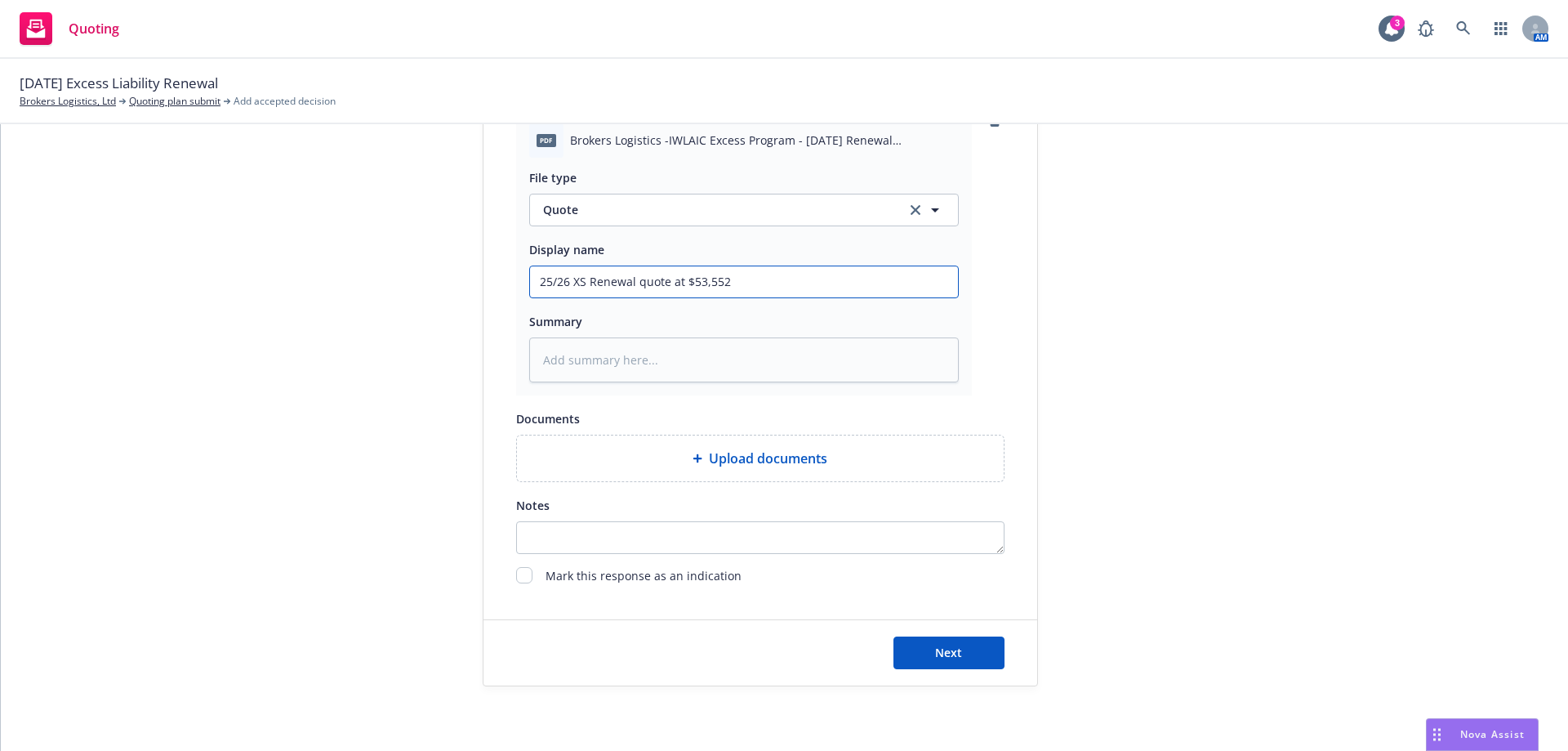
scroll to position [838, 0]
click at [899, 644] on button "Next" at bounding box center [949, 652] width 111 height 33
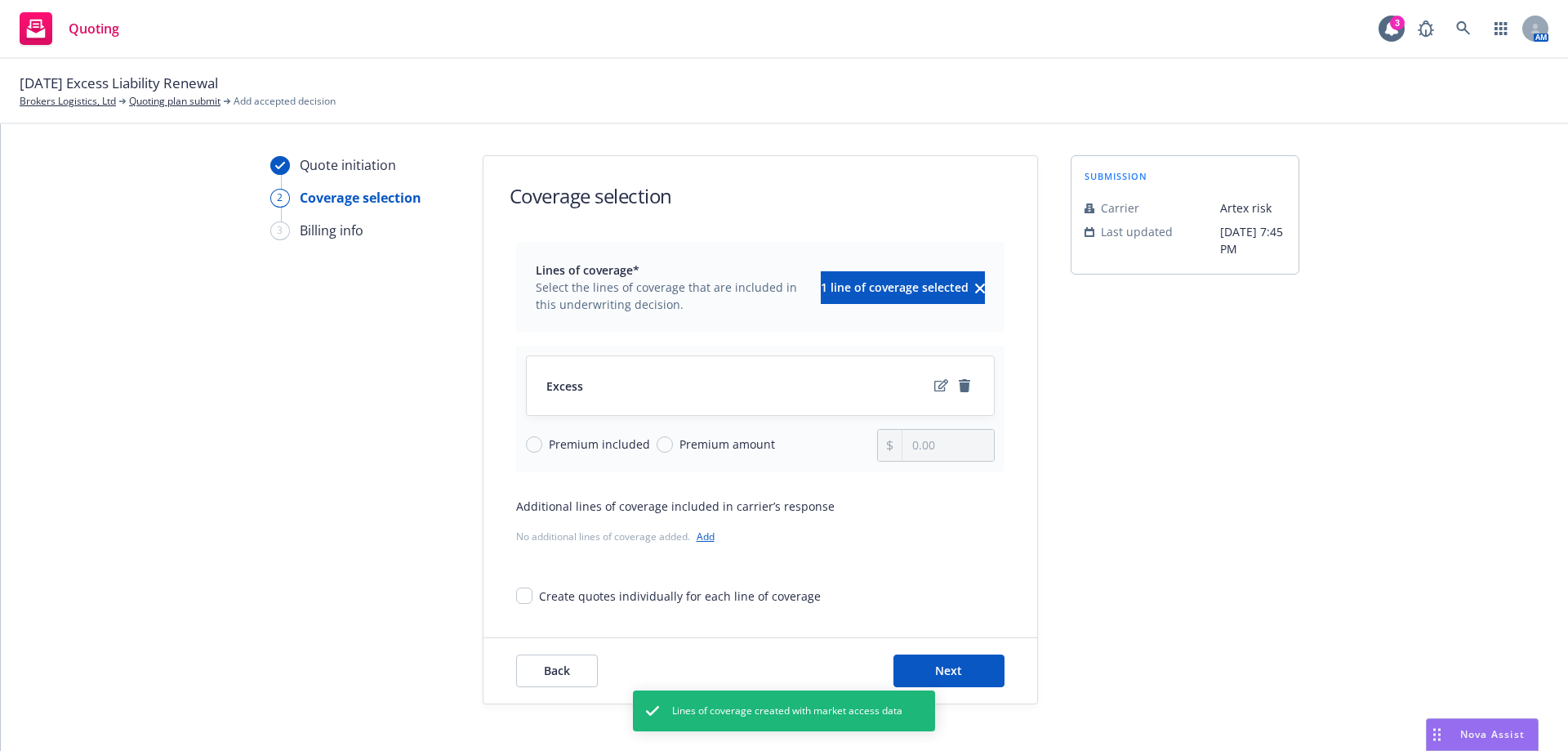
scroll to position [53, 0]
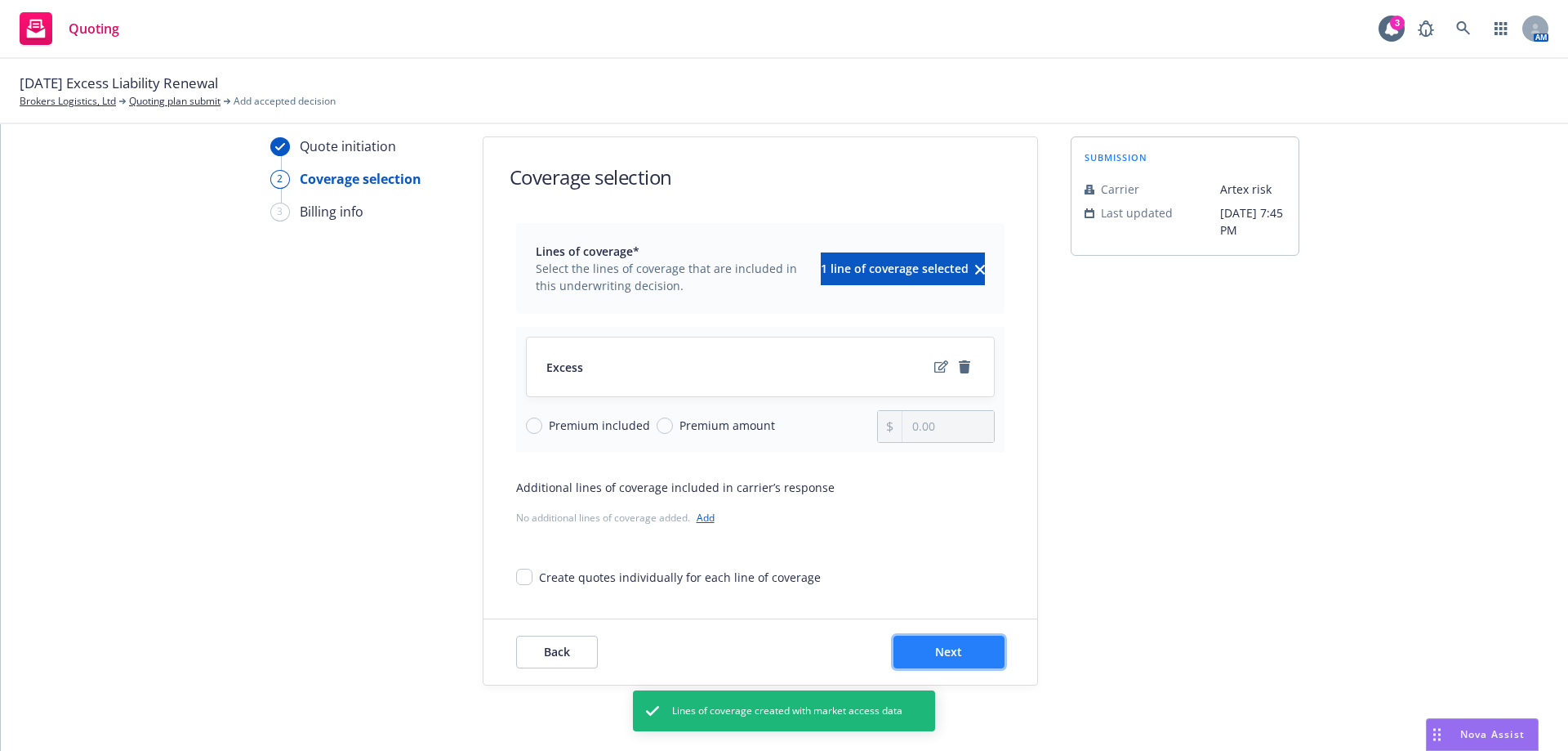
click at [944, 651] on span "Next" at bounding box center [949, 651] width 27 height 15
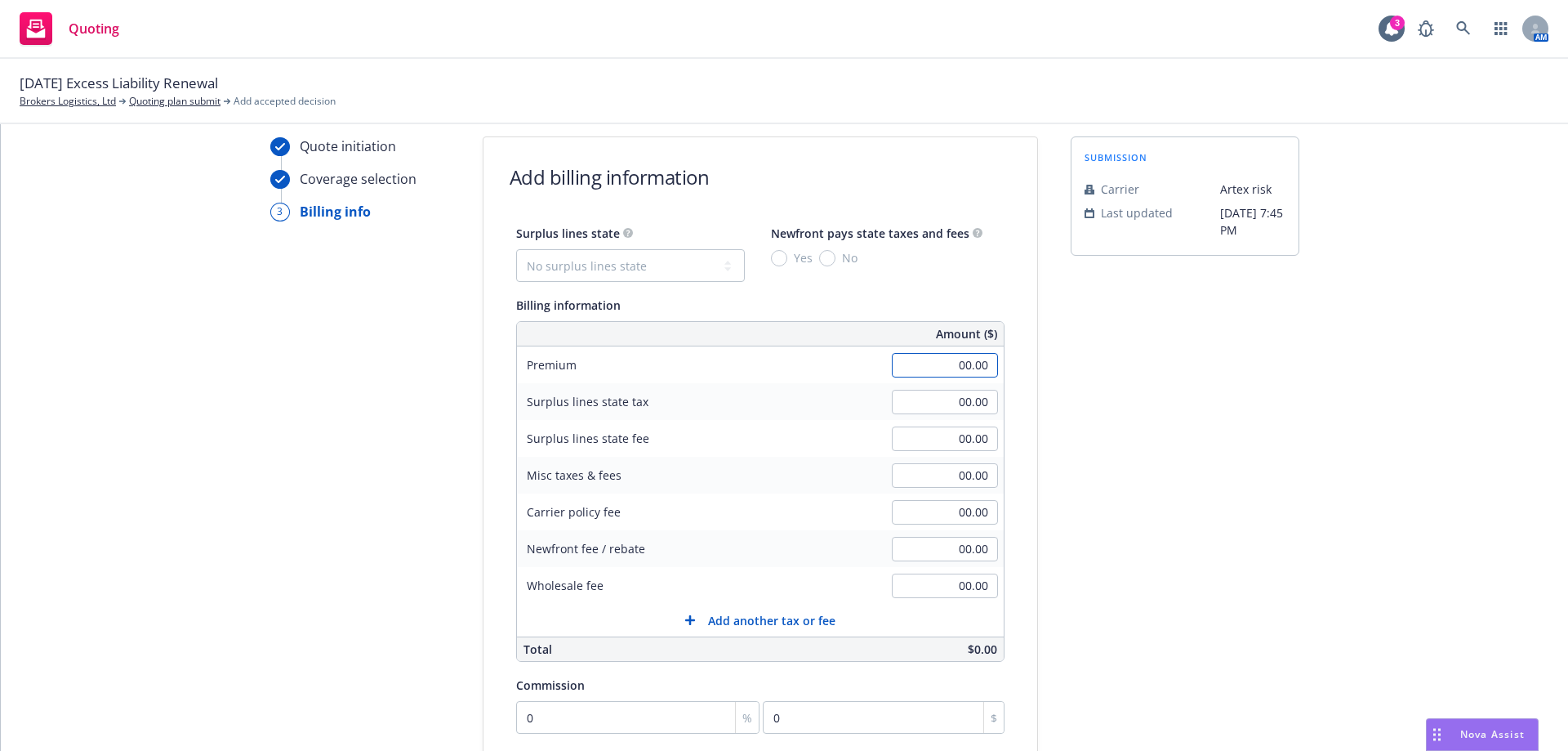
click at [915, 365] on input "00.00" at bounding box center [944, 364] width 106 height 24
click at [526, 722] on input "0" at bounding box center [638, 717] width 245 height 33
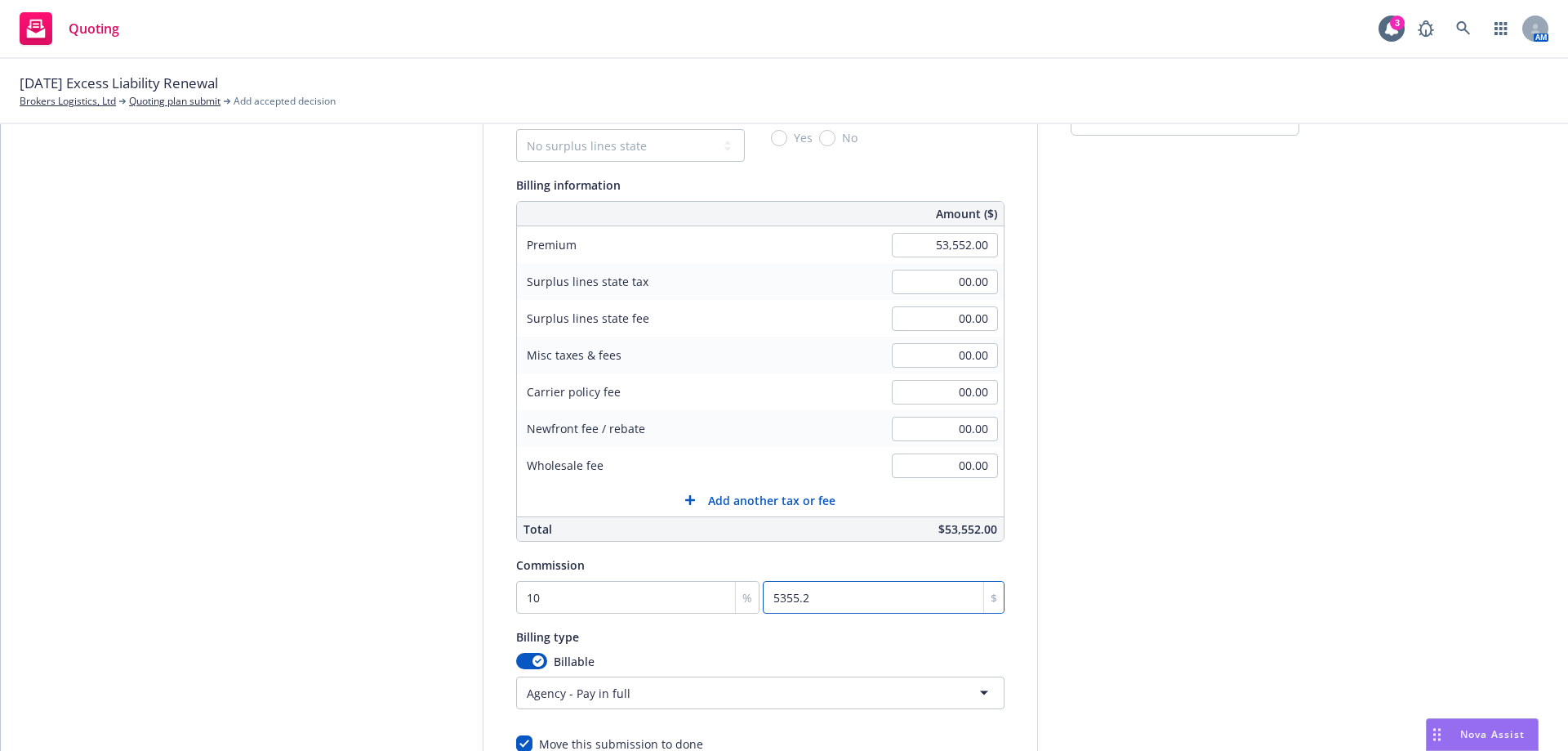
scroll to position [340, 0]
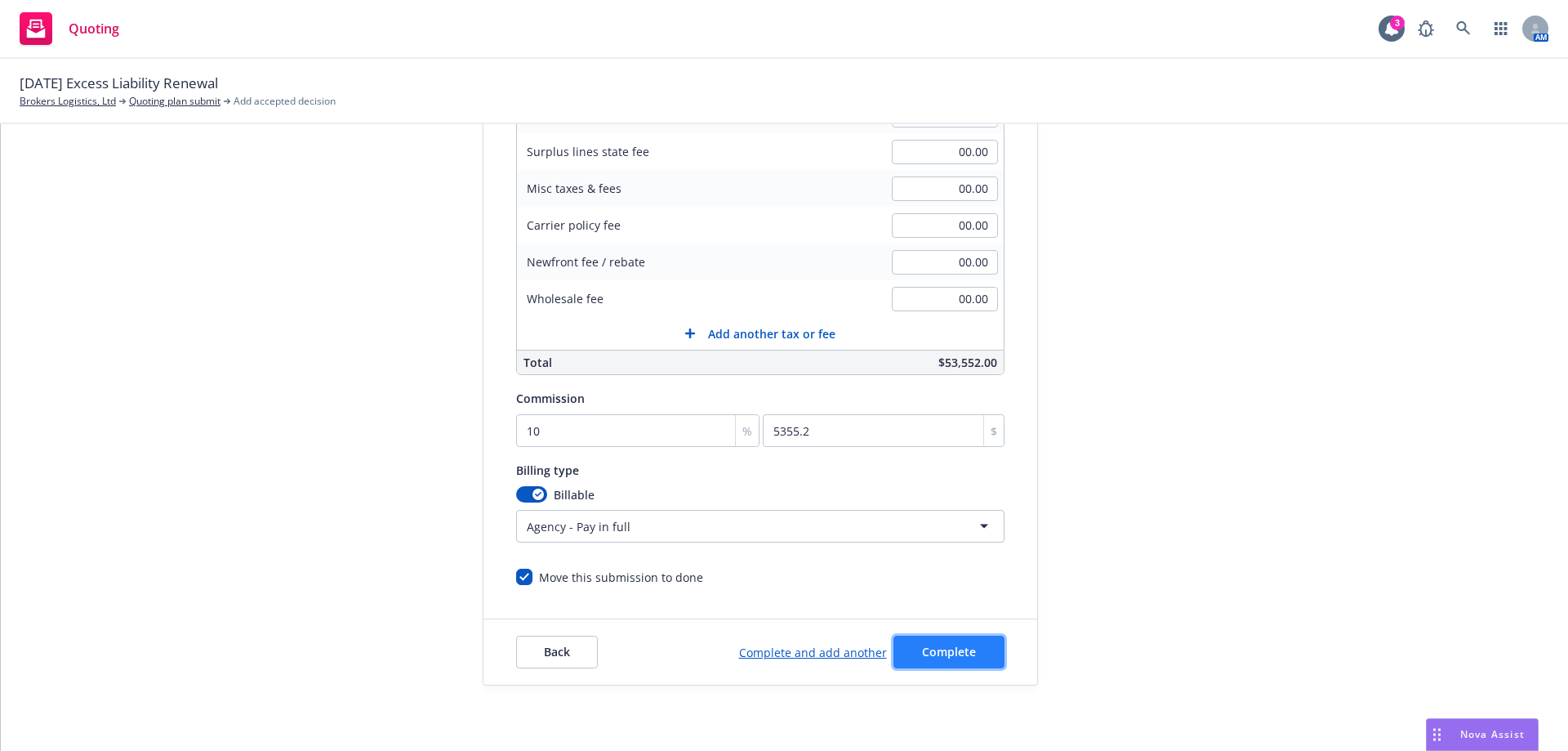
click at [922, 655] on span "Complete" at bounding box center [949, 651] width 54 height 15
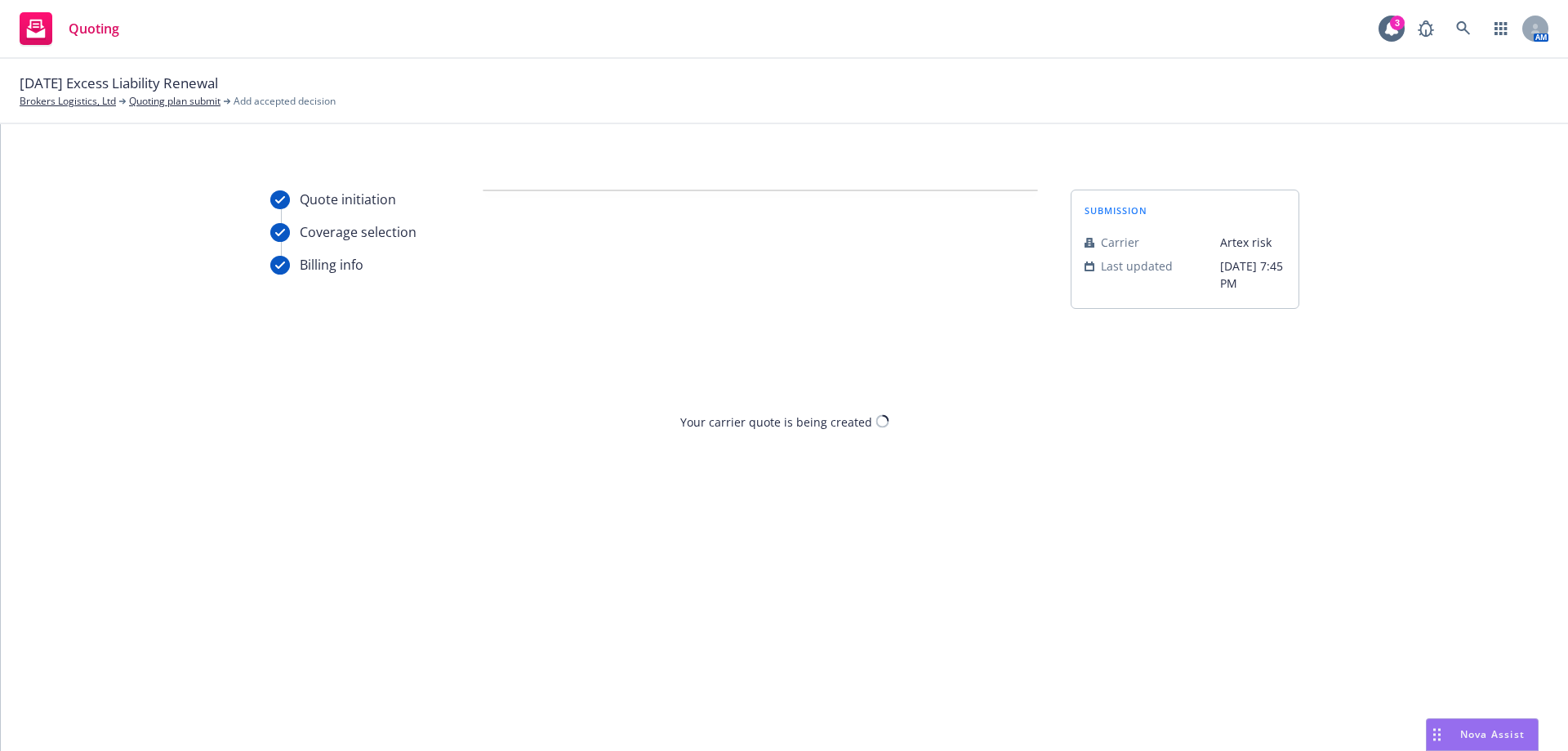
scroll to position [0, 0]
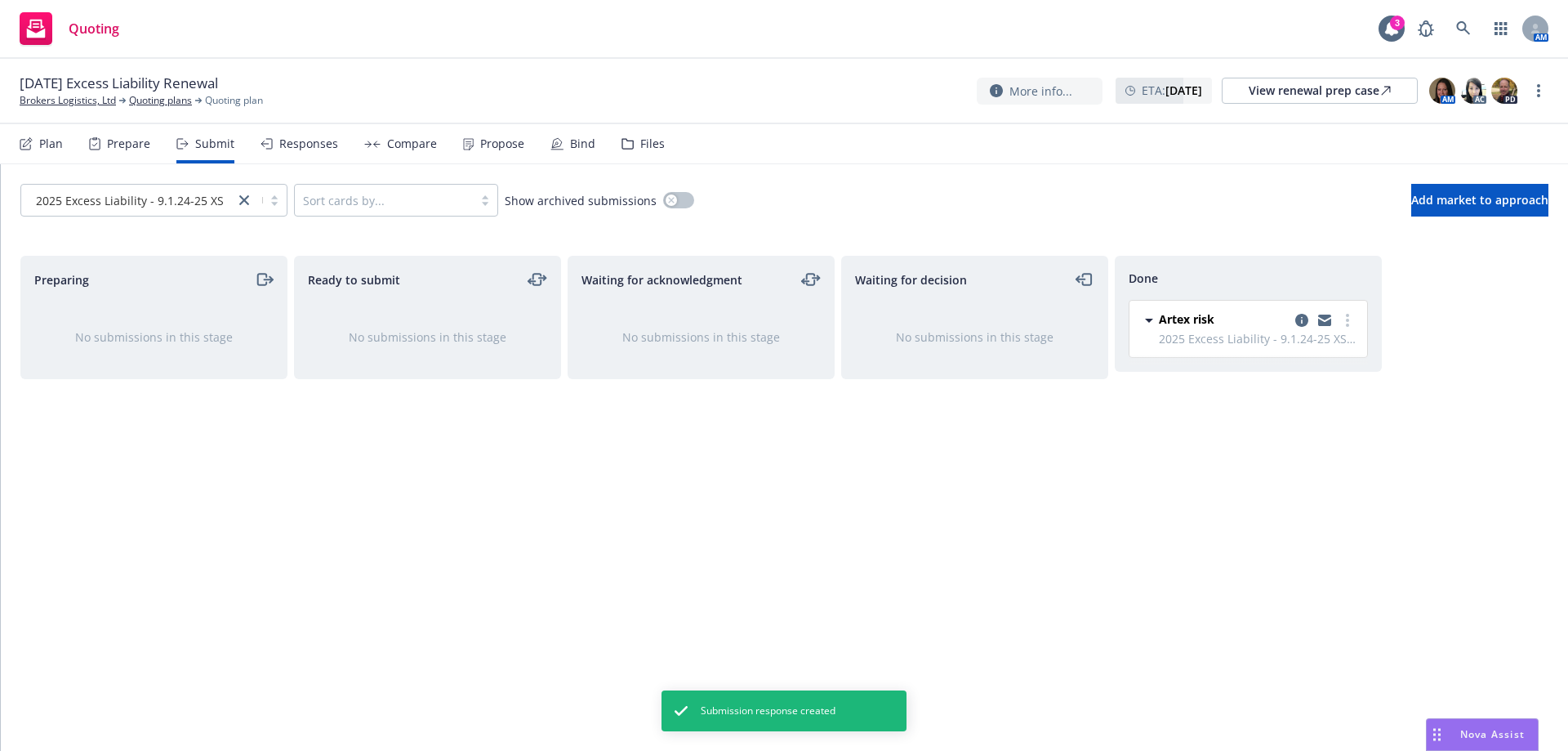
click at [311, 150] on div "Responses" at bounding box center [309, 144] width 59 height 13
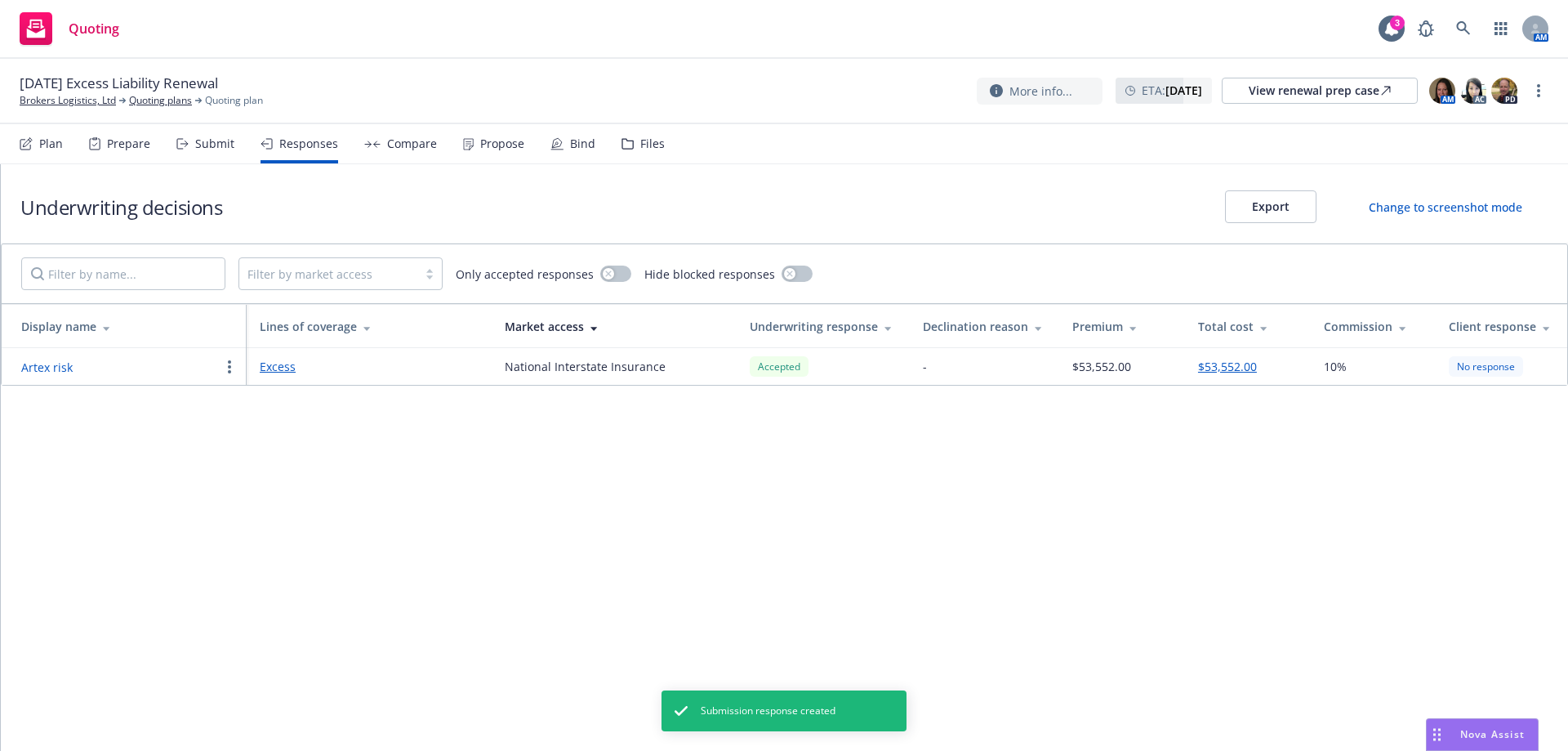
click at [408, 151] on div "Compare" at bounding box center [400, 144] width 72 height 39
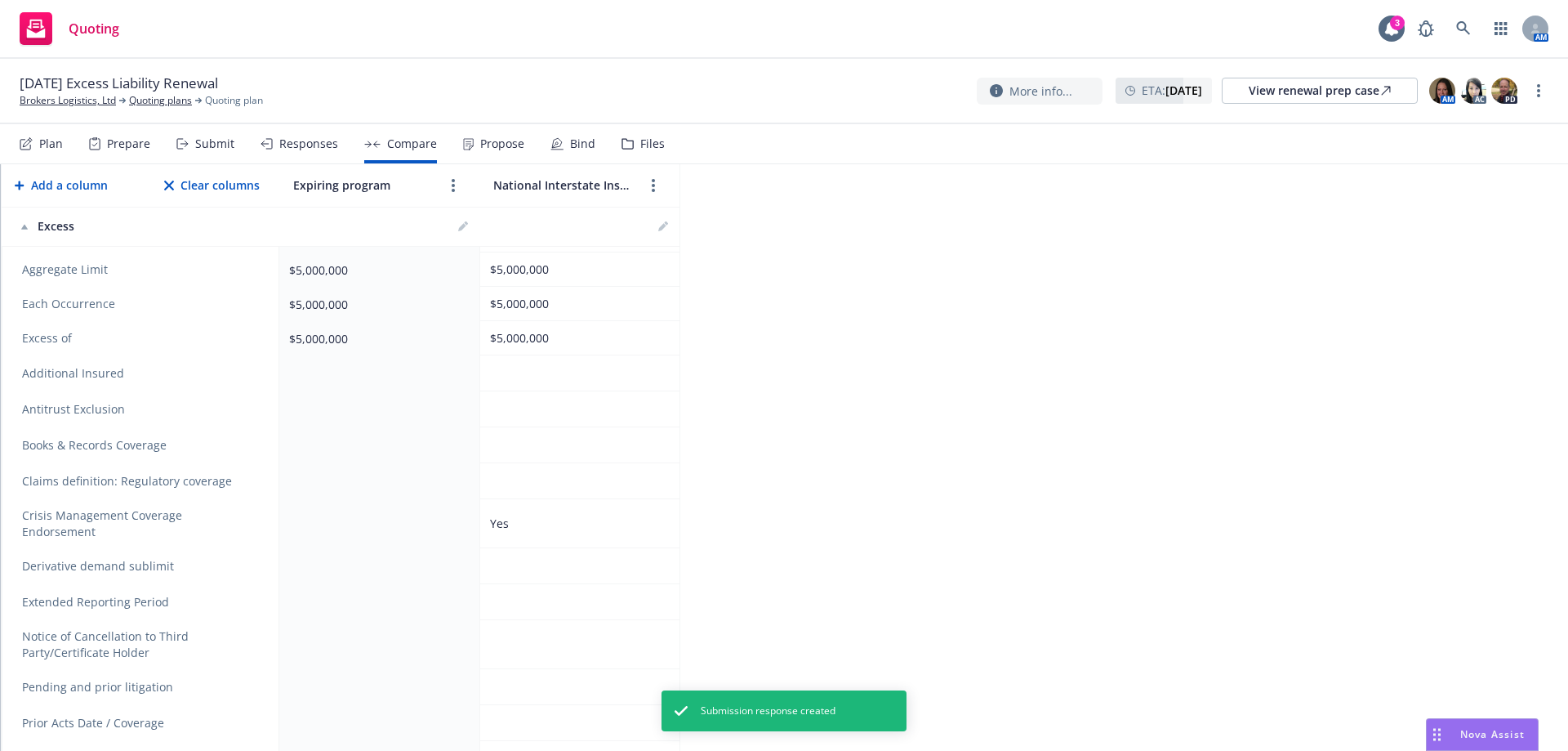
scroll to position [61, 0]
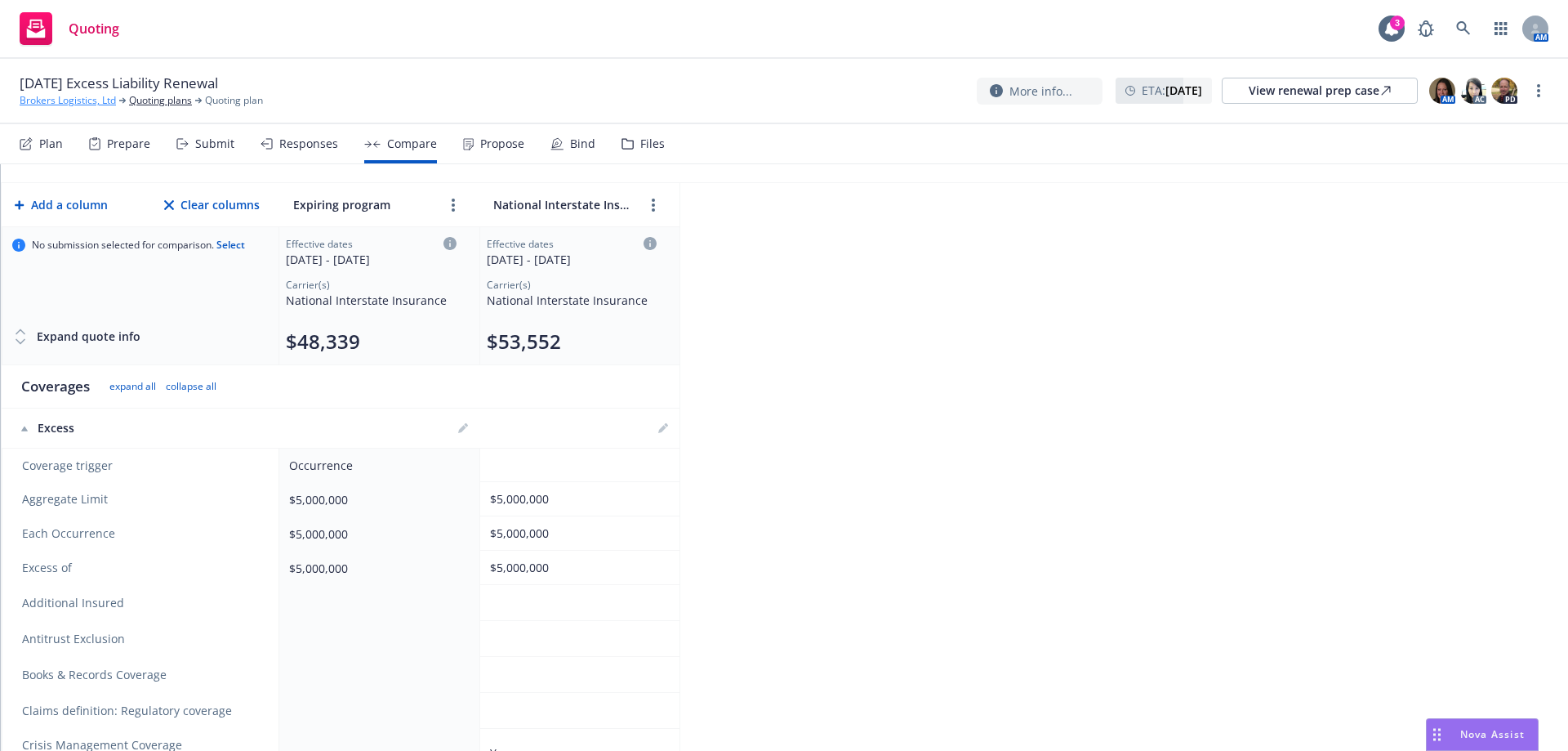
click at [69, 96] on link "Brokers Logistics, Ltd" at bounding box center [68, 100] width 96 height 14
